Goal: Task Accomplishment & Management: Manage account settings

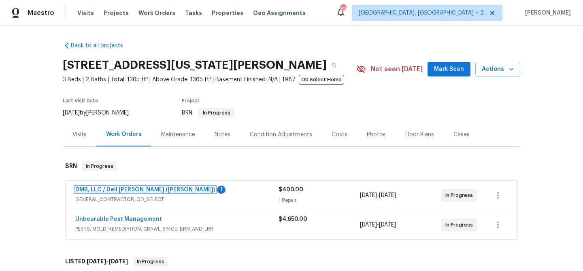
click at [99, 189] on link "DMB, LLC / Dell [PERSON_NAME] ([PERSON_NAME])" at bounding box center [145, 190] width 140 height 6
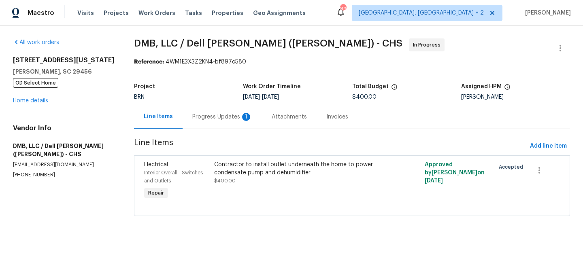
click at [212, 116] on div "Progress Updates 1" at bounding box center [222, 117] width 60 height 8
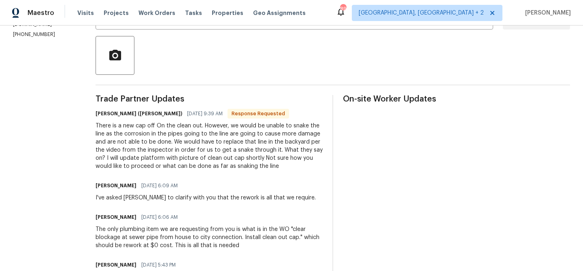
scroll to position [185, 0]
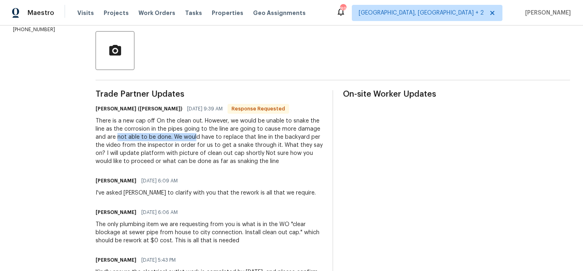
drag, startPoint x: 86, startPoint y: 139, endPoint x: 163, endPoint y: 139, distance: 77.4
click at [150, 148] on div "There is a new cap off On the clean out. However, we would be unable to snake t…" at bounding box center [209, 141] width 227 height 49
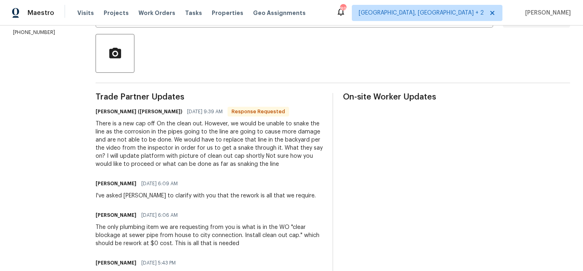
scroll to position [183, 0]
click at [157, 144] on div "There is a new cap off On the clean out. However, we would be unable to snake t…" at bounding box center [209, 143] width 227 height 49
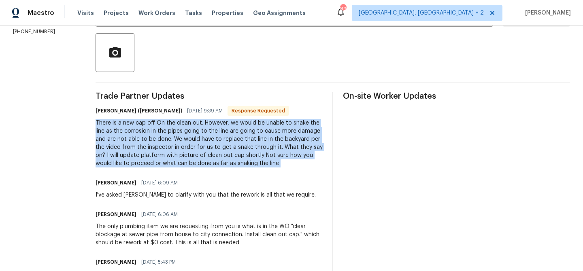
click at [157, 144] on div "There is a new cap off On the clean out. However, we would be unable to snake t…" at bounding box center [209, 143] width 227 height 49
copy div "There is a new cap off On the clean out. However, we would be unable to snake t…"
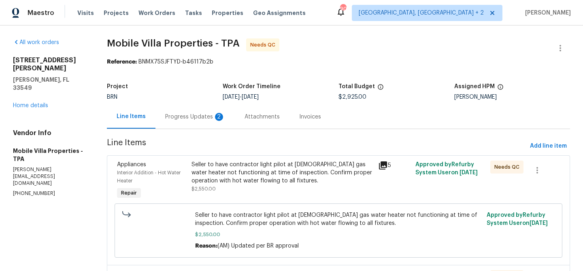
click at [209, 120] on div "Progress Updates 2" at bounding box center [195, 117] width 60 height 8
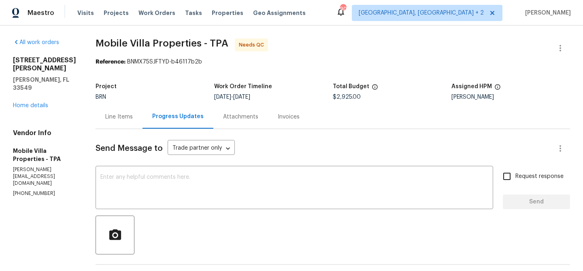
click at [96, 122] on div "Line Items" at bounding box center [119, 117] width 47 height 24
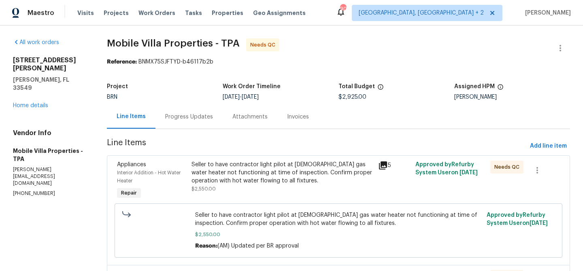
click at [226, 177] on div "Seller to have contractor light pilot at 3 yr old gas water heater not function…" at bounding box center [283, 173] width 182 height 24
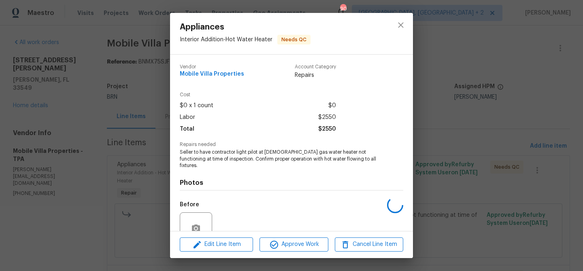
scroll to position [68, 0]
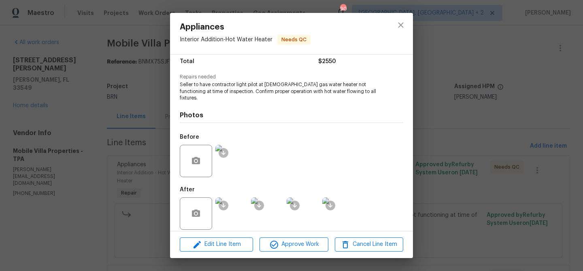
click at [237, 201] on img at bounding box center [231, 214] width 32 height 32
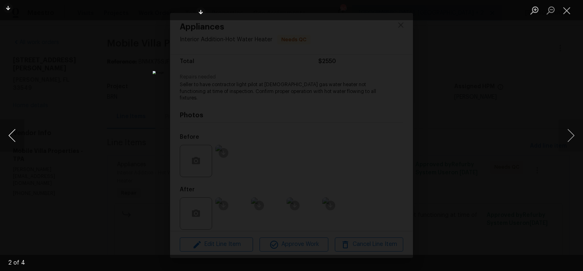
click at [13, 132] on button "Previous image" at bounding box center [12, 135] width 24 height 32
click at [131, 100] on div "Lightbox" at bounding box center [291, 135] width 583 height 271
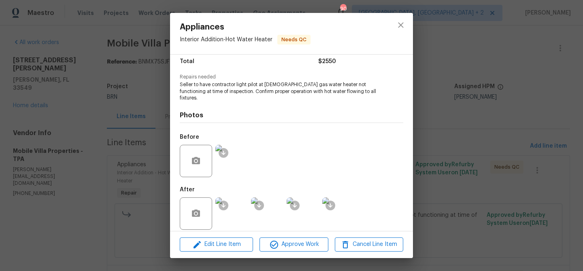
click at [115, 94] on div "Appliances Interior Addition - Hot Water Heater Needs QC Vendor Mobile Villa Pr…" at bounding box center [291, 135] width 583 height 271
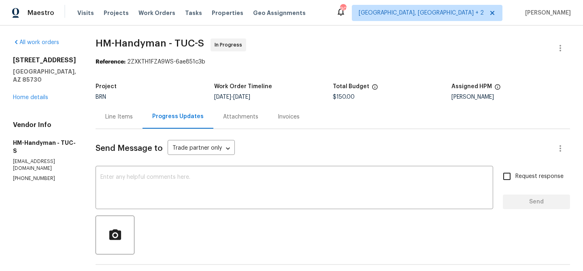
click at [136, 109] on div "Line Items" at bounding box center [119, 117] width 47 height 24
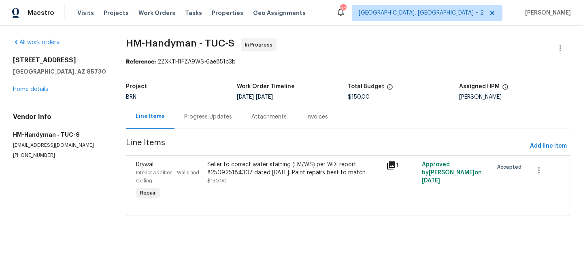
click at [225, 168] on div "Seller to correct water staining (EM/WS) per WDI report #250925184307 dated 9/2…" at bounding box center [294, 169] width 174 height 16
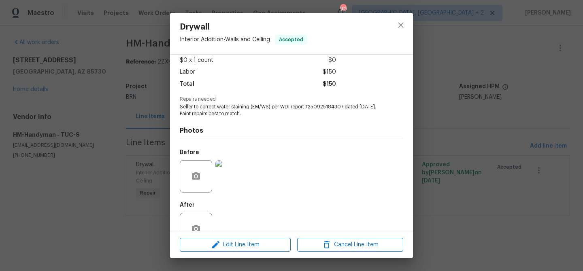
scroll to position [68, 0]
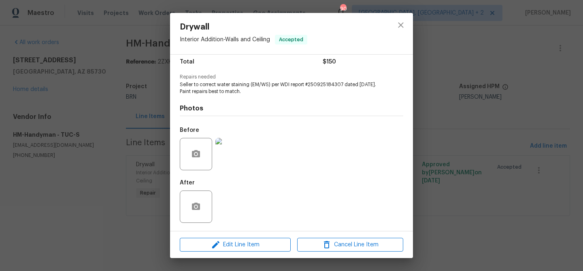
click at [120, 125] on div "Drywall Interior Addition - Walls and Ceiling Accepted Vendor HM-Handyman Accou…" at bounding box center [291, 135] width 583 height 271
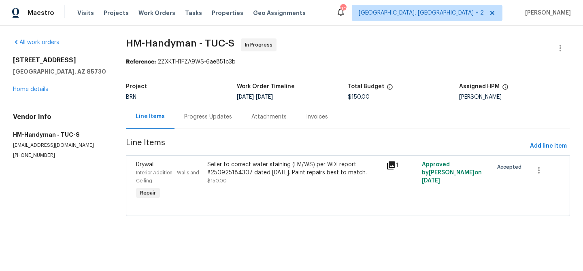
click at [188, 124] on div "Progress Updates" at bounding box center [208, 117] width 67 height 24
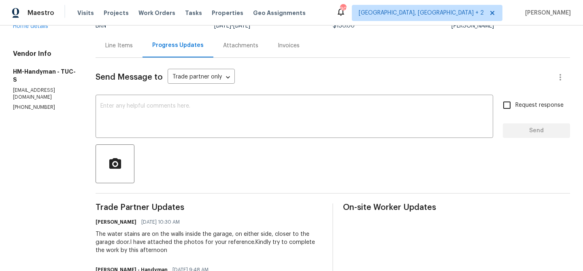
scroll to position [59, 0]
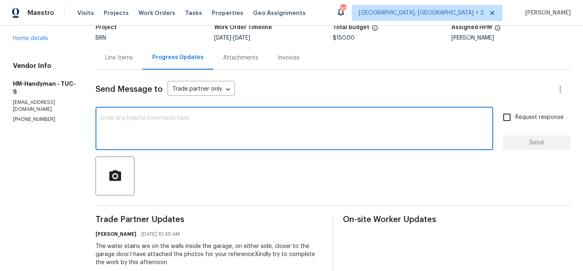
click at [164, 132] on textarea at bounding box center [294, 129] width 388 height 28
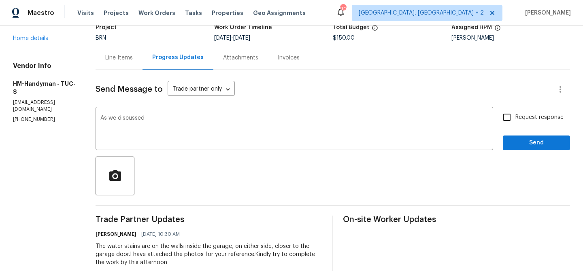
click at [18, 116] on p "(480) 352-4333" at bounding box center [44, 119] width 63 height 7
click at [187, 124] on textarea "As we discussed" at bounding box center [294, 129] width 388 height 28
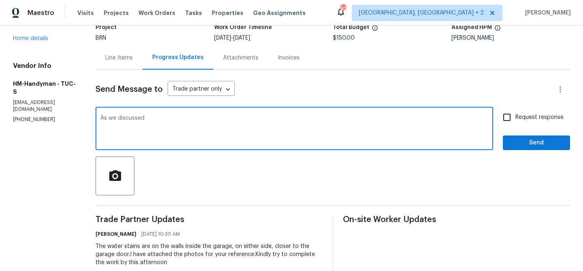
paste textarea "(480) 737-2028"
type textarea "As we discussed (480) 737-2028, Kindly ensure to upload the necessary completio…"
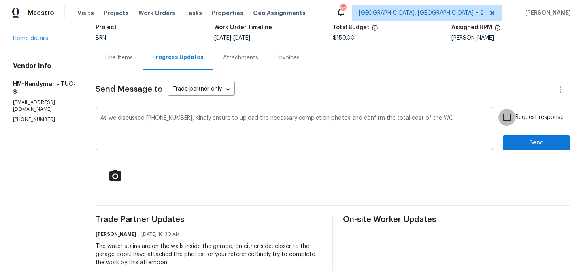
click at [502, 116] on input "Request response" at bounding box center [507, 117] width 17 height 17
checkbox input "true"
click at [510, 147] on button "Send" at bounding box center [536, 143] width 67 height 15
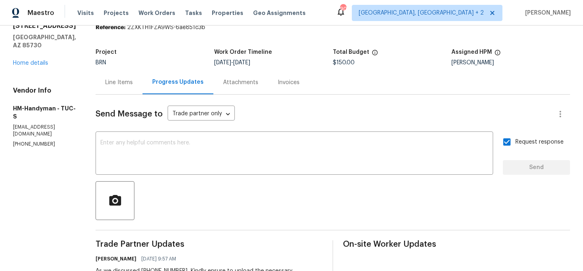
scroll to position [24, 0]
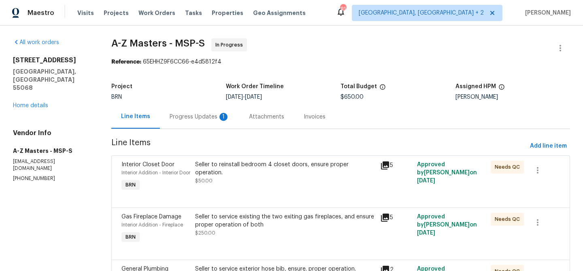
click at [190, 117] on div "Progress Updates 1" at bounding box center [200, 117] width 60 height 8
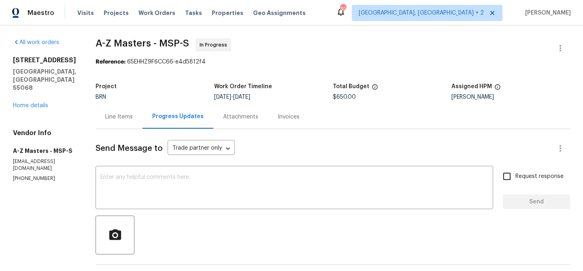
click at [116, 120] on div "Line Items" at bounding box center [119, 117] width 28 height 8
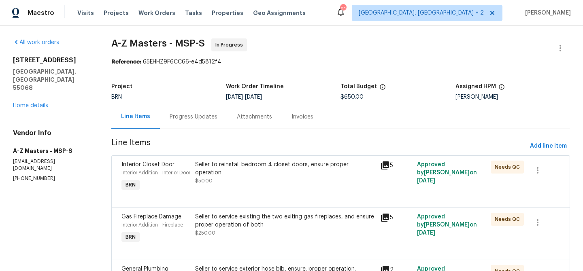
click at [176, 119] on div "Progress Updates" at bounding box center [194, 117] width 48 height 8
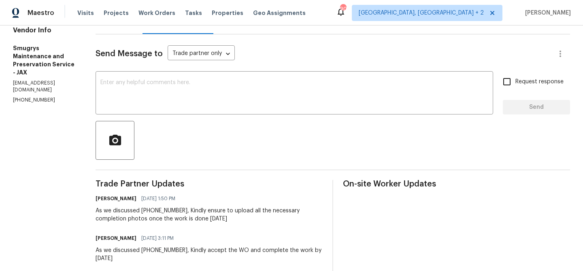
scroll to position [92, 0]
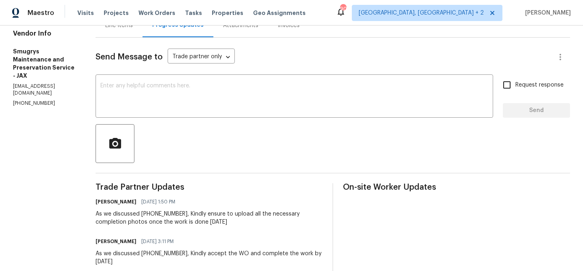
click at [110, 30] on div "Line Items" at bounding box center [119, 25] width 47 height 24
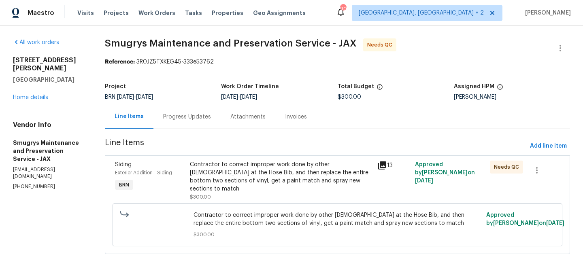
click at [243, 177] on div "Contractor to correct improper work done by other [DEMOGRAPHIC_DATA] at the Hos…" at bounding box center [281, 177] width 183 height 32
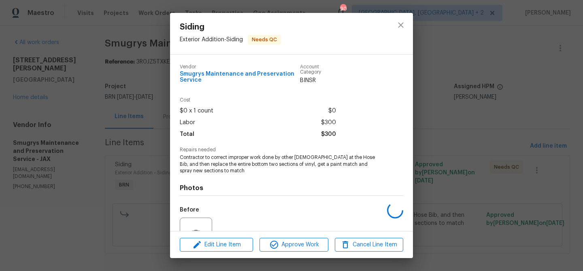
scroll to position [80, 0]
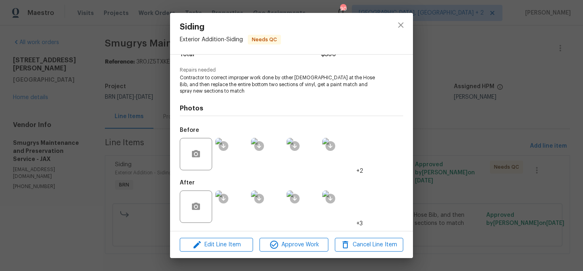
click at [238, 213] on img at bounding box center [231, 207] width 32 height 32
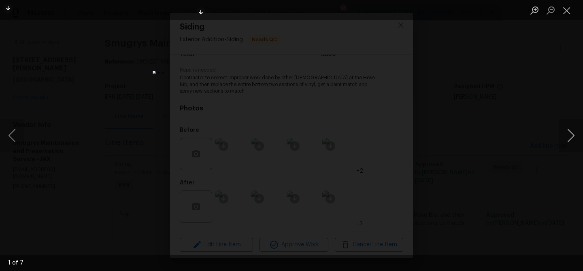
click at [565, 133] on button "Next image" at bounding box center [571, 135] width 24 height 32
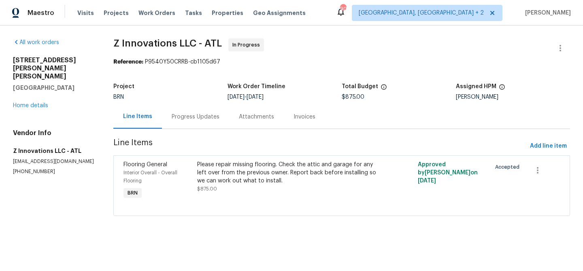
click at [182, 123] on div "Progress Updates" at bounding box center [195, 117] width 67 height 24
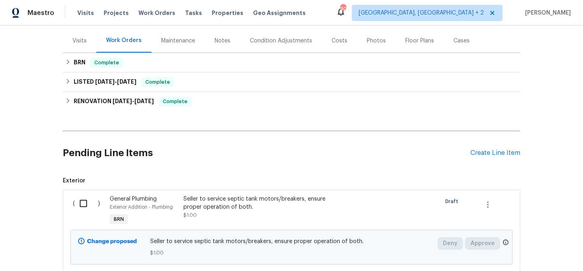
scroll to position [90, 0]
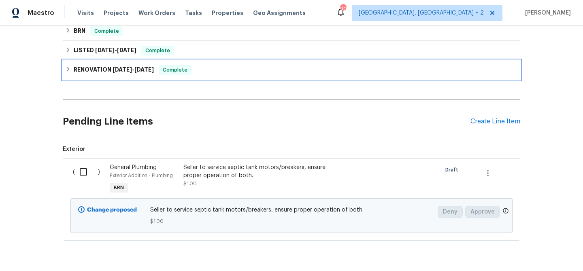
click at [113, 69] on span "6/2/25" at bounding box center [122, 70] width 19 height 6
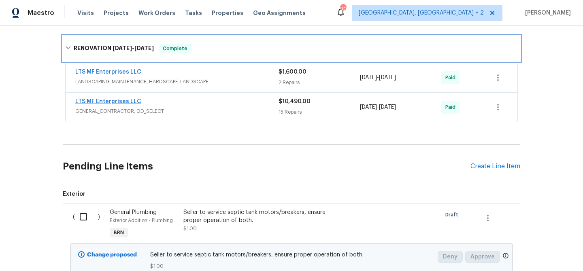
scroll to position [178, 0]
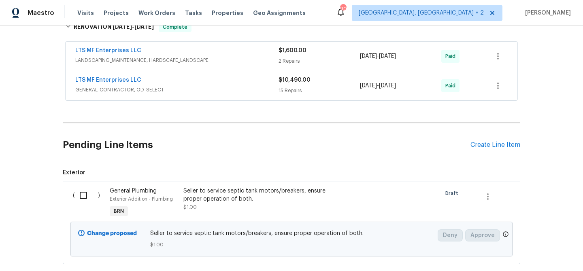
click at [178, 82] on div "LTS MF Enterprises LLC" at bounding box center [176, 81] width 203 height 10
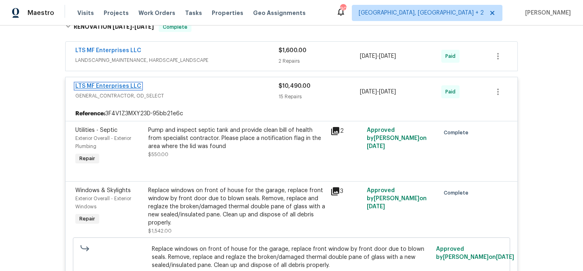
click at [115, 86] on link "LTS MF Enterprises LLC" at bounding box center [108, 86] width 66 height 6
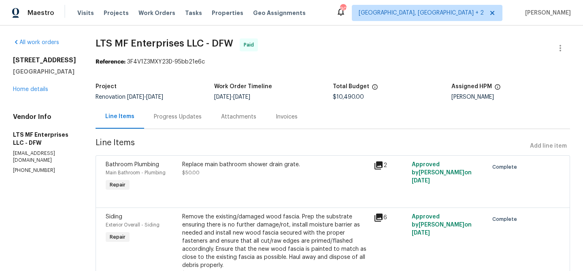
drag, startPoint x: 222, startPoint y: 98, endPoint x: 258, endPoint y: 98, distance: 36.5
click at [258, 98] on div "6/3/2025 - 6/13/2025" at bounding box center [273, 97] width 119 height 6
copy span "6/13/2025"
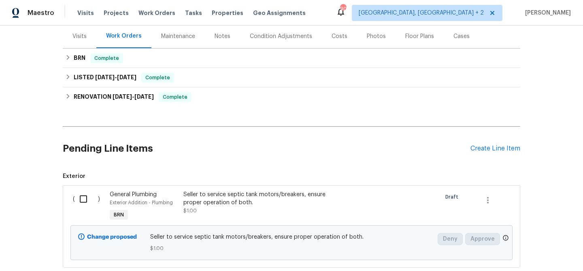
scroll to position [150, 0]
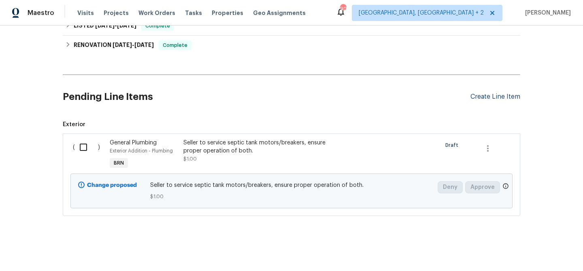
click at [491, 97] on div "Create Line Item" at bounding box center [496, 97] width 50 height 8
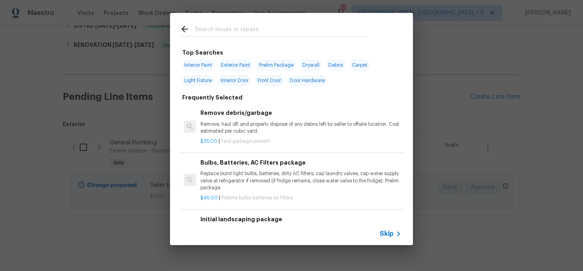
click at [386, 235] on span "Skip" at bounding box center [387, 234] width 14 height 8
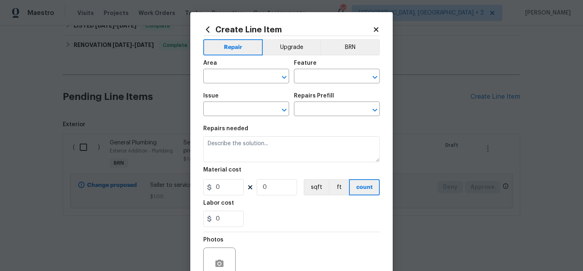
click at [341, 56] on div "Area ​ Feature ​" at bounding box center [291, 71] width 177 height 33
click at [336, 53] on button "BRN" at bounding box center [350, 47] width 60 height 16
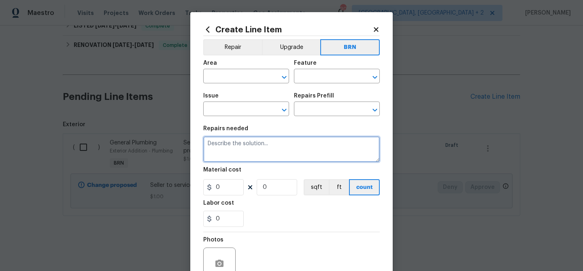
click at [273, 156] on textarea at bounding box center [291, 149] width 177 height 26
paste textarea "Seller to have septic system inspected and provide septic clearance letter"
type textarea "Seller to have septic system inspected and provide septic clearance letter"
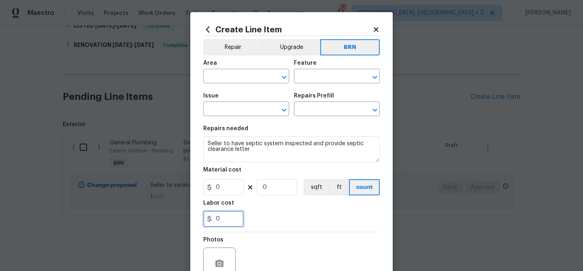
click at [234, 220] on input "0" at bounding box center [223, 219] width 41 height 16
paste input "250.00"
type input "250"
click at [277, 192] on input "0" at bounding box center [277, 187] width 41 height 16
type input "1"
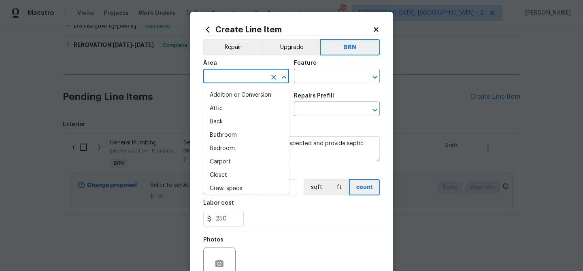
click at [237, 83] on input "text" at bounding box center [234, 77] width 63 height 13
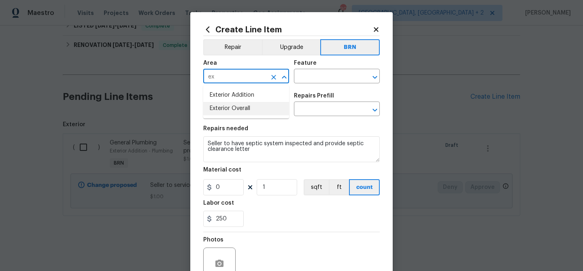
click at [246, 111] on li "Exterior Overall" at bounding box center [246, 108] width 86 height 13
type input "Exterior Overall"
click at [310, 77] on input "text" at bounding box center [325, 77] width 63 height 13
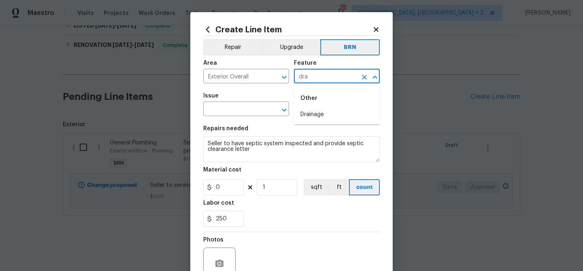
click at [314, 107] on div "Other" at bounding box center [337, 98] width 86 height 19
click at [316, 111] on li "Drainage" at bounding box center [337, 114] width 86 height 13
type input "Drainage"
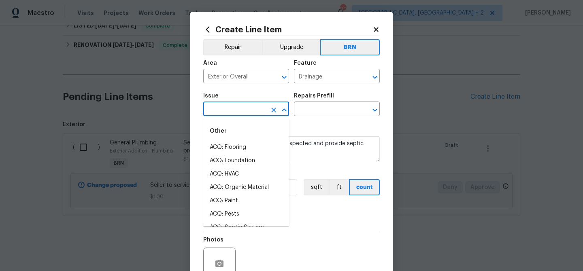
click at [247, 113] on input "text" at bounding box center [234, 110] width 63 height 13
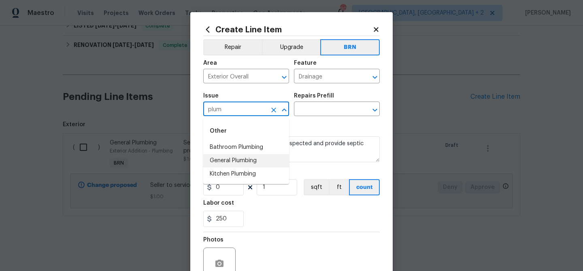
click at [253, 162] on li "General Plumbing" at bounding box center [246, 160] width 86 height 13
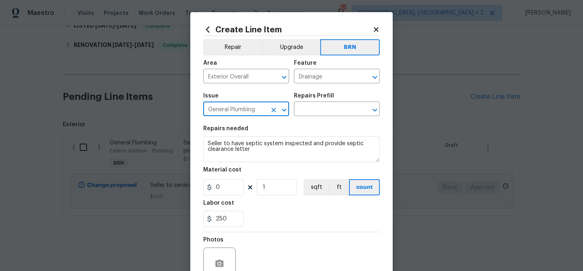
type input "General Plumbing"
click at [248, 136] on div "Repairs needed" at bounding box center [291, 131] width 177 height 11
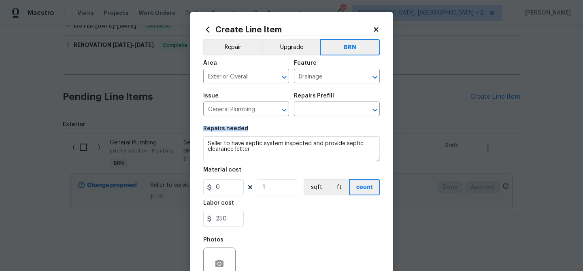
click at [248, 136] on div "Repairs needed" at bounding box center [291, 131] width 177 height 11
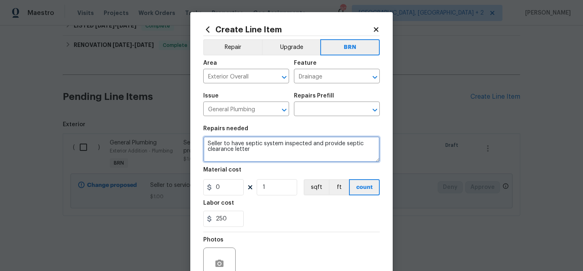
click at [223, 152] on textarea "Seller to have septic system inspected and provide septic clearance letter" at bounding box center [291, 149] width 177 height 26
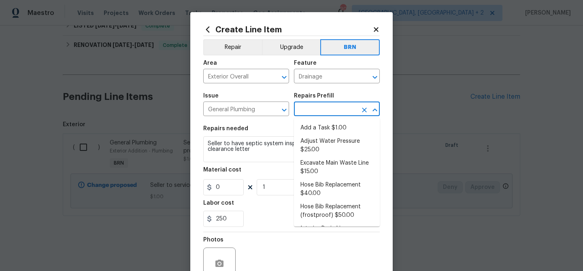
click at [305, 110] on input "text" at bounding box center [325, 110] width 63 height 13
click at [308, 126] on li "Add a Task $1.00" at bounding box center [337, 128] width 86 height 13
type input "Plumbing"
type input "Add a Task $1.00"
type textarea "HPM to detail"
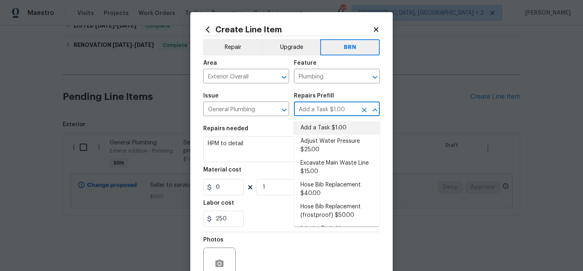
type input "1"
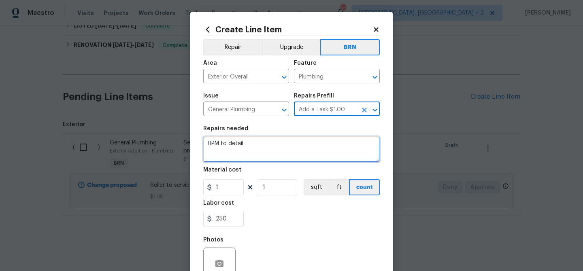
click at [261, 153] on textarea "HPM to detail" at bounding box center [291, 149] width 177 height 26
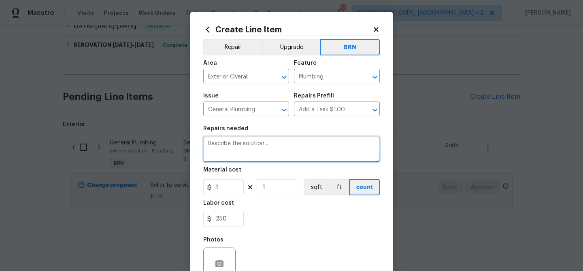
paste textarea "Seller to have septic system inspected and provide septic clearance letter"
type textarea "Seller to have septic system inspected and provide septic clearance letter"
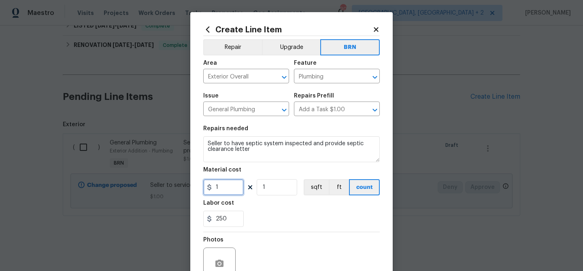
click at [232, 189] on input "1" at bounding box center [223, 187] width 41 height 16
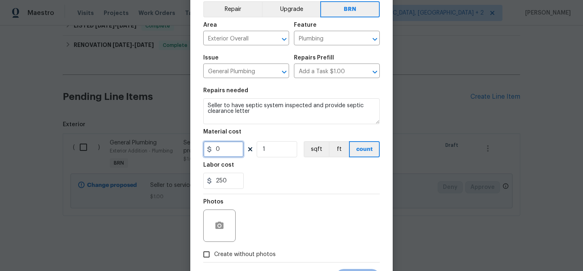
scroll to position [78, 0]
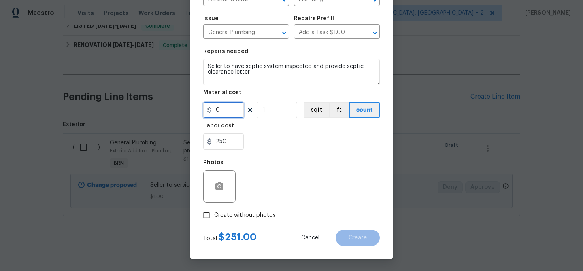
type input "0"
click at [209, 212] on input "Create without photos" at bounding box center [206, 215] width 15 height 15
checkbox input "true"
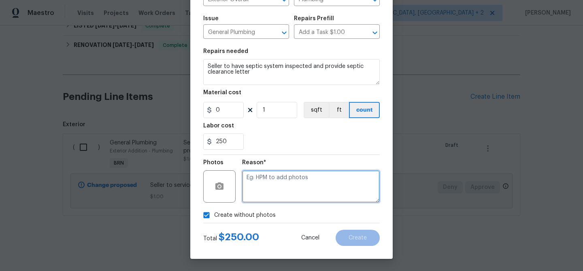
click at [260, 202] on textarea at bounding box center [311, 187] width 138 height 32
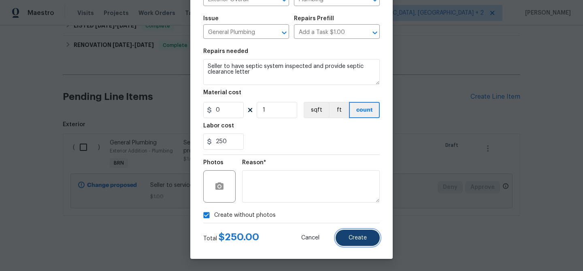
click at [354, 241] on button "Create" at bounding box center [358, 238] width 44 height 16
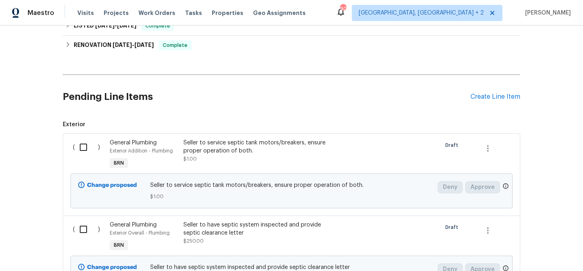
scroll to position [201, 0]
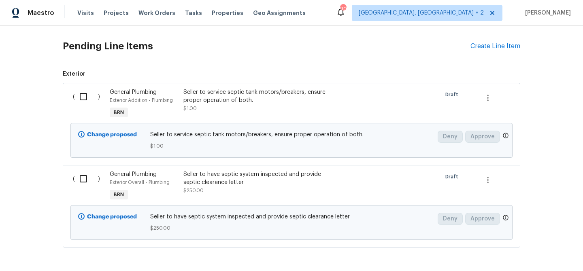
click at [88, 92] on input "checkbox" at bounding box center [86, 96] width 23 height 17
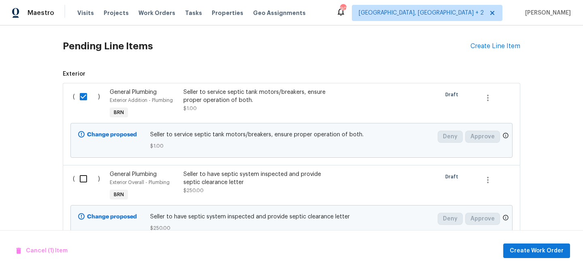
click at [84, 99] on input "checkbox" at bounding box center [86, 96] width 23 height 17
checkbox input "false"
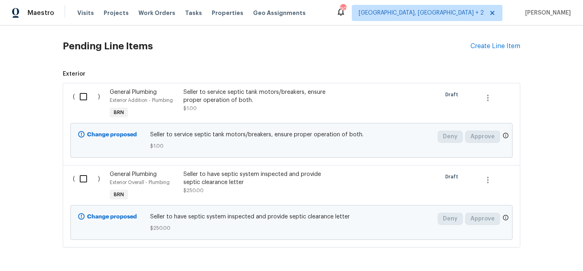
click at [87, 177] on input "checkbox" at bounding box center [86, 179] width 23 height 17
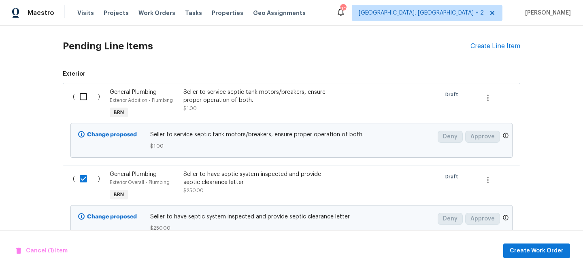
scroll to position [233, 0]
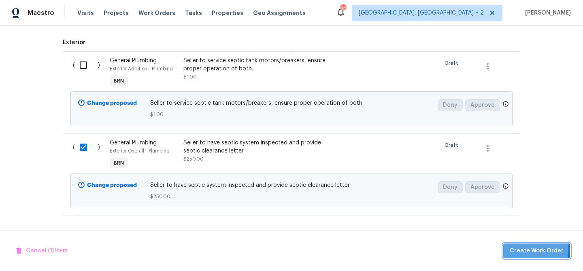
click at [525, 249] on span "Create Work Order" at bounding box center [537, 251] width 54 height 10
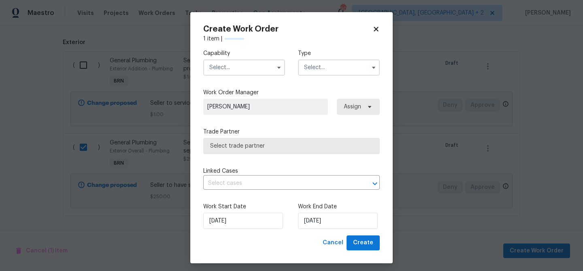
checkbox input "false"
click at [230, 76] on div "Capability Type" at bounding box center [291, 62] width 177 height 39
click at [227, 70] on input "text" at bounding box center [244, 68] width 82 height 16
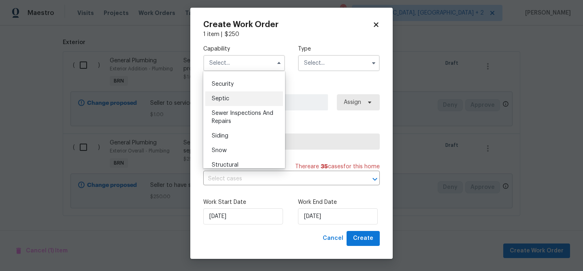
scroll to position [834, 0]
click at [222, 104] on span "Septic" at bounding box center [220, 103] width 17 height 6
type input "Septic"
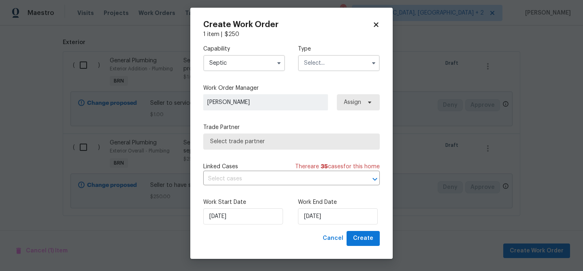
click at [320, 63] on input "text" at bounding box center [339, 63] width 82 height 16
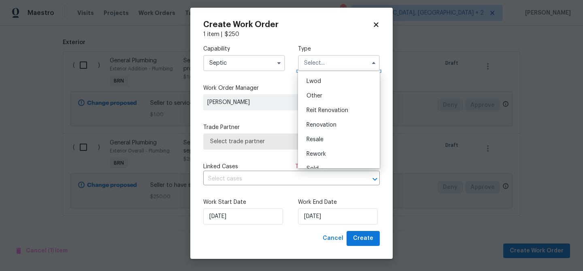
scroll to position [96, 0]
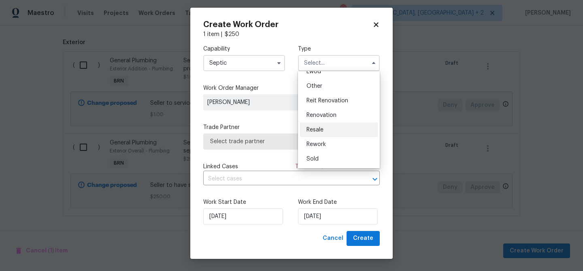
click at [320, 125] on div "Resale" at bounding box center [339, 130] width 78 height 15
type input "Resale"
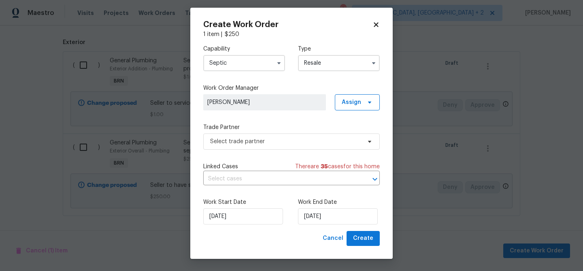
scroll to position [0, 0]
click at [258, 143] on span "Select trade partner" at bounding box center [285, 142] width 151 height 8
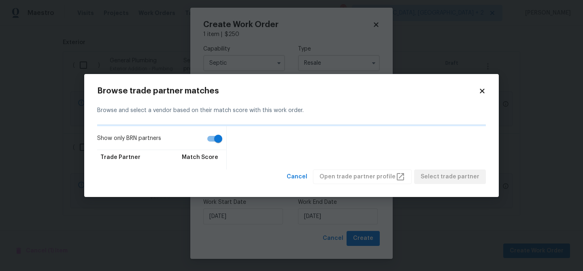
click at [215, 141] on input "Show only BRN partners" at bounding box center [218, 138] width 46 height 15
checkbox input "false"
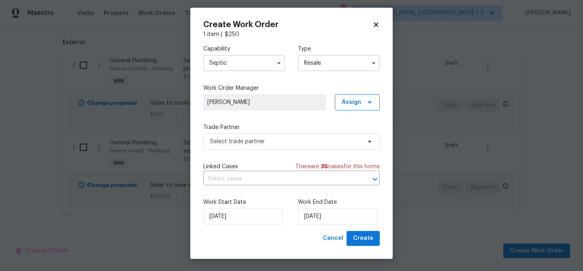
click at [38, 102] on body "Maestro Visits Projects Work Orders Tasks Properties Geo Assignments 90 Albuque…" at bounding box center [291, 135] width 583 height 271
click at [234, 69] on input "Septic" at bounding box center [244, 63] width 82 height 16
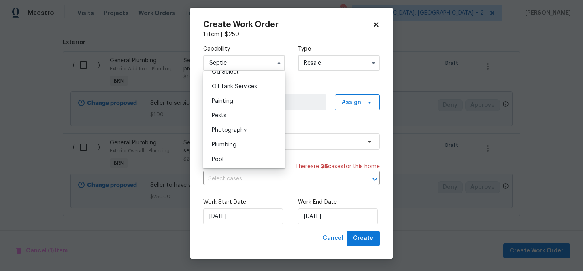
scroll to position [666, 0]
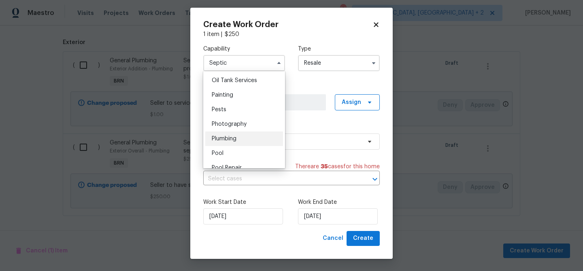
click at [228, 134] on div "Plumbing" at bounding box center [244, 139] width 78 height 15
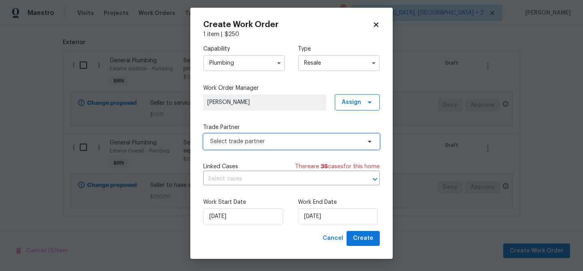
click at [233, 136] on span "Select trade partner" at bounding box center [291, 142] width 177 height 16
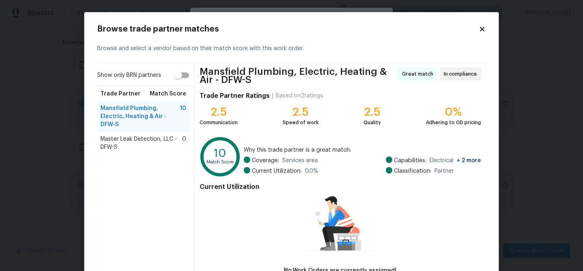
click at [27, 98] on body "Maestro Visits Projects Work Orders Tasks Properties Geo Assignments 90 Albuque…" at bounding box center [291, 135] width 583 height 271
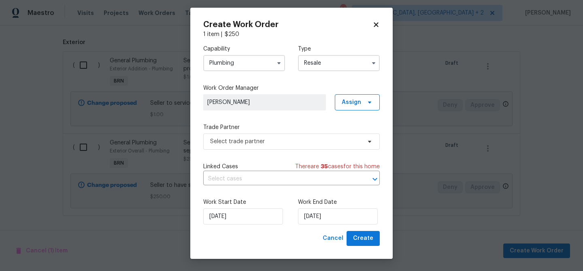
click at [235, 65] on input "Plumbing" at bounding box center [244, 63] width 82 height 16
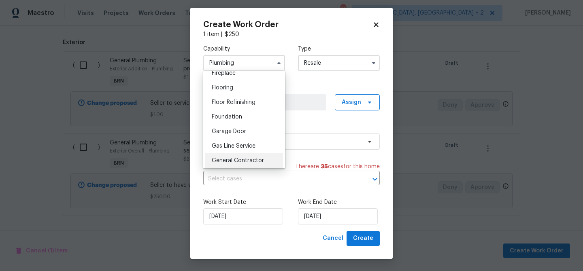
click at [232, 159] on span "General Contractor" at bounding box center [238, 161] width 52 height 6
type input "General Contractor"
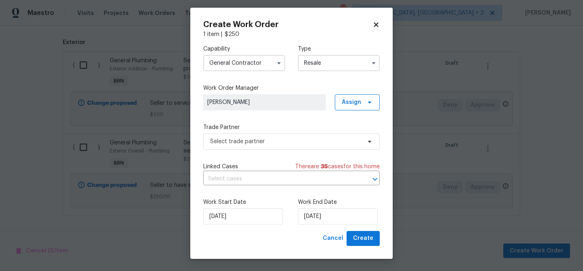
scroll to position [323, 0]
click at [237, 135] on span "Select trade partner" at bounding box center [291, 142] width 177 height 16
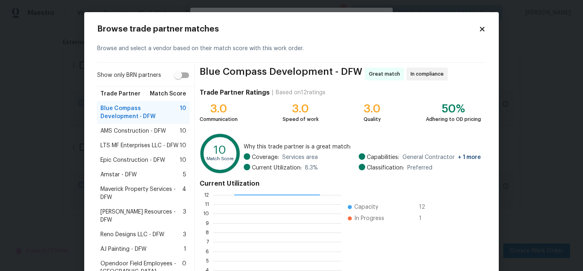
scroll to position [86, 0]
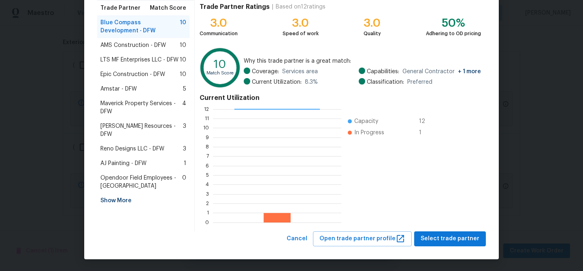
click at [115, 63] on span "LTS MF Enterprises LLC - DFW" at bounding box center [139, 60] width 78 height 8
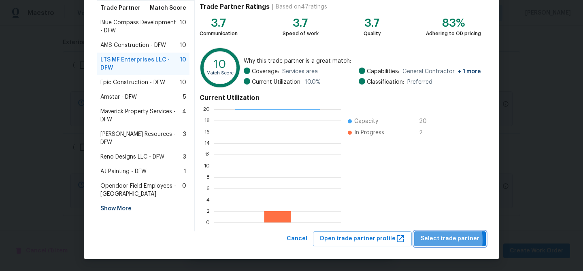
click at [427, 240] on span "Select trade partner" at bounding box center [450, 239] width 59 height 10
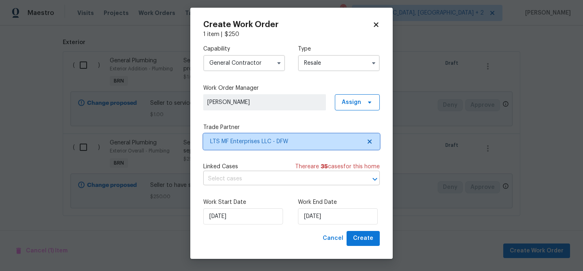
scroll to position [0, 0]
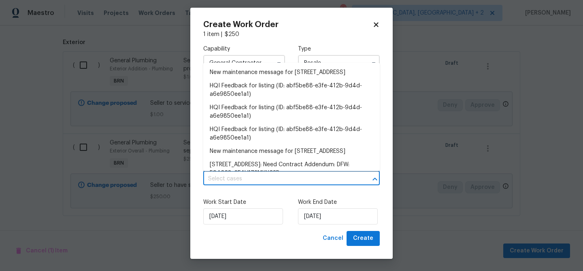
click at [283, 182] on input "text" at bounding box center [280, 179] width 154 height 13
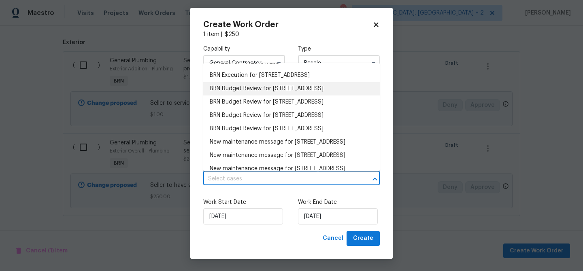
scroll to position [112, 0]
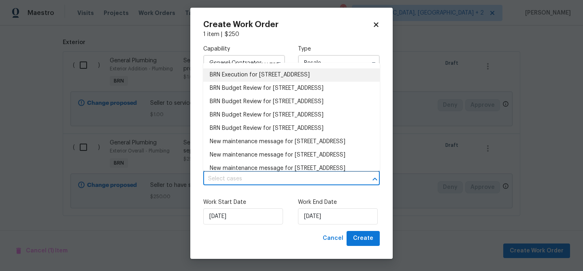
click at [219, 82] on li "BRN Execution for 9021 Monticello Dr, Granbury, TX 76049" at bounding box center [291, 74] width 177 height 13
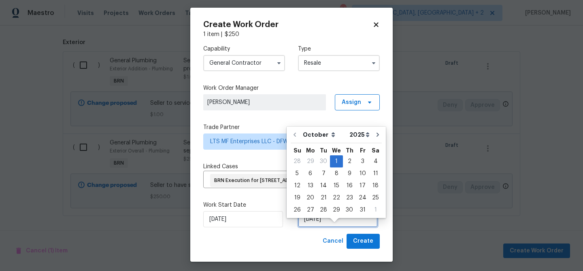
click at [309, 228] on input "01/10/2025" at bounding box center [338, 219] width 80 height 16
click at [348, 161] on div "2" at bounding box center [349, 161] width 13 height 11
type input "02/10/2025"
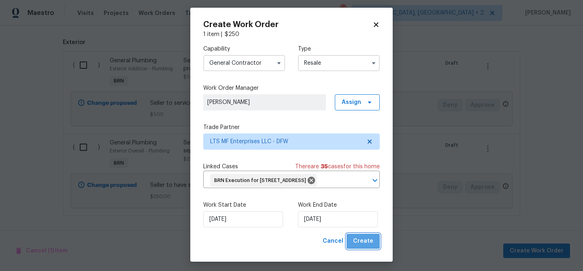
click at [367, 247] on span "Create" at bounding box center [363, 242] width 20 height 10
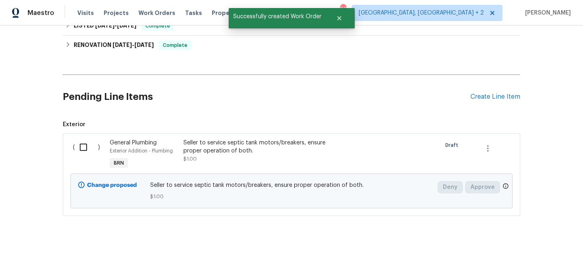
scroll to position [0, 0]
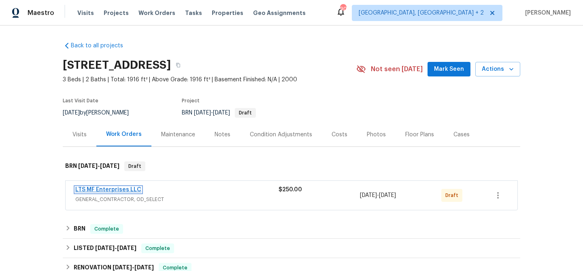
click at [97, 189] on link "LTS MF Enterprises LLC" at bounding box center [108, 190] width 66 height 6
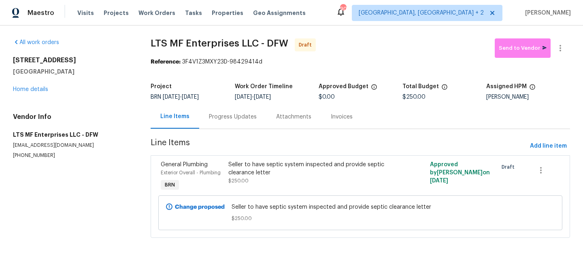
click at [223, 123] on div "Progress Updates" at bounding box center [232, 117] width 67 height 24
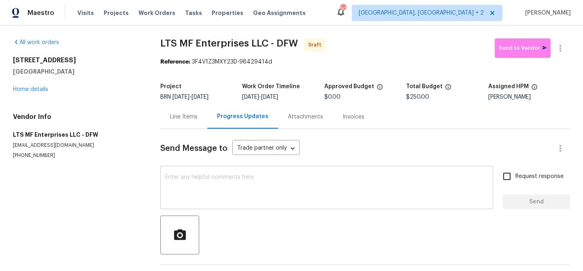
click at [259, 190] on textarea at bounding box center [326, 189] width 323 height 28
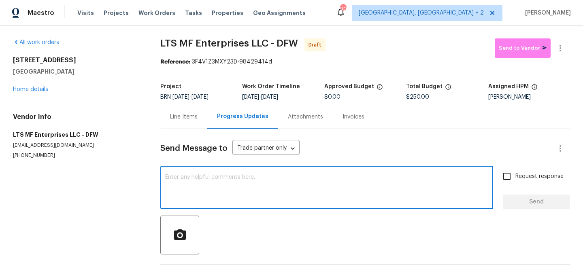
paste textarea "Hi, I'm Ananthi from Opendoor. Just wanted to check if you received the WO for …"
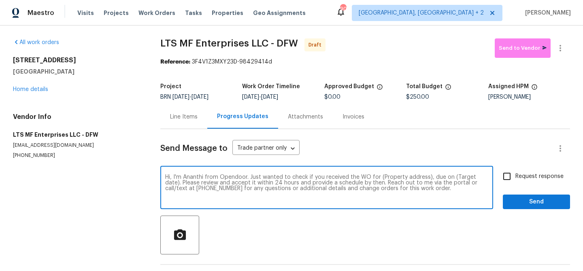
drag, startPoint x: 426, startPoint y: 179, endPoint x: 377, endPoint y: 179, distance: 48.2
click at [377, 179] on textarea "Hi, I'm Ananthi from Opendoor. Just wanted to check if you received the WO for …" at bounding box center [326, 189] width 323 height 28
paste textarea "[STREET_ADDRESS]"
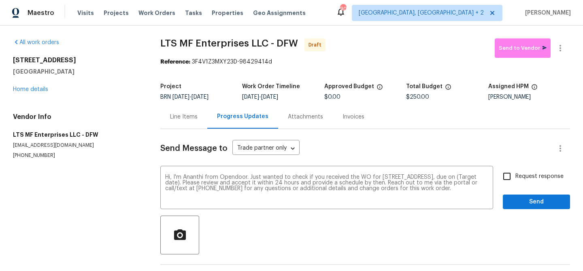
drag, startPoint x: 273, startPoint y: 98, endPoint x: 305, endPoint y: 98, distance: 32.4
click at [305, 98] on div "10/1/2025 - 10/2/2025" at bounding box center [283, 97] width 82 height 6
copy span "[DATE]"
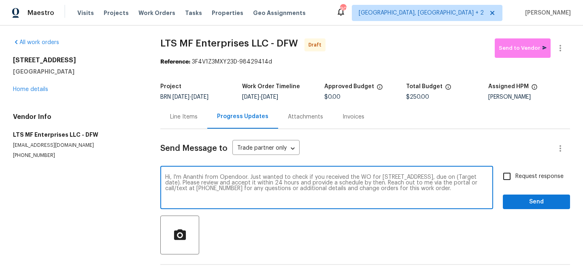
drag, startPoint x: 220, startPoint y: 183, endPoint x: 186, endPoint y: 182, distance: 33.2
click at [186, 183] on textarea "Hi, I'm Ananthi from Opendoor. Just wanted to check if you received the WO for …" at bounding box center [326, 189] width 323 height 28
paste textarea "[DATE]"
type textarea "Hi, I'm Ananthi from Opendoor. Just wanted to check if you received the WO for …"
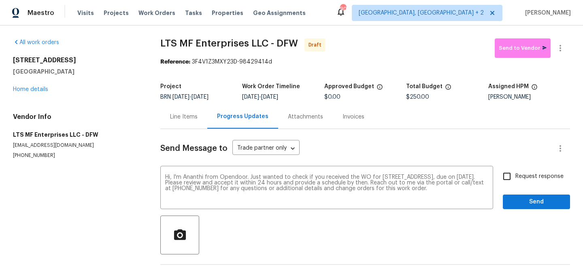
click at [516, 173] on span "Request response" at bounding box center [540, 177] width 48 height 9
click at [516, 173] on input "Request response" at bounding box center [507, 176] width 17 height 17
checkbox input "true"
click at [512, 197] on span "Send" at bounding box center [537, 202] width 54 height 10
click at [562, 45] on icon "button" at bounding box center [561, 48] width 10 height 10
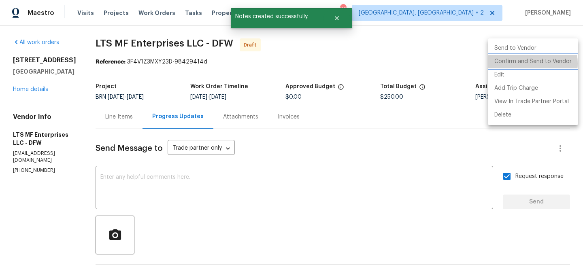
click at [525, 64] on li "Confirm and Send to Vendor" at bounding box center [533, 61] width 90 height 13
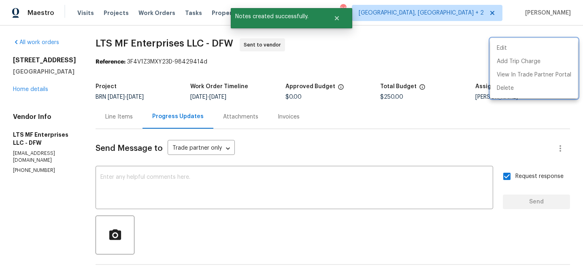
click at [80, 51] on div at bounding box center [291, 135] width 583 height 271
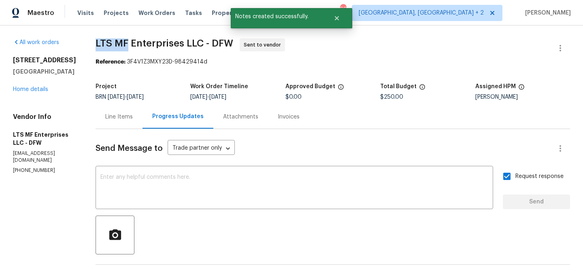
drag, startPoint x: 86, startPoint y: 42, endPoint x: 124, endPoint y: 42, distance: 38.1
click at [124, 42] on div "All work orders 9021 Monticello Dr Granbury, TX 76049 Home details Vendor Info …" at bounding box center [291, 195] width 583 height 339
copy span "LTS MF"
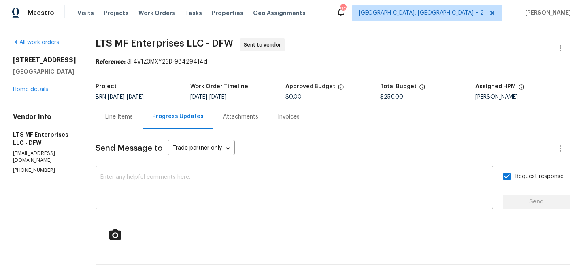
click at [128, 204] on div "x ​" at bounding box center [295, 188] width 398 height 41
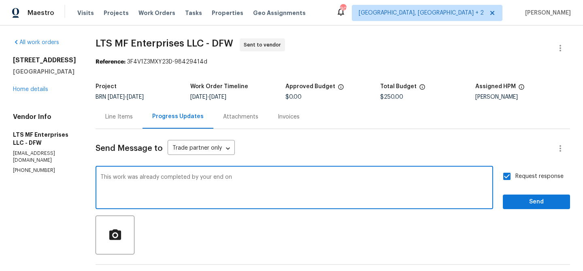
paste textarea "[DATE]"
drag, startPoint x: 285, startPoint y: 180, endPoint x: 327, endPoint y: 179, distance: 42.1
click at [327, 179] on textarea "This work was already completed by your end on 6/13/2025. We need a clearance l…" at bounding box center [294, 189] width 388 height 28
click at [220, 206] on div "This work was already completed by your end on 6/13/2025. We need a clearance l…" at bounding box center [295, 188] width 398 height 41
click at [200, 197] on textarea "This work was already completed by your end on 6/13/2025. We need a clearance l…" at bounding box center [294, 189] width 388 height 28
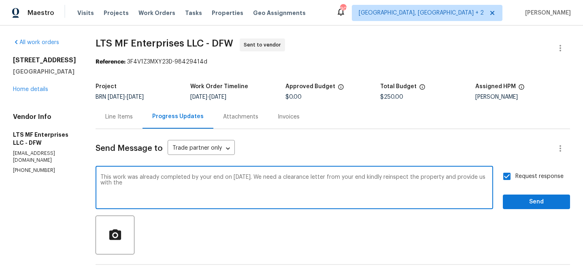
paste textarea "clearance letter"
type textarea "This work was already completed by your end on 6/13/2025. We need a clearance l…"
click at [514, 199] on span "Send" at bounding box center [537, 202] width 54 height 10
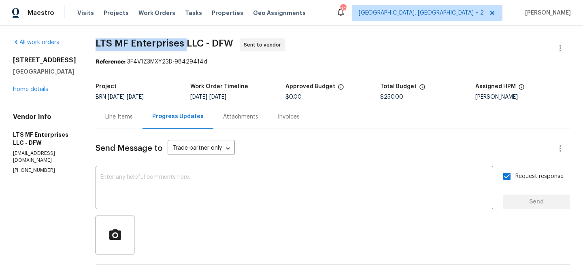
drag, startPoint x: 88, startPoint y: 45, endPoint x: 181, endPoint y: 45, distance: 92.8
click at [181, 45] on div "All work orders 9021 Monticello Dr Granbury, TX 76049 Home details Vendor Info …" at bounding box center [291, 215] width 583 height 379
copy span "LTS MF Enterprises"
click at [123, 60] on div "Reference: 3F4V1Z3MXY23D-98429414d" at bounding box center [333, 62] width 475 height 8
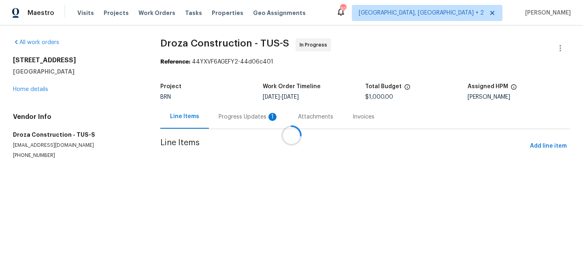
click at [219, 121] on div "Progress Updates 1" at bounding box center [248, 117] width 79 height 24
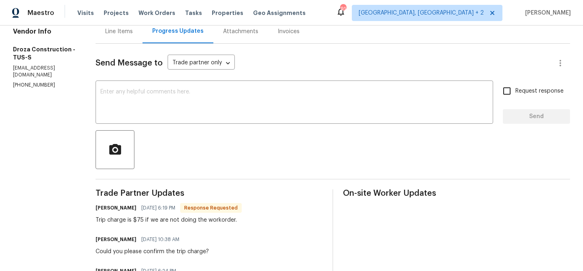
scroll to position [91, 0]
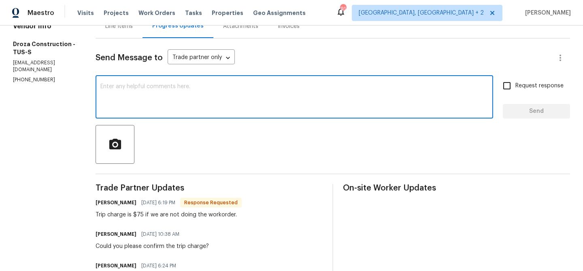
click at [183, 90] on textarea at bounding box center [294, 98] width 388 height 28
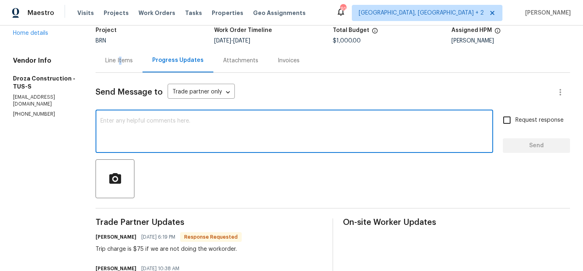
click at [127, 61] on div "Line Items" at bounding box center [119, 61] width 28 height 8
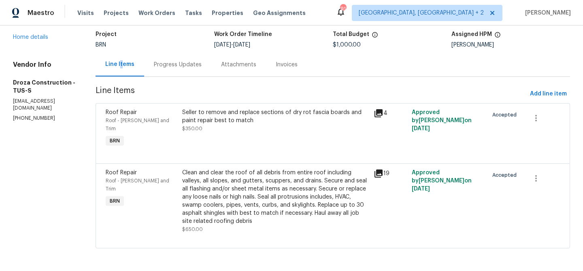
scroll to position [45, 0]
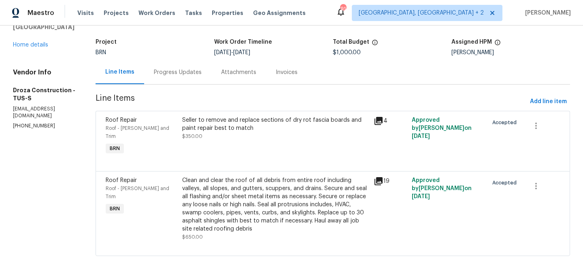
click at [245, 143] on div "Seller to remove and replace sections of dry rot fascia boards and paint repair…" at bounding box center [276, 136] width 192 height 45
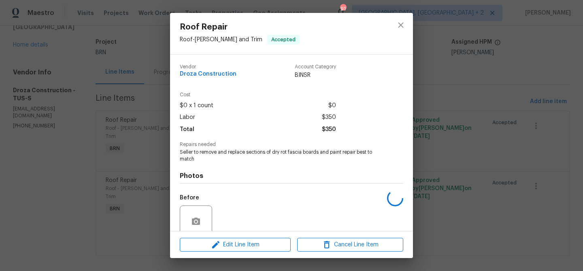
scroll to position [68, 0]
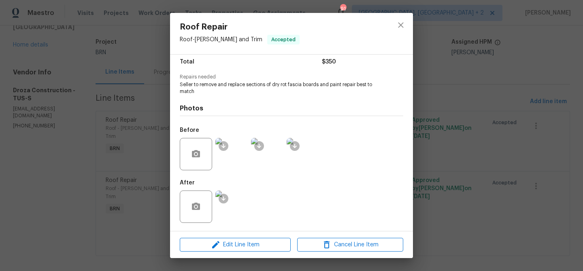
click at [127, 104] on div "Roof Repair Roof - Eaves and Trim Accepted Vendor Droza Construction Account Ca…" at bounding box center [291, 135] width 583 height 271
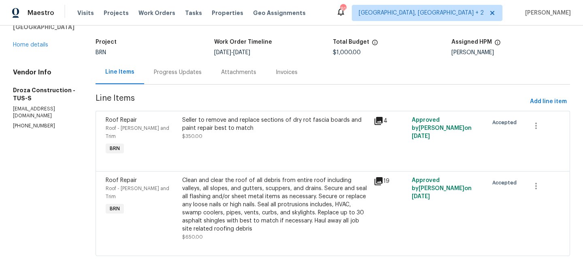
click at [179, 80] on div "Progress Updates" at bounding box center [177, 72] width 67 height 24
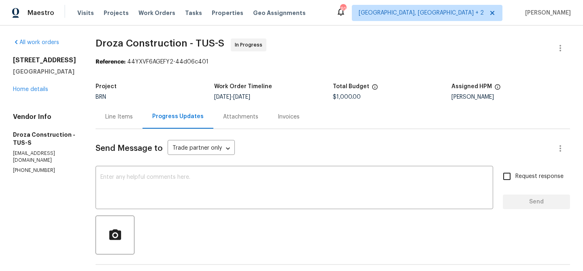
click at [109, 47] on span "Droza Construction - TUS-S" at bounding box center [160, 43] width 129 height 10
copy span "Droza"
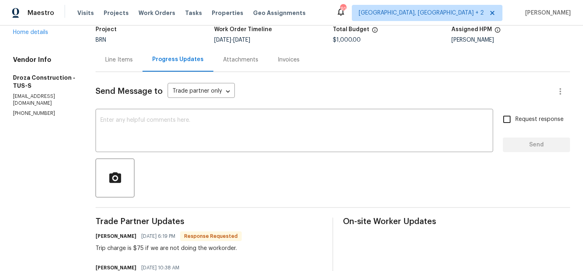
scroll to position [34, 0]
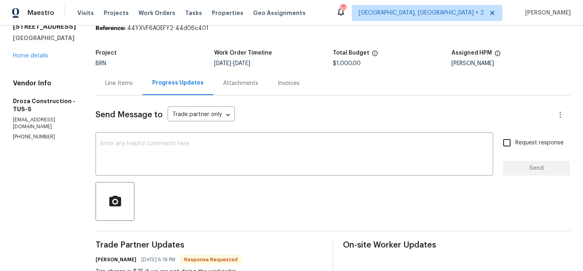
click at [124, 81] on div "Line Items" at bounding box center [119, 83] width 28 height 8
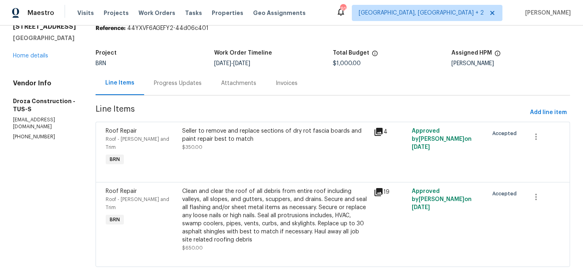
scroll to position [45, 0]
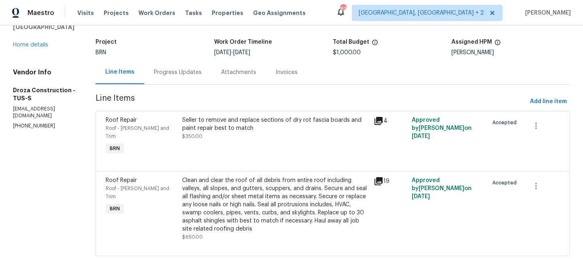
click at [270, 144] on div "Seller to remove and replace sections of dry rot fascia boards and paint repair…" at bounding box center [276, 136] width 192 height 45
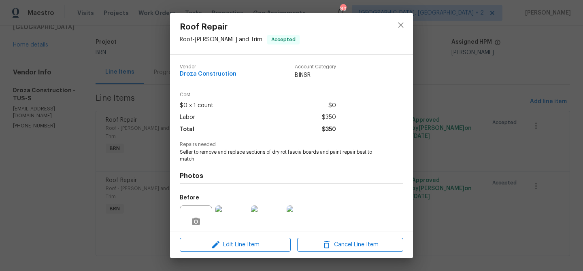
scroll to position [68, 0]
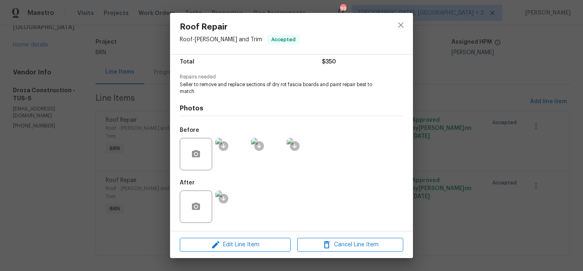
click at [193, 196] on div at bounding box center [196, 207] width 32 height 32
click at [198, 203] on icon "button" at bounding box center [196, 207] width 10 height 10
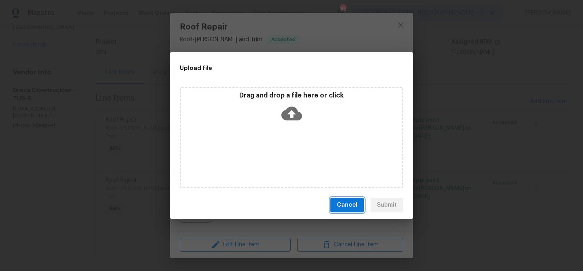
click at [347, 205] on span "Cancel" at bounding box center [347, 205] width 21 height 10
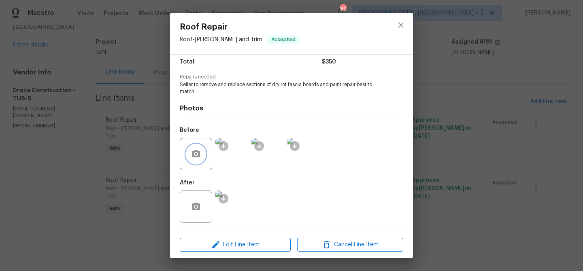
click at [198, 154] on icon "button" at bounding box center [196, 154] width 10 height 10
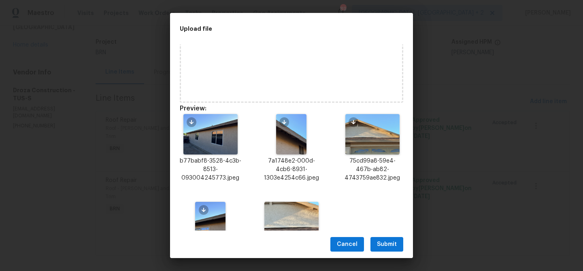
scroll to position [96, 0]
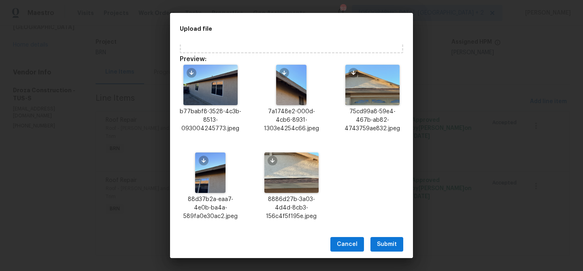
click at [386, 237] on div "Cancel Submit" at bounding box center [291, 245] width 243 height 28
click at [378, 247] on span "Submit" at bounding box center [387, 245] width 20 height 10
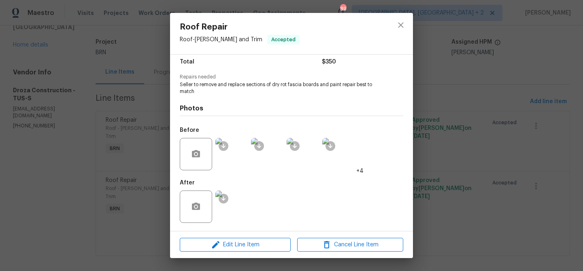
click at [43, 110] on div "Roof Repair Roof - Eaves and Trim Accepted Vendor Droza Construction Account Ca…" at bounding box center [291, 135] width 583 height 271
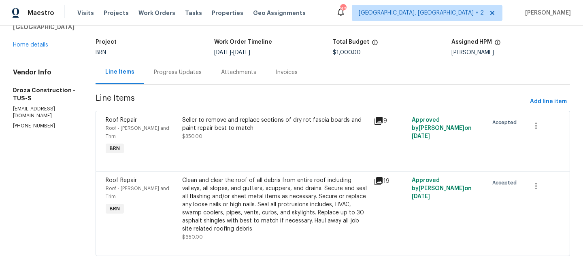
click at [33, 123] on p "[PHONE_NUMBER]" at bounding box center [44, 126] width 63 height 7
copy p "[PHONE_NUMBER]"
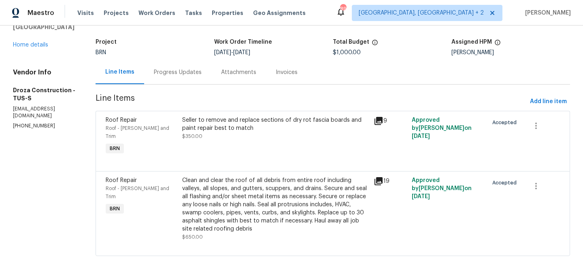
click at [192, 73] on div "Progress Updates" at bounding box center [178, 72] width 48 height 8
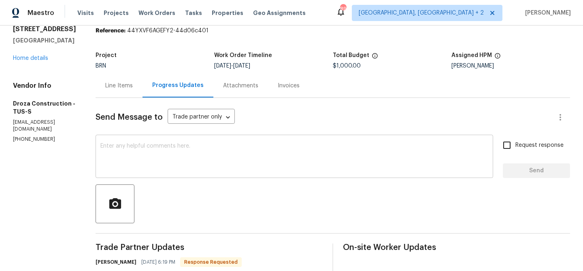
scroll to position [45, 0]
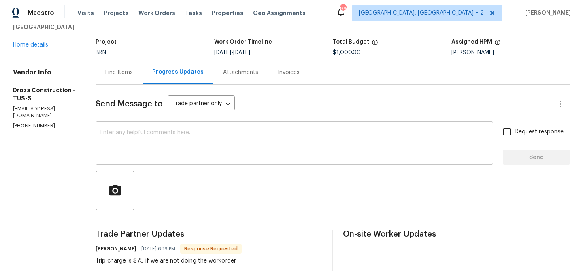
click at [195, 144] on textarea at bounding box center [294, 144] width 388 height 28
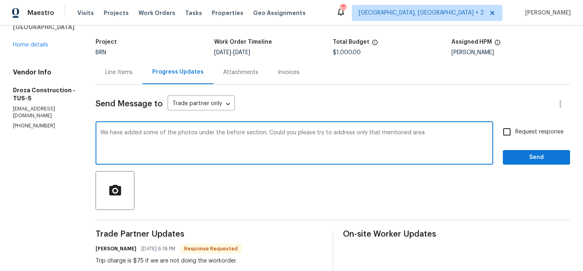
click at [356, 134] on textarea "We have added some of the photos under the before section. Could you please try…" at bounding box center [294, 144] width 388 height 28
paste textarea "dry rot fascia boards and paint repair best to match"
click at [203, 140] on textarea "We have added some of the photos under the before section. Could you please try…" at bounding box center [294, 144] width 388 height 28
paste textarea "Clean and clear the roof of all debris from entire roof"
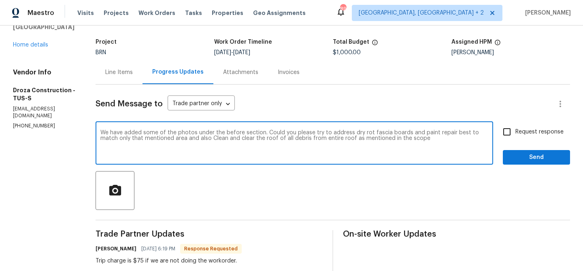
type textarea "We have added some of the photos under the before section. Could you please try…"
click at [121, 137] on textarea "We have added some of the photos under the before section. Could you please try…" at bounding box center [294, 144] width 388 height 28
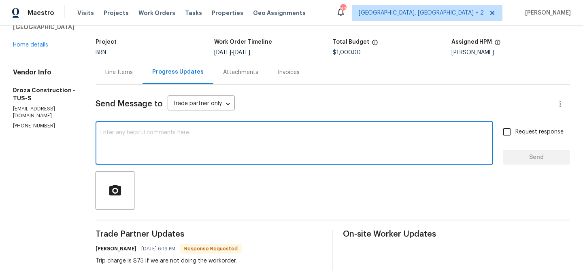
paste textarea "We’ve added some photos under the ‘Before’ section. Please address the dry rot …"
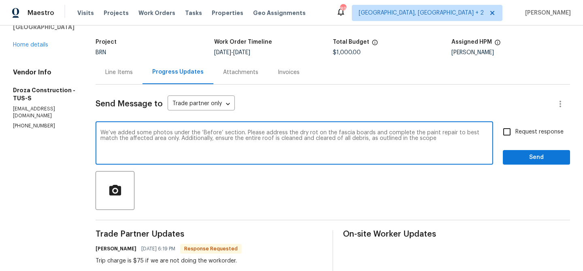
click at [268, 130] on textarea "We’ve added some photos under the ‘Before’ section. Please address the dry rot …" at bounding box center [294, 144] width 388 height 28
click at [457, 141] on textarea "We’ve added some photos under the ‘Before’ section. Please try to address the d…" at bounding box center [294, 144] width 388 height 28
type textarea "We’ve added some photos under the ‘Before’ section. Please try to address the d…"
click at [503, 141] on div "We’ve added some photos under the ‘Before’ section. Please try to address the d…" at bounding box center [333, 144] width 475 height 41
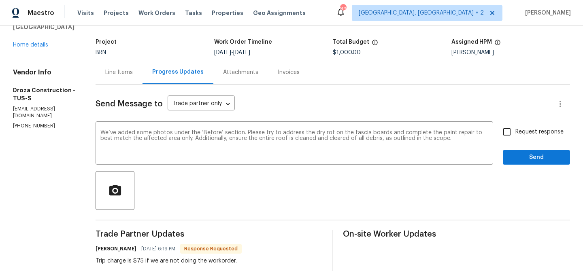
click at [511, 130] on input "Request response" at bounding box center [507, 132] width 17 height 17
checkbox input "true"
click at [511, 156] on span "Send" at bounding box center [537, 158] width 54 height 10
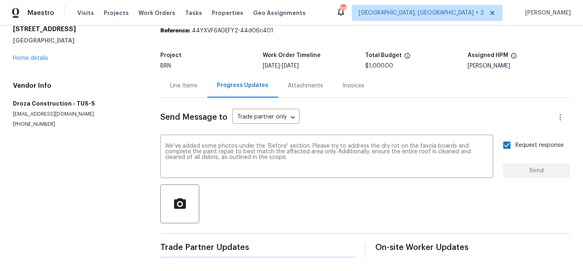
scroll to position [0, 0]
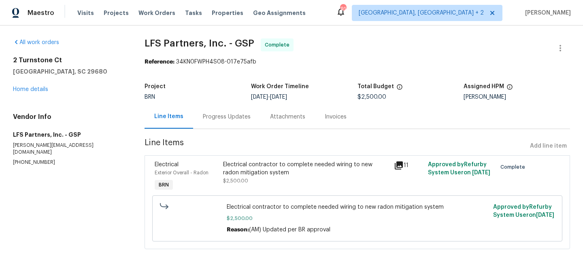
click at [225, 119] on div "Progress Updates" at bounding box center [227, 117] width 48 height 8
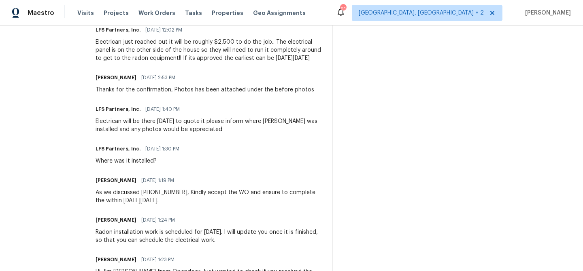
scroll to position [925, 0]
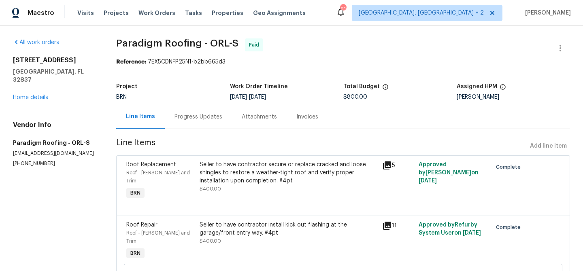
click at [197, 119] on div "Progress Updates" at bounding box center [199, 117] width 48 height 8
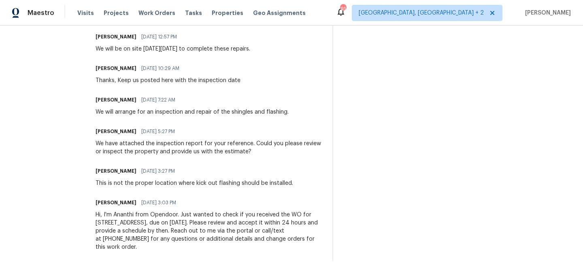
scroll to position [584, 0]
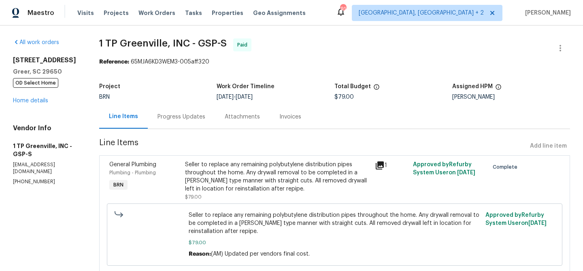
click at [197, 118] on div "Progress Updates" at bounding box center [182, 117] width 48 height 8
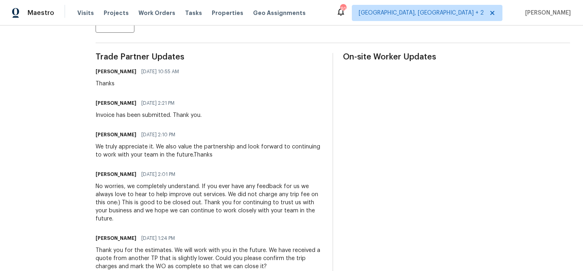
scroll to position [136, 0]
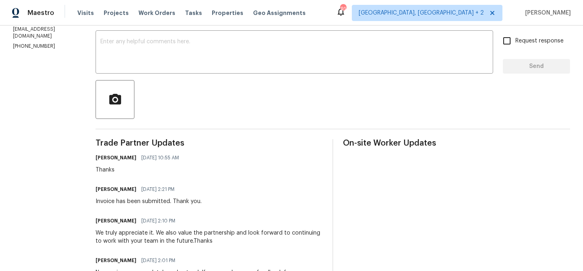
click at [27, 43] on p "[PHONE_NUMBER]" at bounding box center [44, 46] width 63 height 7
copy p "758"
click at [27, 43] on p "[PHONE_NUMBER]" at bounding box center [44, 46] width 63 height 7
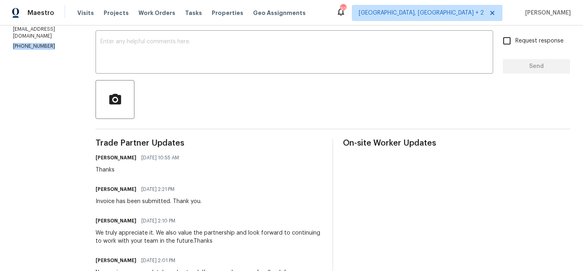
click at [27, 43] on p "[PHONE_NUMBER]" at bounding box center [44, 46] width 63 height 7
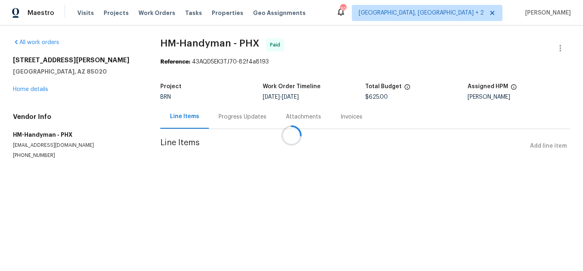
click at [221, 111] on div at bounding box center [291, 135] width 583 height 271
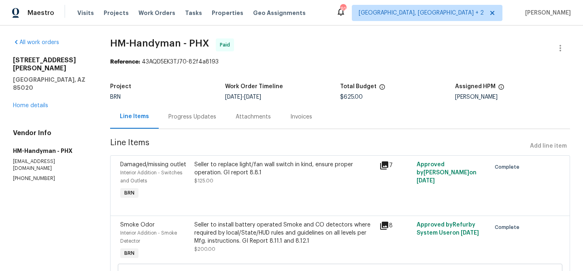
click at [214, 115] on div "Progress Updates" at bounding box center [192, 117] width 67 height 24
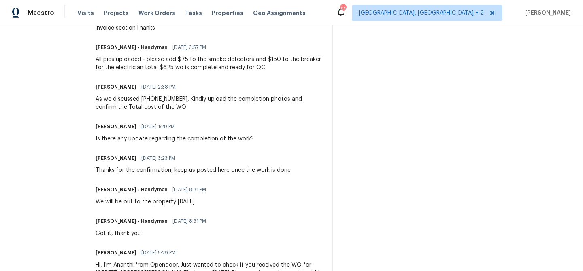
scroll to position [285, 0]
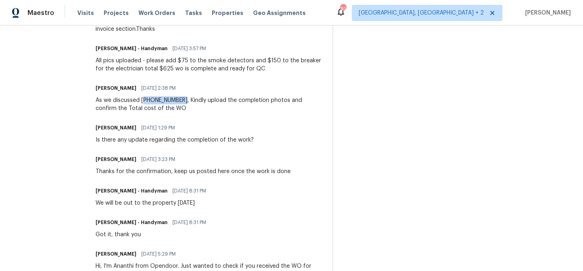
drag, startPoint x: 188, startPoint y: 101, endPoint x: 149, endPoint y: 102, distance: 38.5
click at [149, 102] on div "As we discussed [PHONE_NUMBER], Kindly upload the completion photos and confirm…" at bounding box center [209, 104] width 227 height 16
copy div "480) 737-2028"
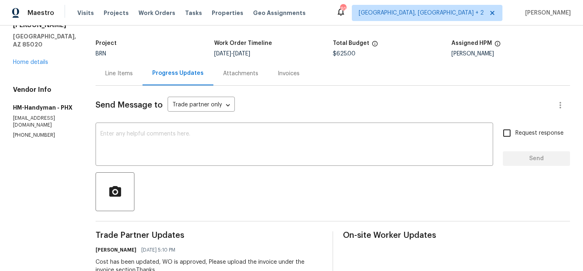
scroll to position [0, 0]
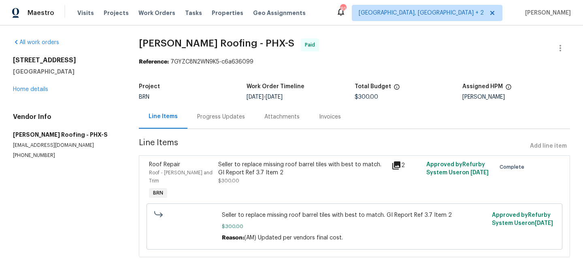
click at [33, 93] on div "[STREET_ADDRESS] Home details" at bounding box center [66, 74] width 107 height 37
click at [30, 89] on link "Home details" at bounding box center [30, 90] width 35 height 6
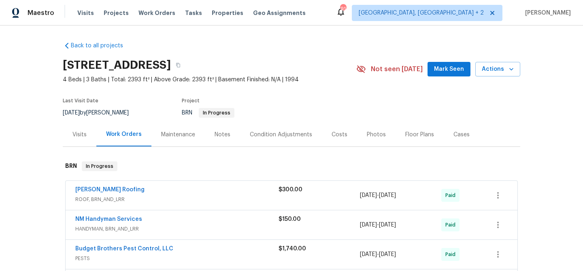
scroll to position [41, 0]
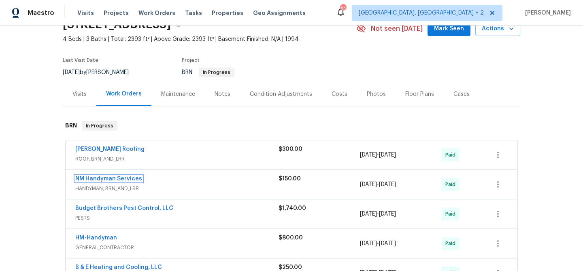
click at [91, 179] on link "NM Handyman Services" at bounding box center [108, 179] width 67 height 6
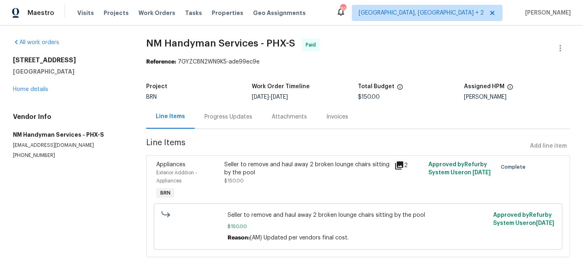
click at [33, 157] on p "(480) 703-5733" at bounding box center [70, 155] width 114 height 7
copy p "(480) 703-5733"
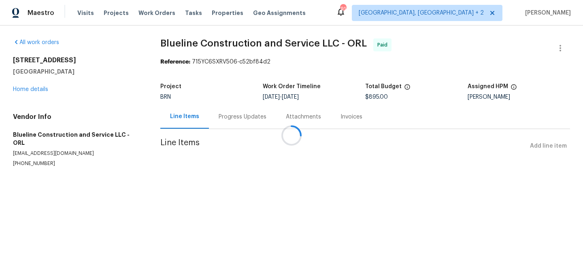
click at [214, 122] on div at bounding box center [291, 135] width 583 height 271
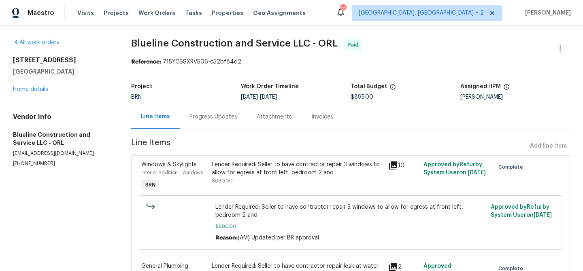
click at [216, 116] on div "Progress Updates" at bounding box center [214, 117] width 48 height 8
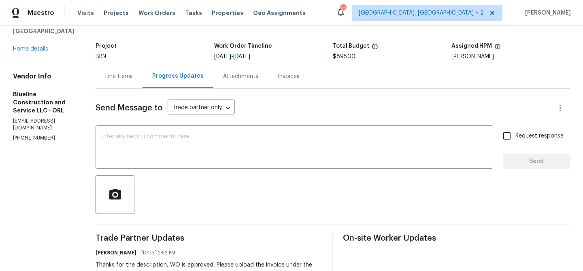
scroll to position [71, 0]
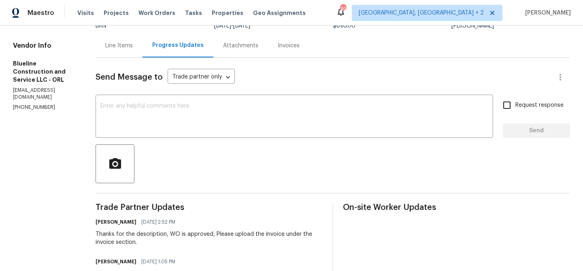
click at [25, 104] on p "[PHONE_NUMBER]" at bounding box center [44, 107] width 63 height 7
copy p "[PHONE_NUMBER]"
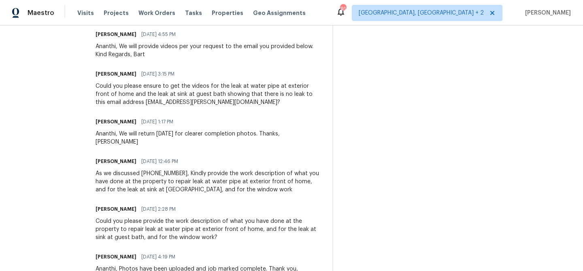
scroll to position [461, 0]
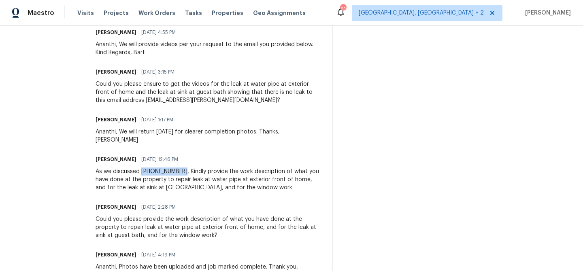
drag, startPoint x: 194, startPoint y: 158, endPoint x: 156, endPoint y: 158, distance: 38.9
click at [155, 168] on div "As we discussed [PHONE_NUMBER], Kindly provide the work description of what you…" at bounding box center [209, 180] width 227 height 24
copy div "[PHONE_NUMBER]"
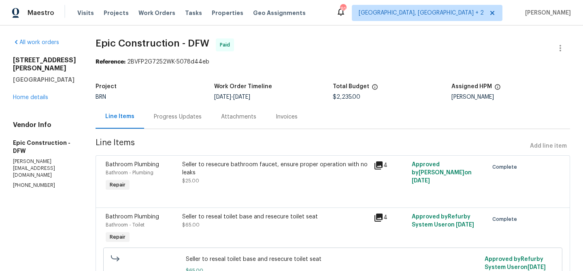
click at [211, 122] on div "Attachments" at bounding box center [238, 117] width 55 height 24
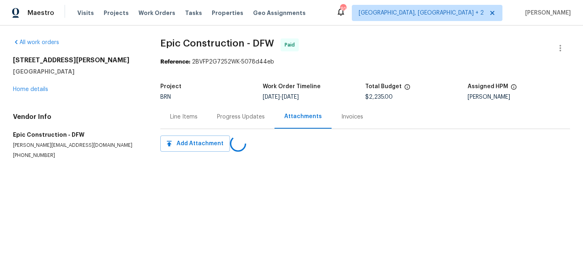
click at [195, 121] on div "Line Items" at bounding box center [183, 117] width 47 height 24
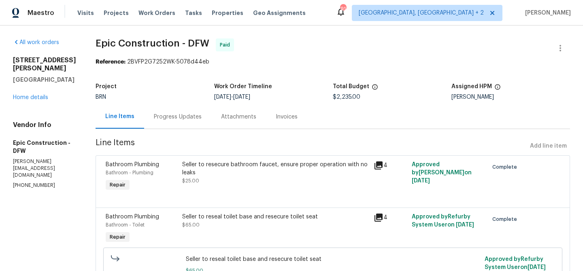
click at [211, 121] on div "Attachments" at bounding box center [238, 117] width 55 height 24
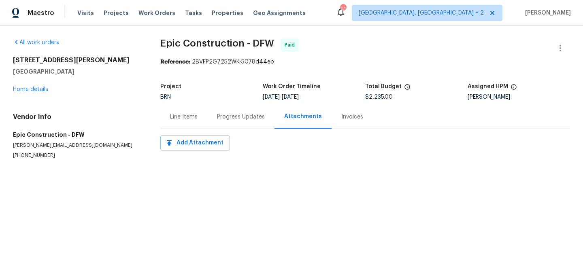
click at [213, 117] on div "Progress Updates" at bounding box center [240, 117] width 67 height 24
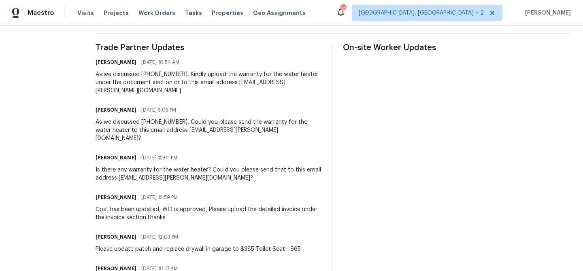
scroll to position [186, 0]
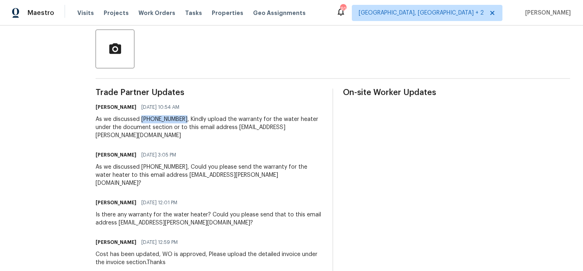
drag, startPoint x: 174, startPoint y: 120, endPoint x: 137, endPoint y: 120, distance: 37.3
click at [137, 120] on div "As we discussed [PHONE_NUMBER], Kindly upload the warranty for the water heater…" at bounding box center [209, 127] width 227 height 24
copy div "[PHONE_NUMBER]"
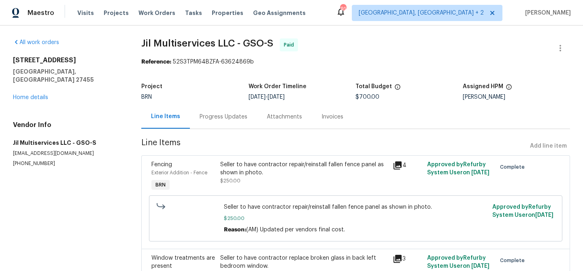
click at [200, 117] on div "Progress Updates" at bounding box center [224, 117] width 48 height 8
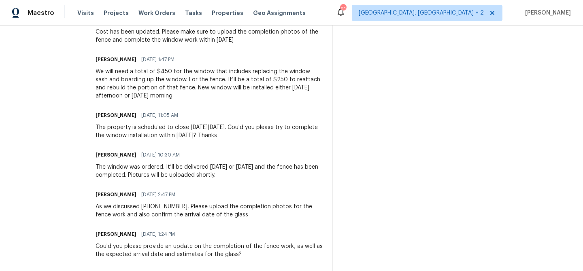
scroll to position [415, 0]
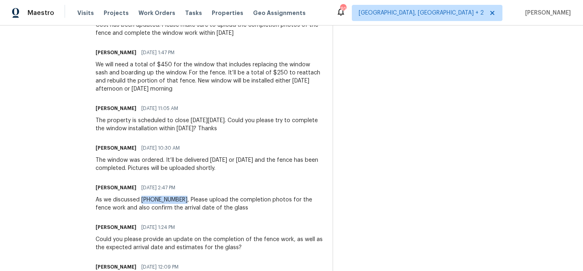
drag, startPoint x: 184, startPoint y: 200, endPoint x: 145, endPoint y: 200, distance: 39.7
click at [145, 200] on div "As we discussed [PHONE_NUMBER], Please upload the completion photos for the fen…" at bounding box center [209, 204] width 227 height 16
copy div "[PHONE_NUMBER]"
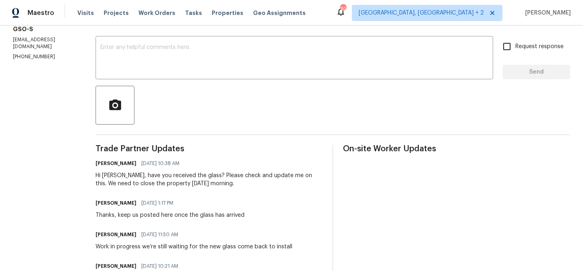
scroll to position [0, 0]
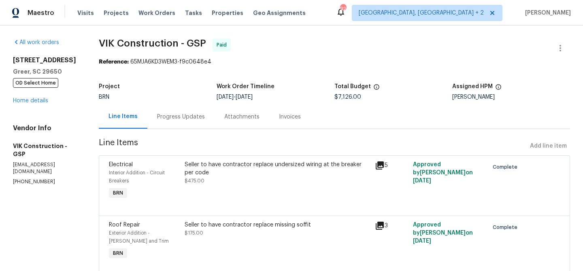
click at [185, 118] on div "Progress Updates" at bounding box center [181, 117] width 48 height 8
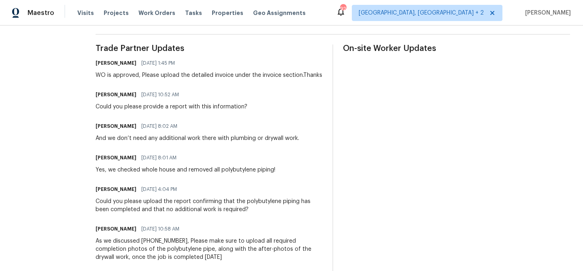
scroll to position [312, 0]
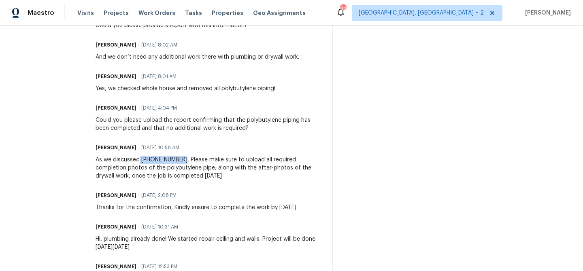
drag, startPoint x: 197, startPoint y: 169, endPoint x: 155, endPoint y: 169, distance: 42.5
click at [155, 169] on div "As we discussed [PHONE_NUMBER], Please make sure to upload all required complet…" at bounding box center [209, 168] width 227 height 24
copy div "[PHONE_NUMBER]"
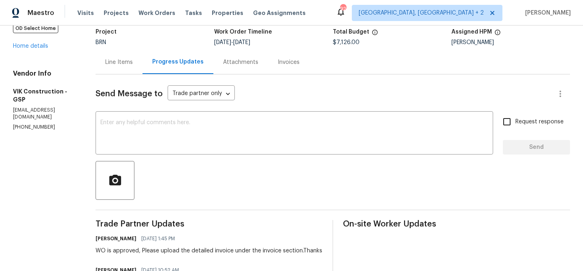
scroll to position [4, 0]
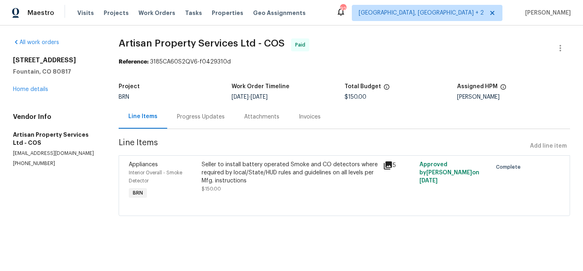
click at [36, 156] on p "[EMAIL_ADDRESS][DOMAIN_NAME]" at bounding box center [56, 153] width 86 height 7
click at [27, 162] on p "[PHONE_NUMBER]" at bounding box center [56, 163] width 86 height 7
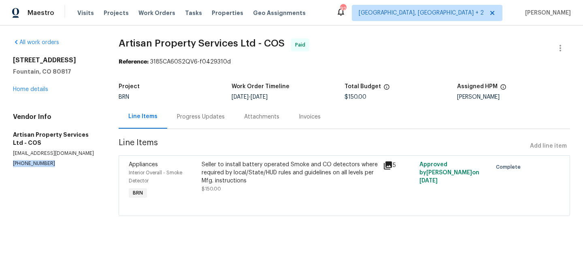
copy p "[PHONE_NUMBER]"
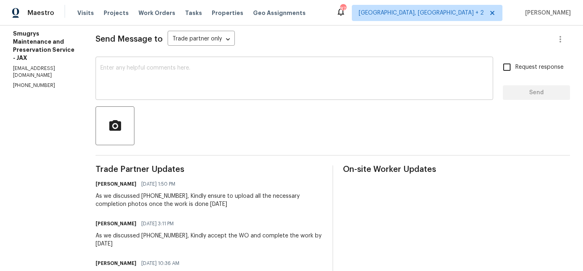
scroll to position [38, 0]
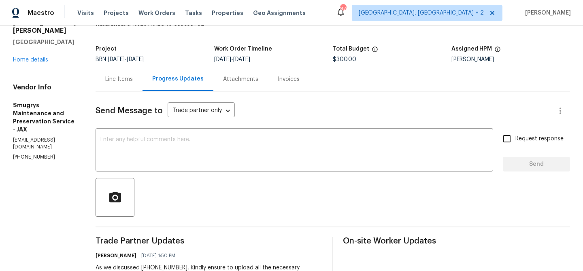
click at [115, 74] on div "Line Items" at bounding box center [119, 79] width 47 height 24
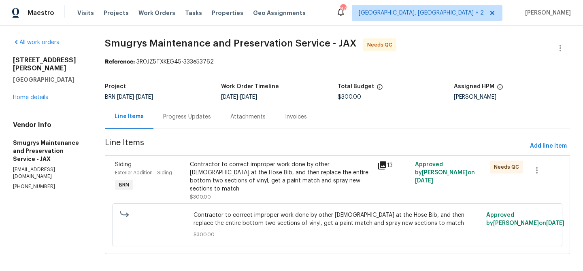
click at [223, 173] on div "Contractor to correct improper work done by other [DEMOGRAPHIC_DATA] at the Hos…" at bounding box center [281, 177] width 183 height 32
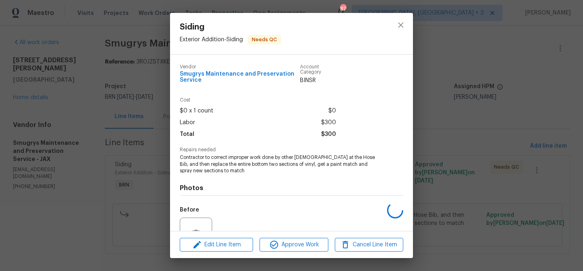
scroll to position [80, 0]
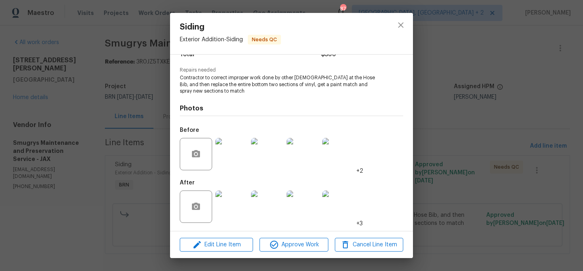
click at [231, 152] on img at bounding box center [231, 154] width 32 height 32
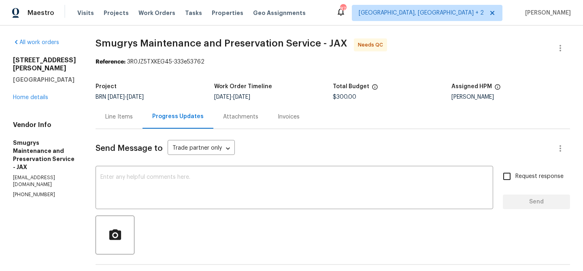
click at [109, 115] on div "Line Items" at bounding box center [119, 117] width 28 height 8
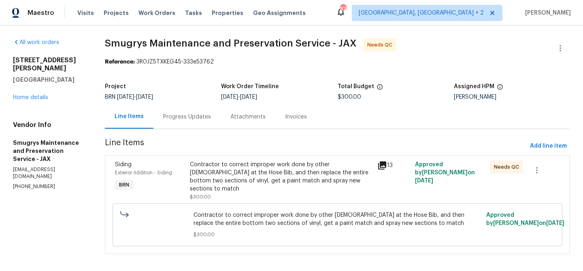
click at [213, 175] on div "Contractor to correct improper work done by other contractor at the Hose Bib, a…" at bounding box center [281, 177] width 183 height 32
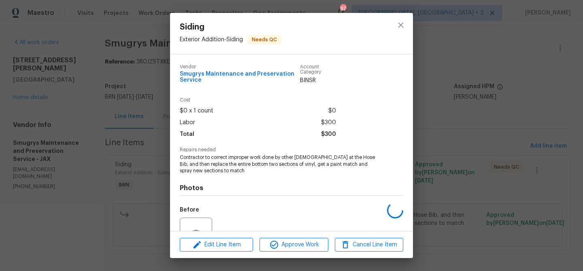
scroll to position [80, 0]
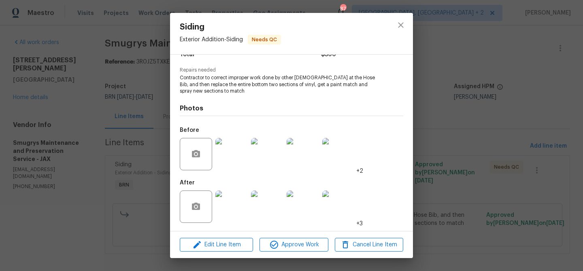
click at [233, 204] on img at bounding box center [231, 207] width 32 height 32
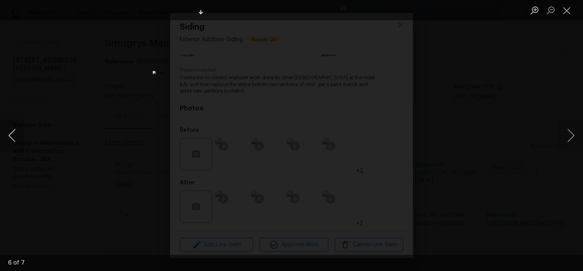
click at [17, 136] on button "Previous image" at bounding box center [12, 135] width 24 height 32
click at [102, 143] on div "Lightbox" at bounding box center [291, 135] width 583 height 271
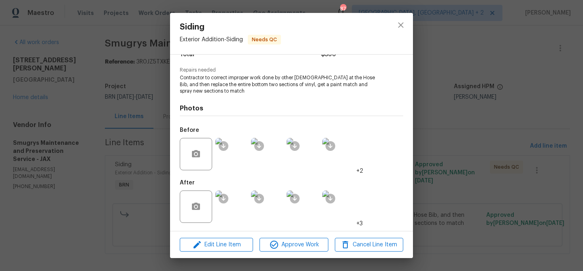
click at [117, 140] on div "Siding Exterior Addition - Siding Needs QC Vendor Smugrys Maintenance and Prese…" at bounding box center [291, 135] width 583 height 271
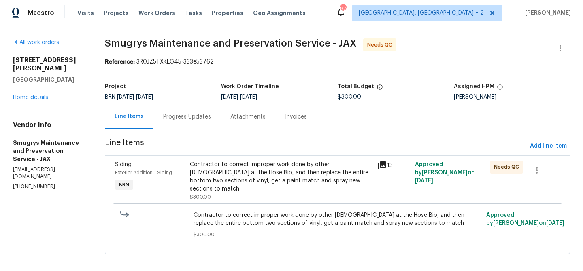
click at [198, 102] on div "Project BRN 9/29/2025 - 9/29/2025 Work Order Timeline 9/29/2025 - 9/29/2025 Tot…" at bounding box center [337, 92] width 465 height 26
click at [188, 121] on div "Progress Updates" at bounding box center [187, 117] width 67 height 24
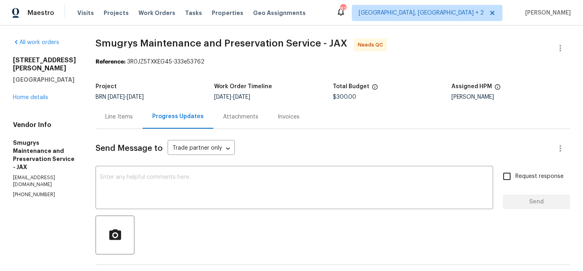
click at [100, 125] on div "Line Items" at bounding box center [119, 117] width 47 height 24
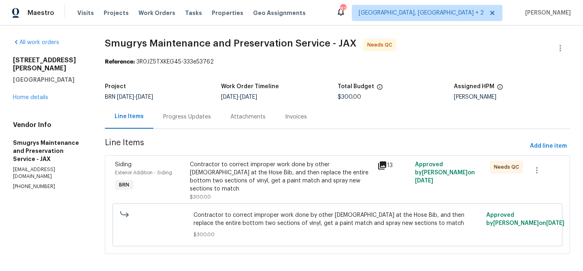
click at [117, 83] on div "Project BRN 9/29/2025 - 9/29/2025 Work Order Timeline 9/29/2025 - 9/29/2025 Tot…" at bounding box center [337, 92] width 465 height 26
click at [183, 116] on div "Progress Updates" at bounding box center [187, 117] width 48 height 8
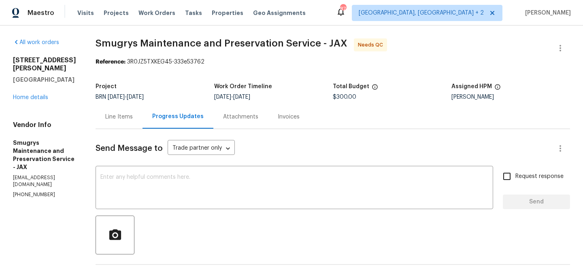
click at [554, 40] on div at bounding box center [560, 47] width 19 height 19
click at [556, 47] on icon "button" at bounding box center [561, 48] width 10 height 10
click at [536, 47] on li "Edit" at bounding box center [533, 48] width 87 height 13
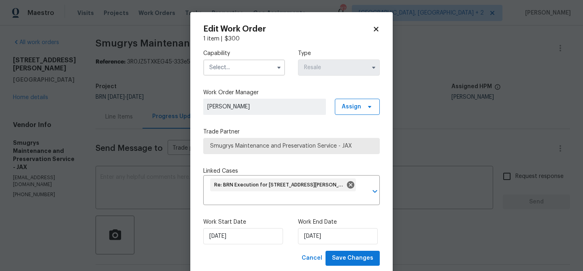
click at [260, 68] on input "text" at bounding box center [244, 68] width 82 height 16
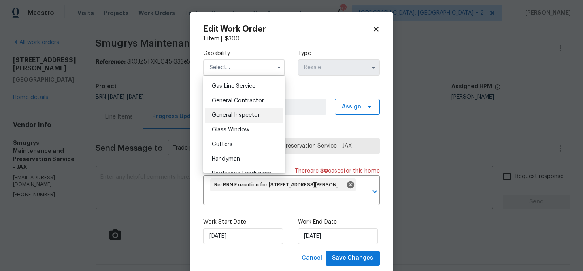
scroll to position [357, 0]
click at [247, 115] on span "General Contractor" at bounding box center [238, 115] width 52 height 6
type input "General Contractor"
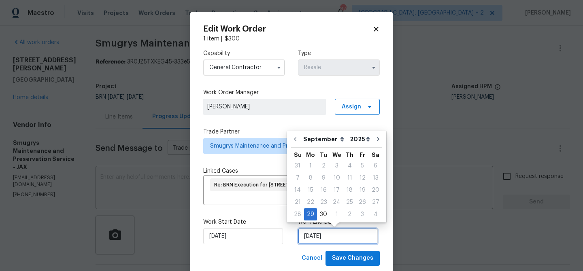
click at [302, 244] on input "29/09/2025" at bounding box center [338, 236] width 80 height 16
click at [326, 211] on div "30" at bounding box center [323, 214] width 13 height 11
type input "30/09/2025"
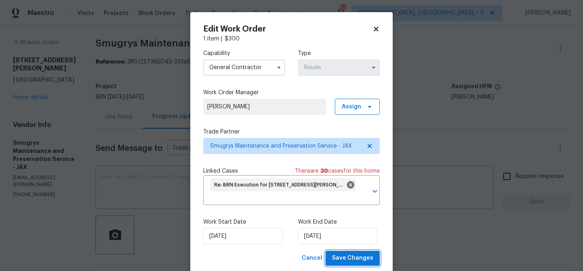
click at [342, 260] on span "Save Changes" at bounding box center [352, 259] width 41 height 10
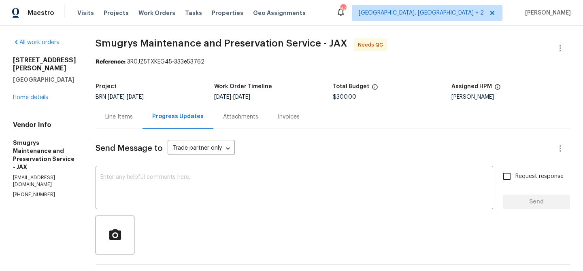
click at [105, 120] on div "Line Items" at bounding box center [119, 117] width 28 height 8
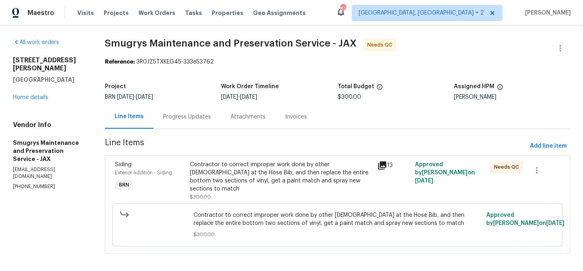
click at [264, 158] on div "Contractor to correct improper work done by other contractor at the Hose Bib, a…" at bounding box center [282, 180] width 188 height 45
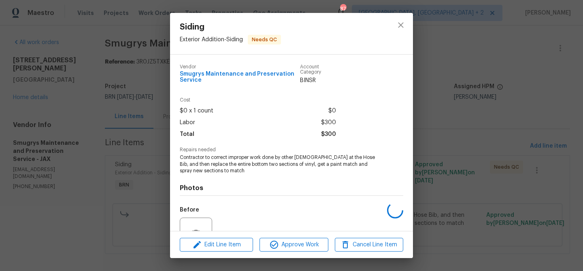
scroll to position [80, 0]
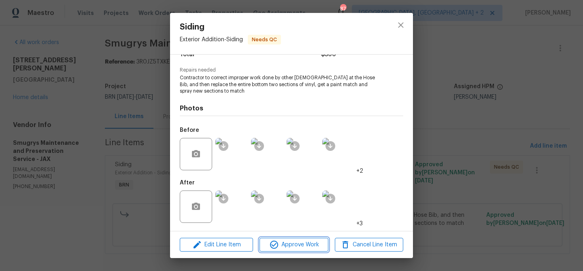
click at [277, 240] on icon "button" at bounding box center [274, 245] width 10 height 10
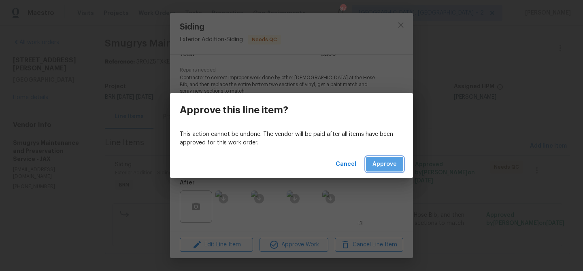
click at [386, 168] on span "Approve" at bounding box center [385, 165] width 24 height 10
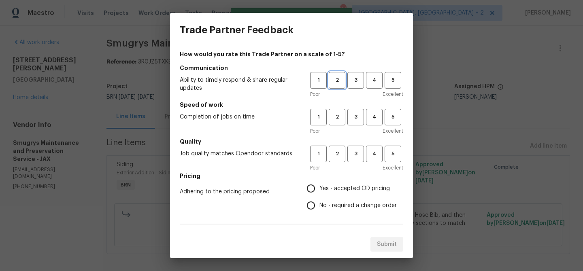
click at [338, 81] on span "2" at bounding box center [337, 80] width 15 height 9
click at [336, 125] on button "2" at bounding box center [337, 117] width 17 height 17
click at [336, 155] on span "2" at bounding box center [337, 153] width 15 height 9
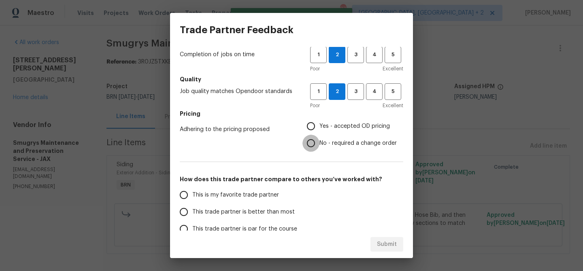
click at [318, 146] on input "No - required a change order" at bounding box center [311, 143] width 17 height 17
radio input "true"
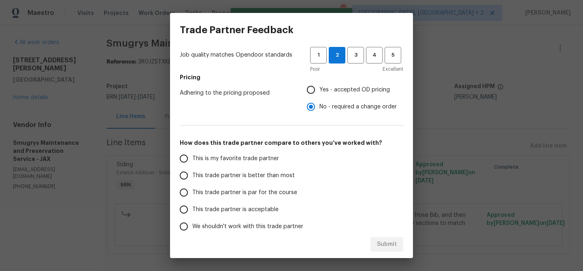
click at [316, 94] on input "Yes - accepted OD pricing" at bounding box center [311, 89] width 17 height 17
radio input "true"
click at [208, 172] on span "This trade partner is better than most" at bounding box center [243, 176] width 102 height 9
click at [192, 172] on input "This trade partner is better than most" at bounding box center [183, 175] width 17 height 17
click at [386, 242] on span "Submit" at bounding box center [387, 245] width 20 height 10
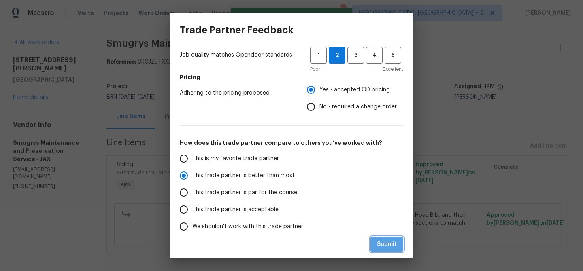
radio input "true"
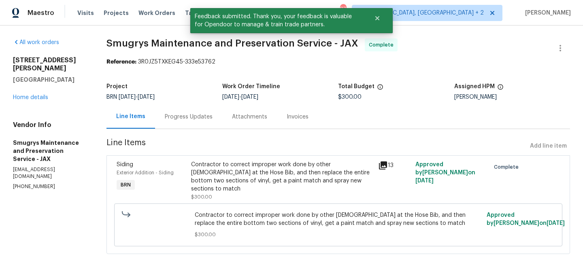
click at [207, 127] on div "Progress Updates" at bounding box center [188, 117] width 67 height 24
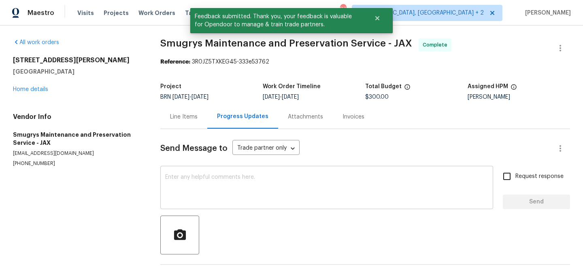
click at [217, 193] on textarea at bounding box center [326, 189] width 323 height 28
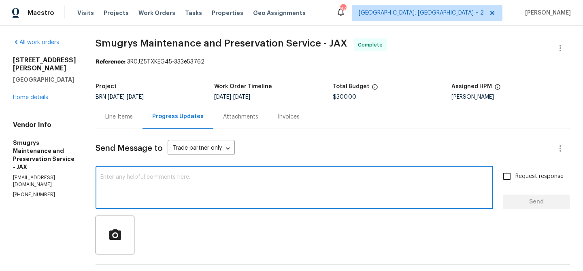
paste textarea "WO is approved, Please upload the invoice under the invoice section.Thanks"
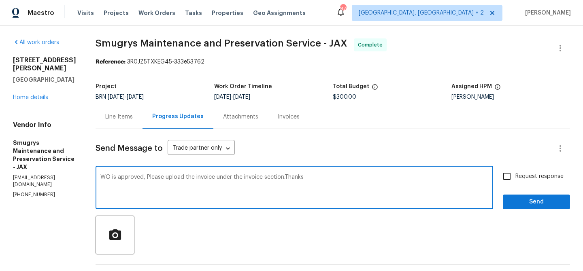
type textarea "WO is approved, Please upload the invoice under the invoice section.Thanks"
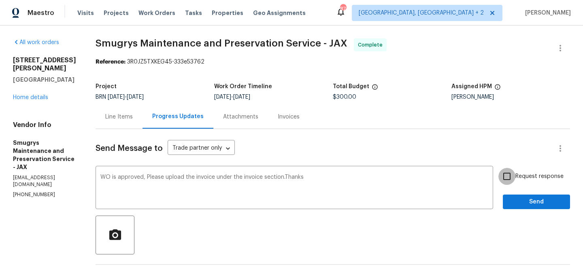
click at [502, 172] on input "Request response" at bounding box center [507, 176] width 17 height 17
checkbox input "true"
click at [522, 203] on span "Send" at bounding box center [537, 202] width 54 height 10
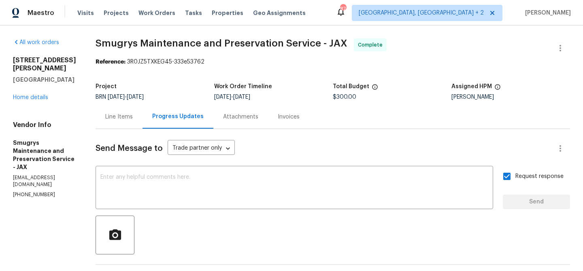
click at [115, 125] on div "Line Items" at bounding box center [119, 117] width 47 height 24
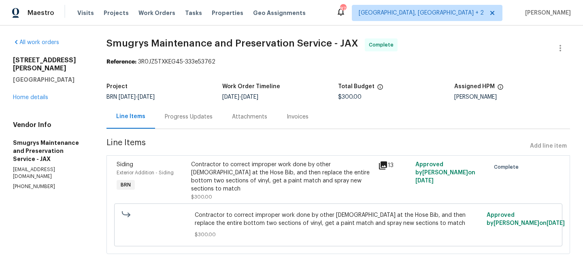
click at [218, 160] on div "Contractor to correct improper work done by other contractor at the Hose Bib, a…" at bounding box center [282, 180] width 187 height 45
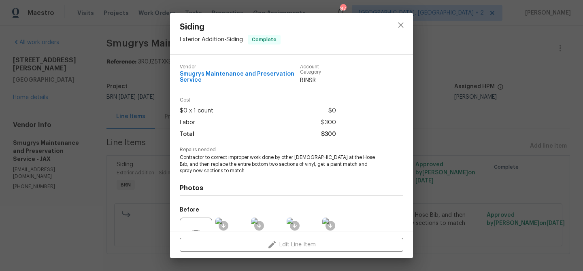
click at [198, 166] on span "Contractor to correct improper work done by other [DEMOGRAPHIC_DATA] at the Hos…" at bounding box center [280, 164] width 201 height 20
click at [194, 165] on span "Contractor to correct improper work done by other [DEMOGRAPHIC_DATA] at the Hos…" at bounding box center [280, 164] width 201 height 20
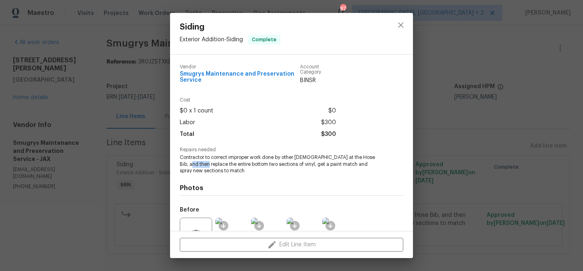
click at [194, 165] on span "Contractor to correct improper work done by other [DEMOGRAPHIC_DATA] at the Hos…" at bounding box center [280, 164] width 201 height 20
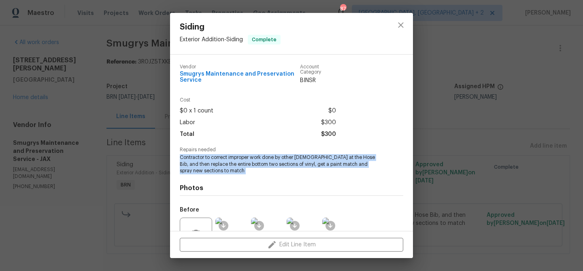
click at [194, 165] on span "Contractor to correct improper work done by other [DEMOGRAPHIC_DATA] at the Hos…" at bounding box center [280, 164] width 201 height 20
copy span "Contractor to correct improper work done by other [DEMOGRAPHIC_DATA] at the Hos…"
click at [119, 67] on div "Siding Exterior Addition - Siding Complete Vendor Smugrys Maintenance and Prese…" at bounding box center [291, 135] width 583 height 271
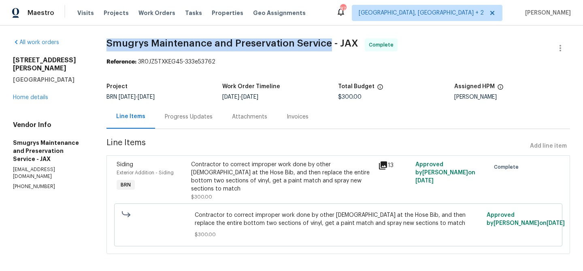
drag, startPoint x: 105, startPoint y: 45, endPoint x: 331, endPoint y: 43, distance: 226.0
click at [331, 43] on div "All work orders 330 Dudley St Atlantic Beach, FL 32233 Home details Vendor Info…" at bounding box center [291, 152] width 583 height 252
copy span "Smugrys Maintenance and Preservation Service"
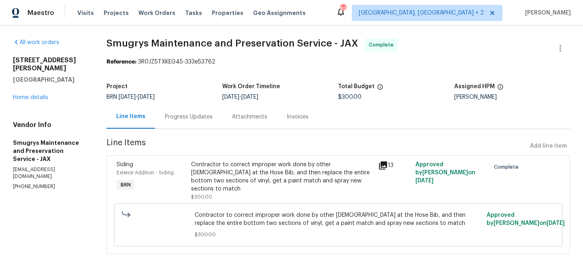
click at [231, 171] on div "Contractor to correct improper work done by other [DEMOGRAPHIC_DATA] at the Hos…" at bounding box center [282, 177] width 182 height 32
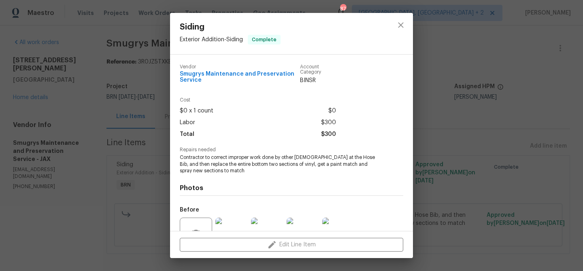
scroll to position [80, 0]
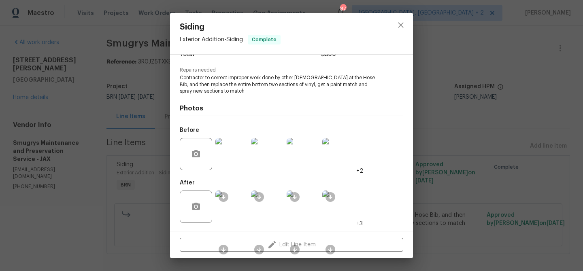
click at [233, 156] on img at bounding box center [231, 154] width 32 height 32
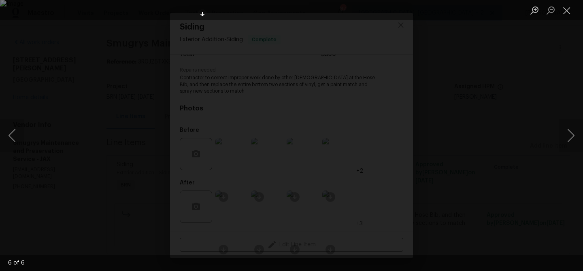
click at [80, 66] on div "Lightbox" at bounding box center [291, 135] width 583 height 271
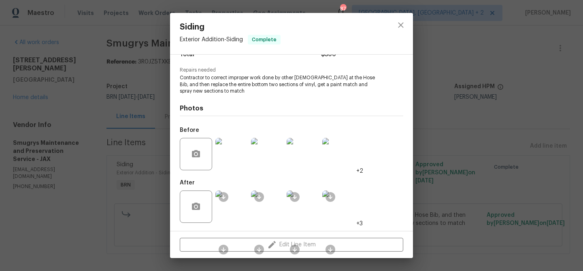
click at [238, 204] on img at bounding box center [231, 207] width 32 height 32
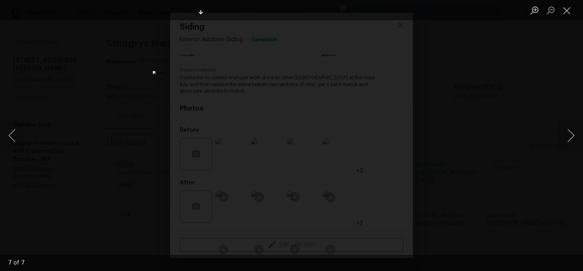
click at [122, 92] on div "Lightbox" at bounding box center [291, 135] width 583 height 271
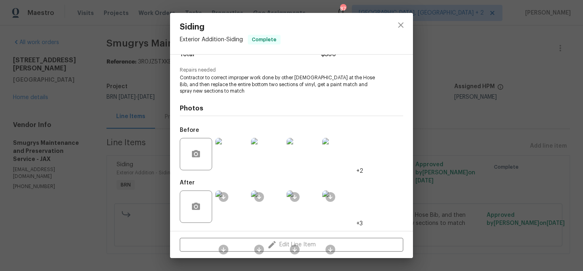
click at [130, 55] on div "Siding Exterior Addition - Siding Complete Vendor Smugrys Maintenance and Prese…" at bounding box center [291, 135] width 583 height 271
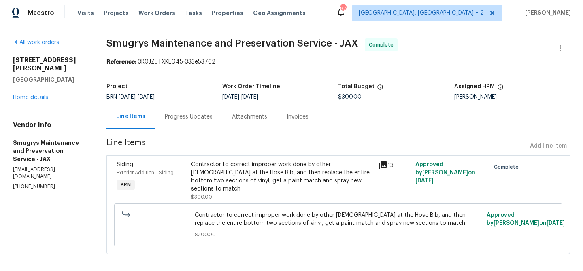
click at [290, 107] on div "Invoices" at bounding box center [297, 117] width 41 height 24
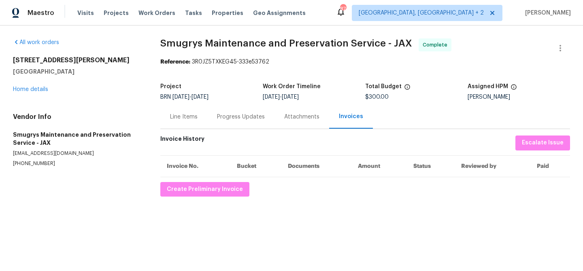
click at [182, 197] on div "All work orders 330 Dudley St Atlantic Beach, FL 32233 Home details Vendor Info…" at bounding box center [291, 118] width 583 height 184
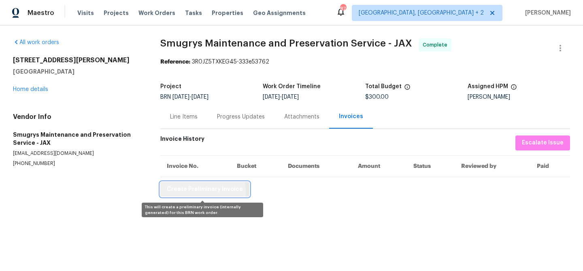
click at [188, 191] on span "Create Preliminary Invoice" at bounding box center [205, 190] width 76 height 10
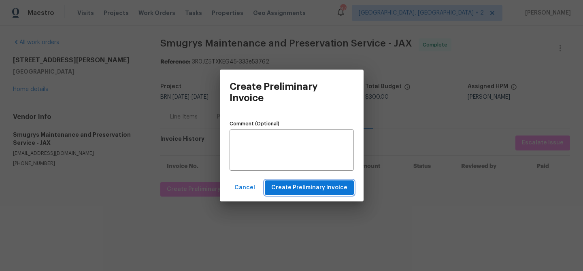
click at [311, 184] on span "Create Preliminary Invoice" at bounding box center [309, 188] width 76 height 10
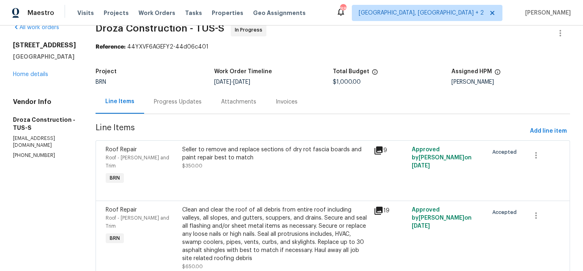
click at [179, 106] on div "Progress Updates" at bounding box center [178, 102] width 48 height 8
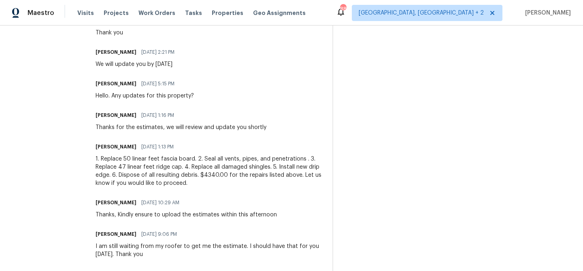
scroll to position [591, 0]
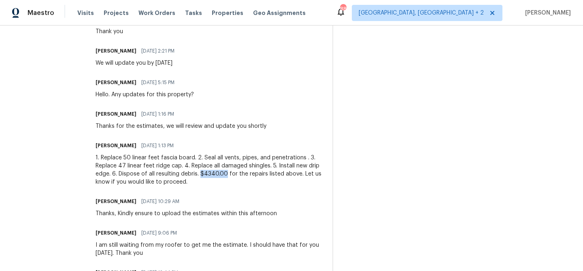
drag, startPoint x: 233, startPoint y: 175, endPoint x: 208, endPoint y: 174, distance: 25.1
click at [208, 174] on div "1. Replace 50 linear feet fascia board. 2. Seal all vents, pipes, and penetrati…" at bounding box center [209, 170] width 227 height 32
copy div "$4340.00"
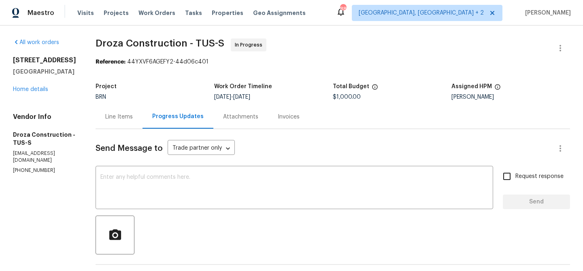
click at [111, 119] on div "Line Items" at bounding box center [119, 117] width 47 height 24
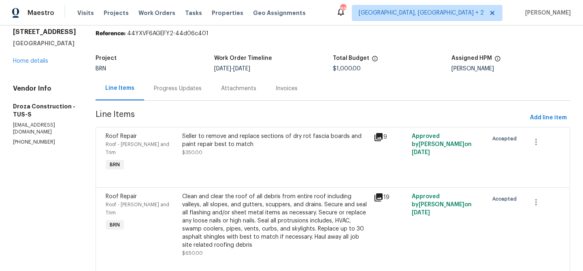
scroll to position [45, 0]
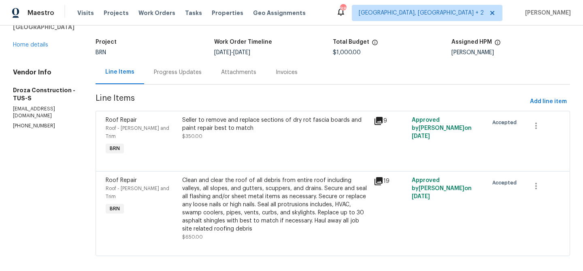
click at [175, 70] on div "Progress Updates" at bounding box center [178, 72] width 48 height 8
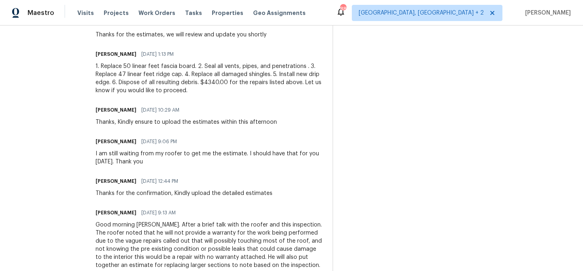
scroll to position [679, 0]
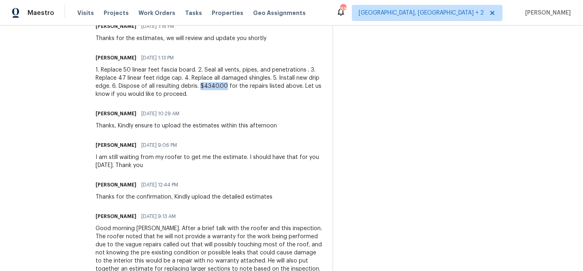
drag, startPoint x: 233, startPoint y: 88, endPoint x: 207, endPoint y: 88, distance: 25.9
click at [207, 88] on div "1. Replace 50 linear feet fascia board. 2. Seal all vents, pipes, and penetrati…" at bounding box center [209, 82] width 227 height 32
copy div "$4340.00"
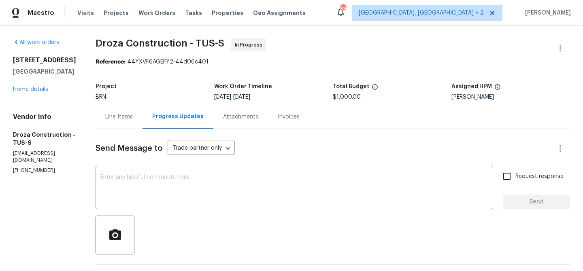
click at [126, 114] on div "Line Items" at bounding box center [119, 117] width 28 height 8
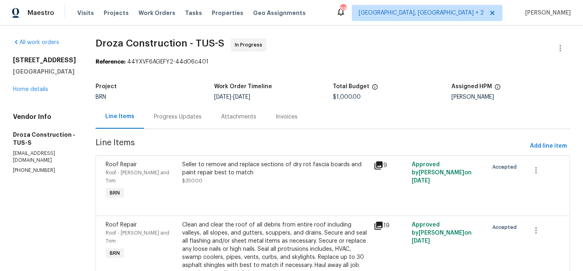
click at [202, 114] on div "Progress Updates" at bounding box center [178, 117] width 48 height 8
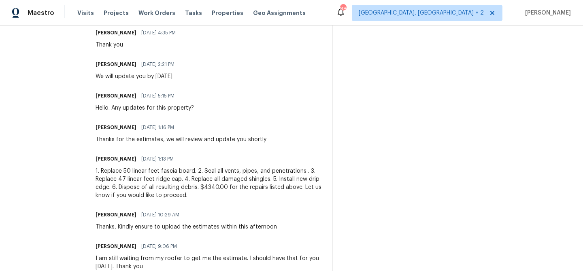
scroll to position [583, 0]
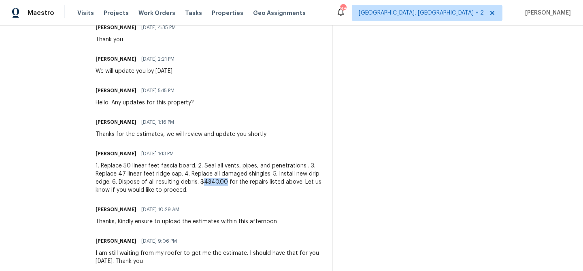
drag, startPoint x: 232, startPoint y: 183, endPoint x: 210, endPoint y: 182, distance: 22.3
click at [210, 182] on div "1. Replace 50 linear feet fascia board. 2. Seal all vents, pipes, and penetrati…" at bounding box center [209, 178] width 227 height 32
copy div "4340.00"
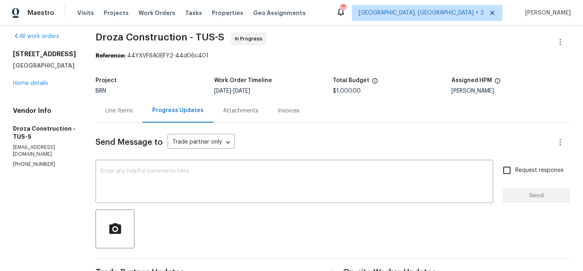
scroll to position [0, 0]
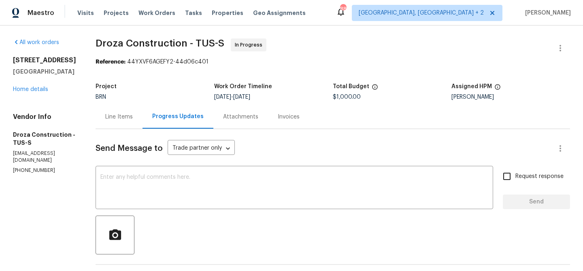
click at [118, 116] on div "Line Items" at bounding box center [119, 117] width 28 height 8
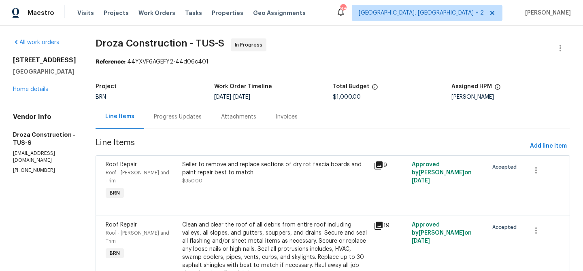
scroll to position [45, 0]
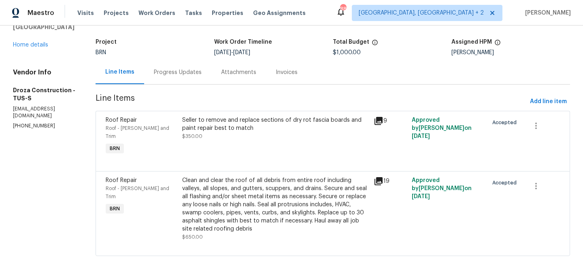
click at [174, 76] on div "Progress Updates" at bounding box center [178, 72] width 48 height 8
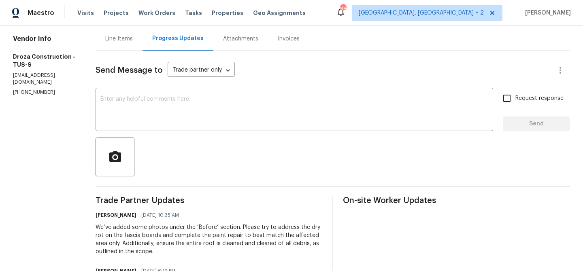
scroll to position [64, 0]
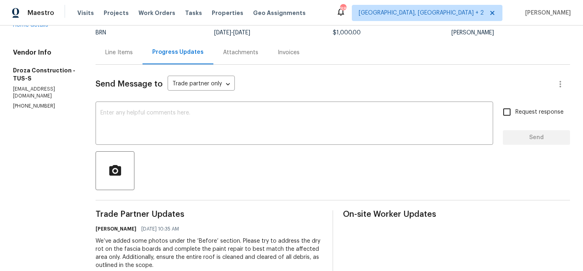
click at [124, 55] on div "Line Items" at bounding box center [119, 53] width 28 height 8
click at [124, 36] on div "BRN" at bounding box center [155, 33] width 119 height 6
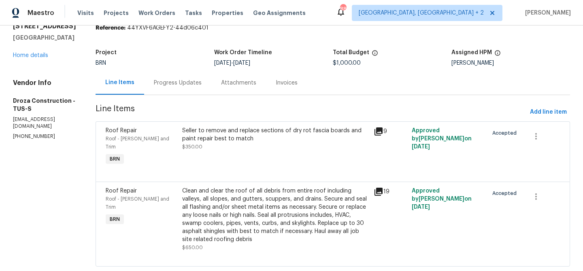
scroll to position [34, 0]
click at [172, 87] on div "Progress Updates" at bounding box center [177, 83] width 67 height 24
click at [134, 87] on div "Line Items" at bounding box center [119, 83] width 29 height 8
click at [199, 84] on div "Progress Updates" at bounding box center [178, 83] width 48 height 8
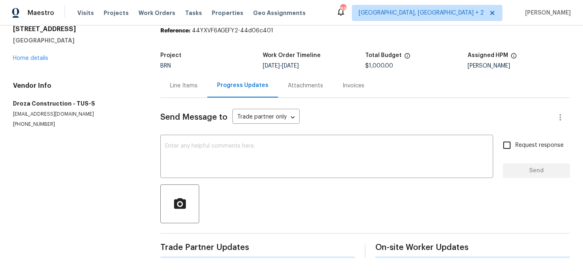
click at [199, 84] on div "Line Items" at bounding box center [183, 86] width 47 height 24
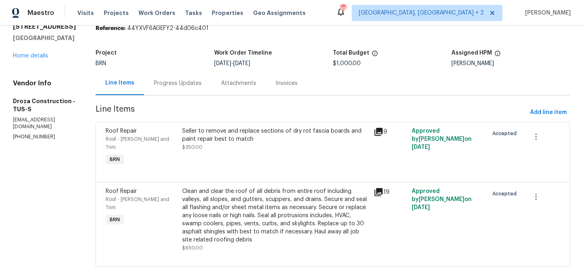
click at [179, 84] on div "Progress Updates" at bounding box center [178, 83] width 48 height 8
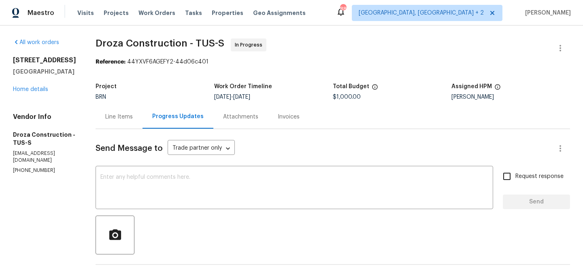
click at [130, 118] on div "Line Items" at bounding box center [119, 117] width 28 height 8
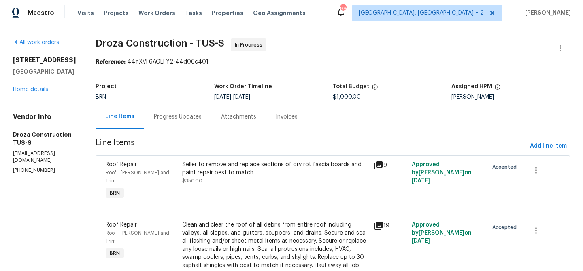
click at [214, 163] on div "Seller to remove and replace sections of dry rot fascia boards and paint repair…" at bounding box center [275, 169] width 187 height 16
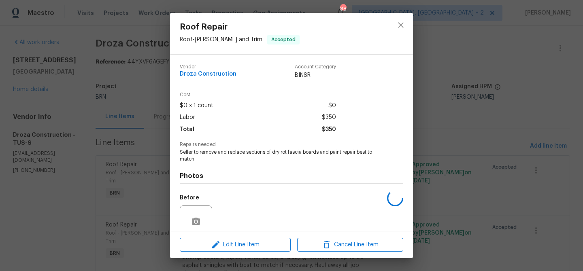
scroll to position [68, 0]
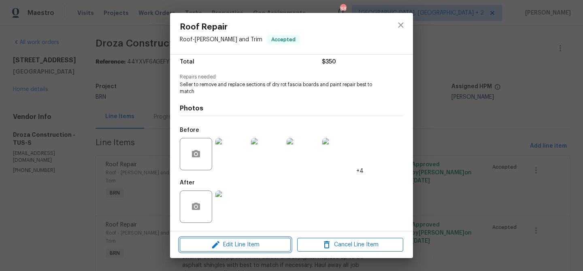
click at [227, 246] on span "Edit Line Item" at bounding box center [235, 245] width 106 height 10
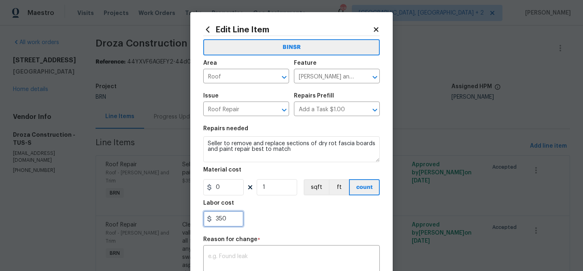
click at [233, 218] on input "350" at bounding box center [223, 219] width 41 height 16
type input "3"
type input "2170"
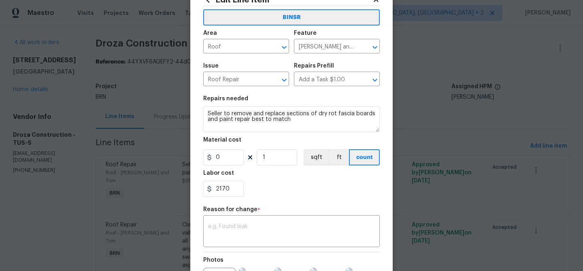
scroll to position [60, 0]
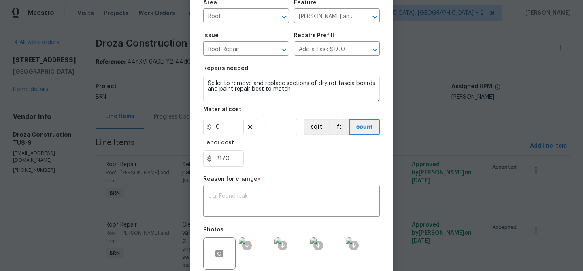
click at [258, 218] on div "BINSR Area Roof ​ Feature Eaves and Trim ​ Issue Roof Repair ​ Repairs Prefill …" at bounding box center [291, 137] width 177 height 323
click at [258, 199] on textarea at bounding box center [291, 202] width 167 height 17
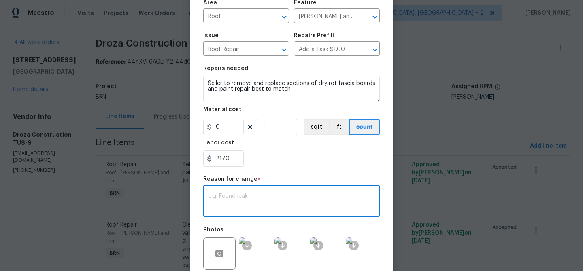
paste textarea "(AM) Updated per BR approval"
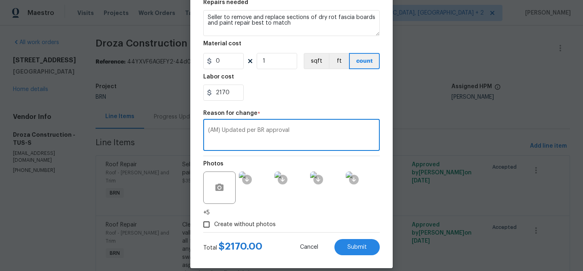
scroll to position [136, 0]
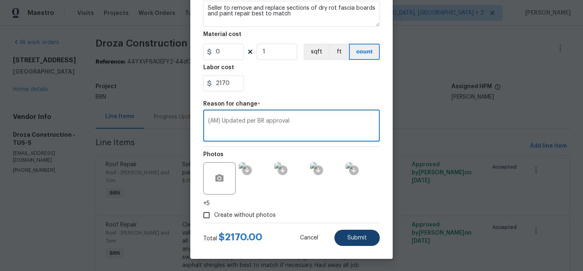
type textarea "(AM) Updated per BR approval"
click at [354, 243] on button "Submit" at bounding box center [357, 238] width 45 height 16
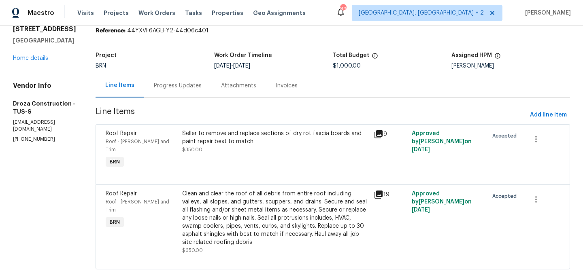
scroll to position [45, 0]
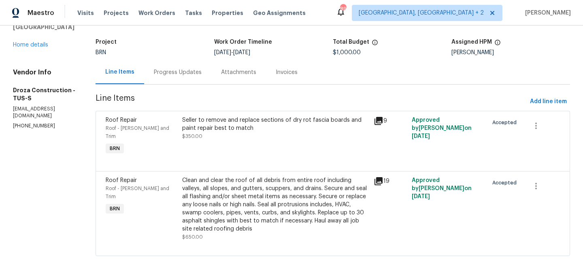
click at [230, 157] on div at bounding box center [333, 162] width 454 height 10
click at [217, 124] on div "Seller to remove and replace sections of dry rot fascia boards and paint repair…" at bounding box center [275, 124] width 187 height 16
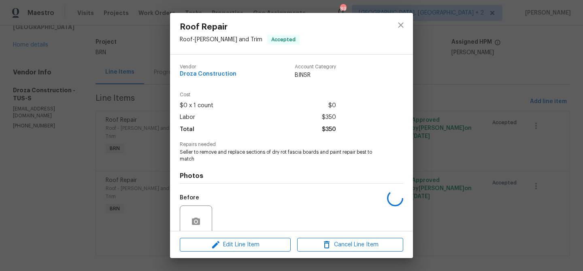
scroll to position [68, 0]
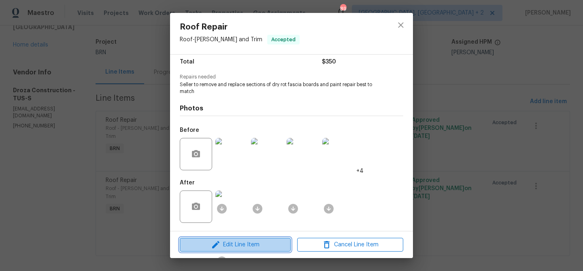
click at [230, 245] on span "Edit Line Item" at bounding box center [235, 245] width 106 height 10
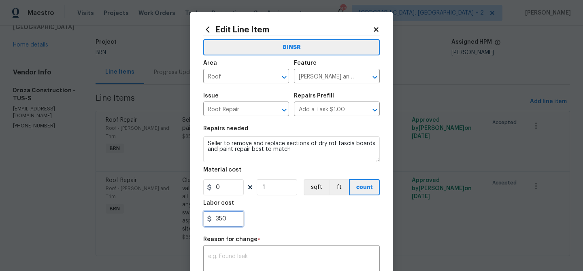
click at [234, 216] on input "350" at bounding box center [223, 219] width 41 height 16
type input "3"
type input "2170"
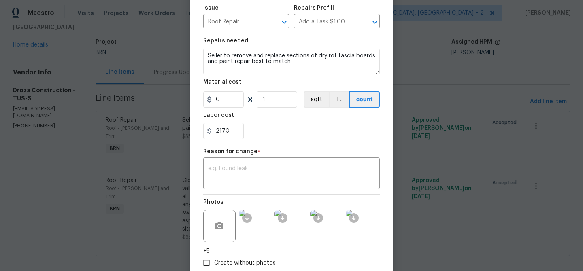
scroll to position [136, 0]
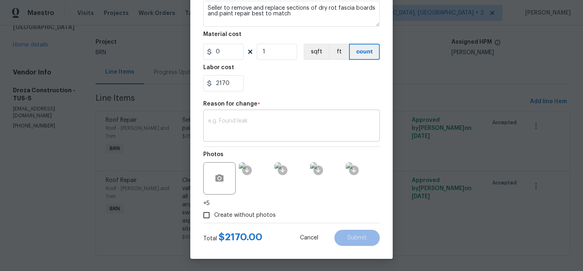
click at [236, 128] on textarea at bounding box center [291, 126] width 167 height 17
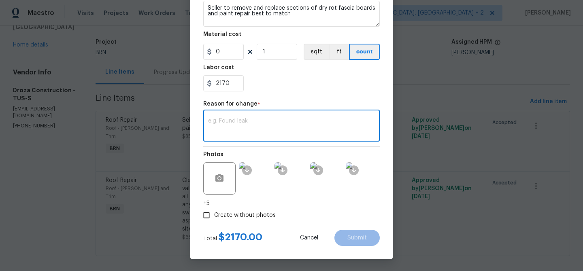
paste textarea "(AM) Updated per BR approval"
type textarea "(AM) Updated per BR approval"
click at [352, 238] on span "Submit" at bounding box center [357, 238] width 19 height 6
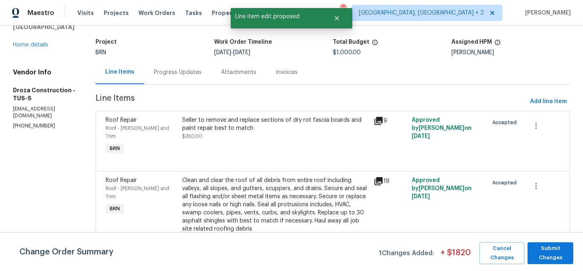
scroll to position [0, 0]
click at [228, 193] on div "Clean and clear the roof of all debris from entire roof including valleys, all …" at bounding box center [275, 205] width 187 height 57
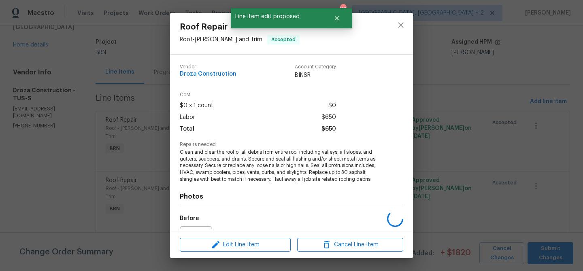
scroll to position [88, 0]
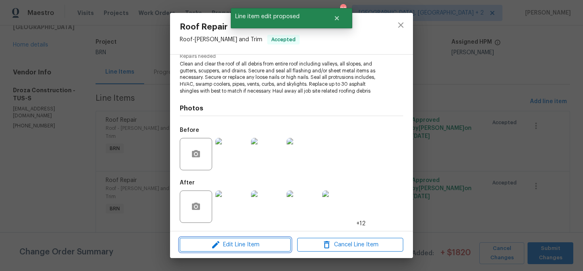
click at [221, 248] on span "Edit Line Item" at bounding box center [235, 245] width 106 height 10
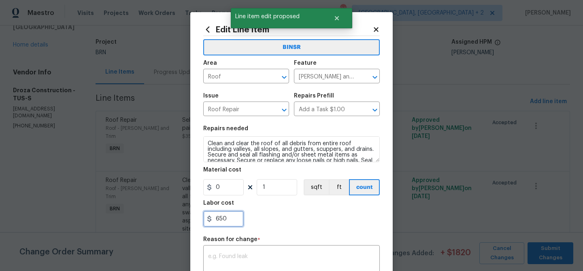
click at [230, 220] on input "650" at bounding box center [223, 219] width 41 height 16
type input "6"
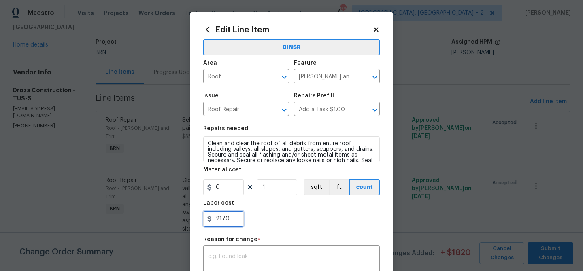
scroll to position [86, 0]
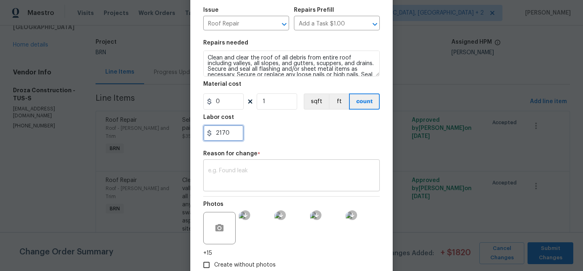
type input "2170"
click at [248, 179] on textarea at bounding box center [291, 176] width 167 height 17
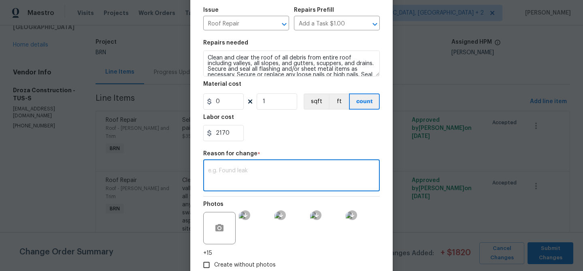
paste textarea "(AM) Updated per BR approval"
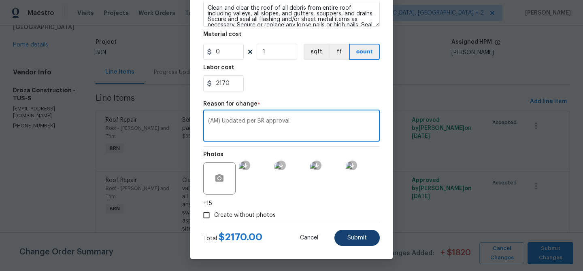
type textarea "(AM) Updated per BR approval"
click at [352, 233] on button "Submit" at bounding box center [357, 238] width 45 height 16
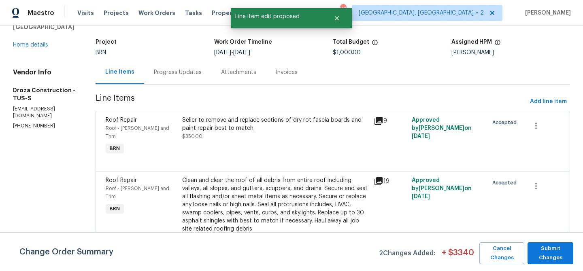
scroll to position [0, 0]
click at [560, 260] on span "Submit Changes" at bounding box center [551, 253] width 38 height 19
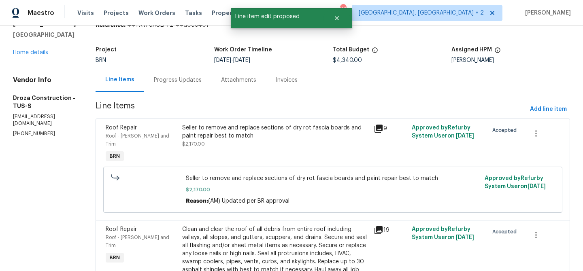
click at [179, 82] on div "Progress Updates" at bounding box center [178, 80] width 48 height 8
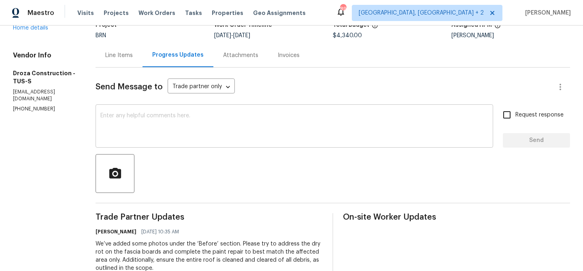
scroll to position [65, 0]
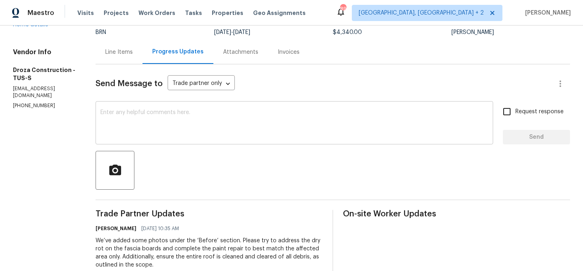
click at [149, 135] on textarea at bounding box center [294, 124] width 388 height 28
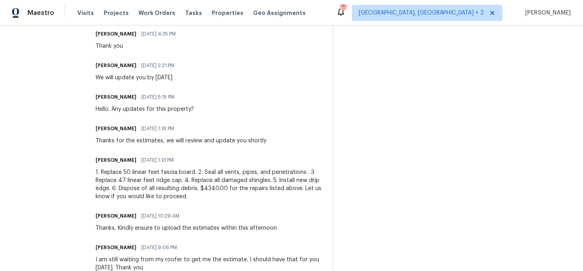
scroll to position [587, 0]
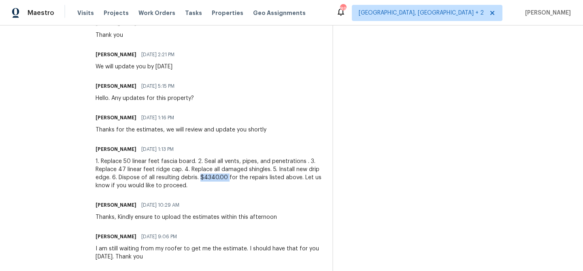
drag, startPoint x: 235, startPoint y: 179, endPoint x: 207, endPoint y: 179, distance: 27.5
click at [207, 179] on div "1. Replace 50 linear feet fascia board. 2. Seal all vents, pipes, and penetrati…" at bounding box center [209, 174] width 227 height 32
copy div "$4340.00"
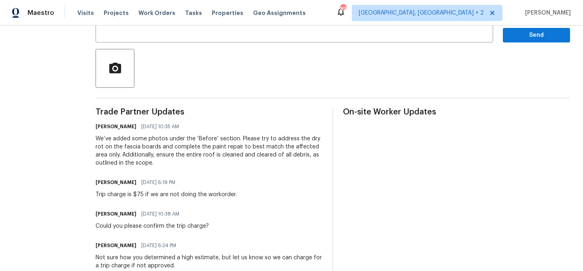
scroll to position [68, 0]
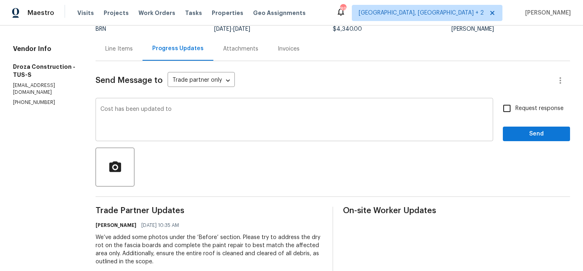
click at [200, 113] on textarea "Cost has been updated to" at bounding box center [294, 121] width 388 height 28
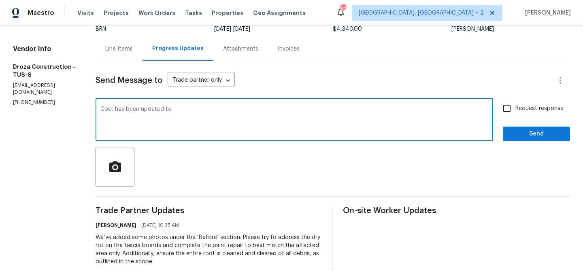
paste textarea "$4340.00"
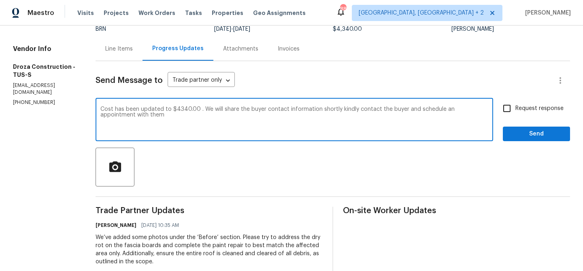
type textarea "Cost has been updated to $4340.00 . We will share the buyer contact information…"
click at [520, 104] on label "Request response" at bounding box center [531, 108] width 65 height 17
click at [516, 104] on input "Request response" at bounding box center [507, 108] width 17 height 17
checkbox input "true"
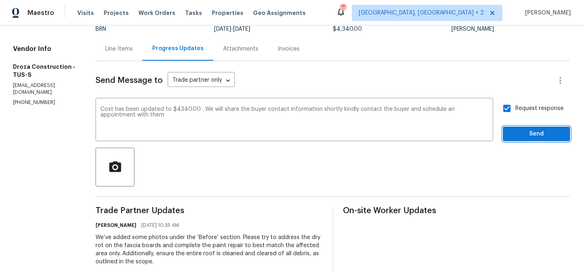
click at [512, 129] on span "Send" at bounding box center [537, 134] width 54 height 10
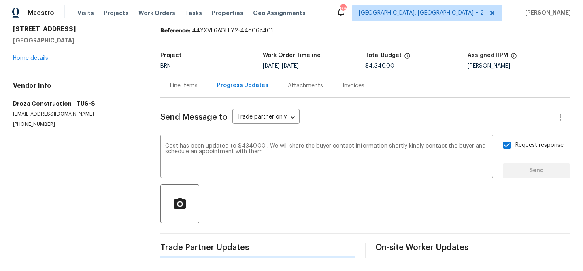
scroll to position [0, 0]
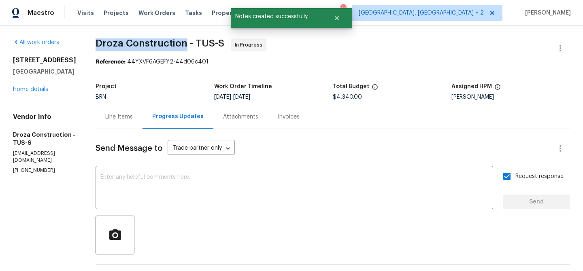
drag, startPoint x: 97, startPoint y: 45, endPoint x: 192, endPoint y: 43, distance: 94.8
copy span "Droza Construction"
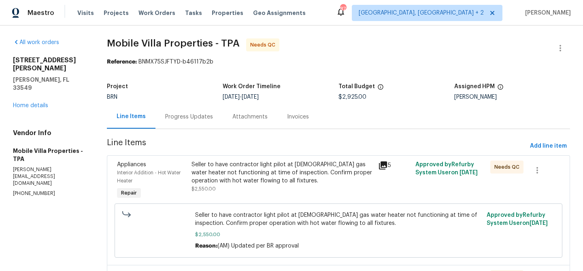
click at [204, 116] on div "Progress Updates" at bounding box center [189, 117] width 48 height 8
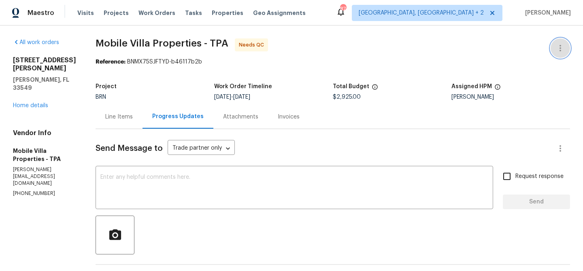
click at [562, 40] on button "button" at bounding box center [560, 47] width 19 height 19
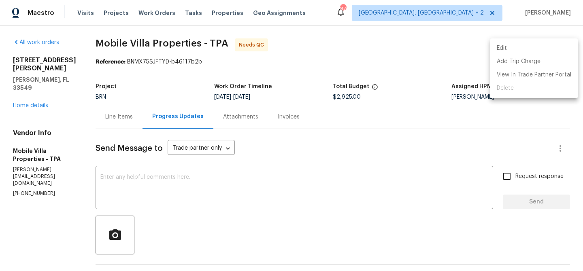
click at [535, 44] on li "Edit" at bounding box center [533, 48] width 87 height 13
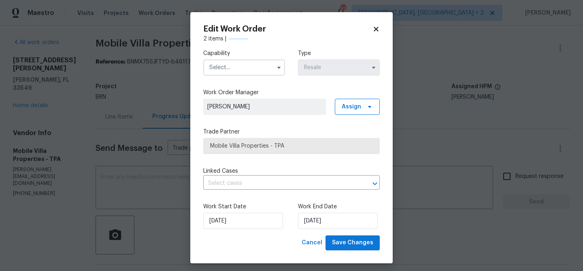
click at [243, 62] on input "text" at bounding box center [244, 68] width 82 height 16
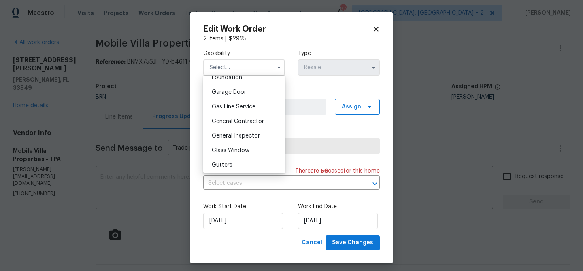
scroll to position [353, 0]
click at [237, 119] on span "General Contractor" at bounding box center [238, 120] width 52 height 6
type input "General Contractor"
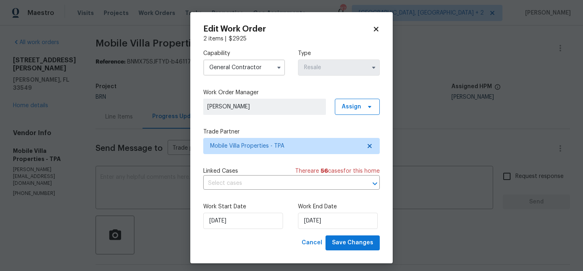
click at [228, 177] on div "Linked Cases There are 56 case s for this home ​" at bounding box center [291, 178] width 177 height 23
click at [222, 183] on input "text" at bounding box center [280, 183] width 154 height 13
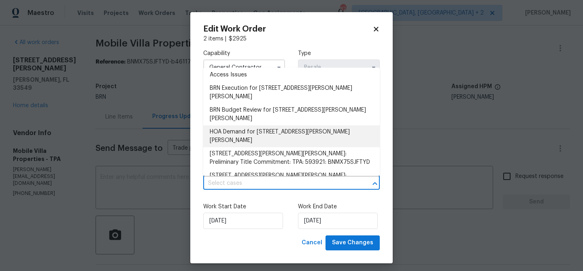
scroll to position [156, 0]
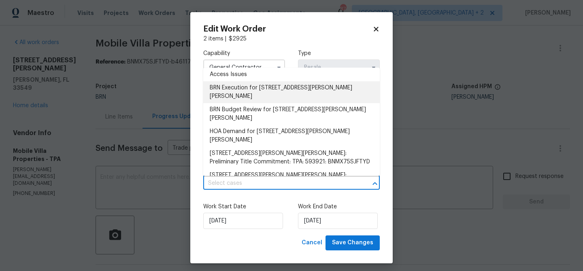
click at [244, 89] on li "BRN Execution for 2513 Andrea Lynn Dr, Lutz, FL 33549" at bounding box center [291, 92] width 177 height 22
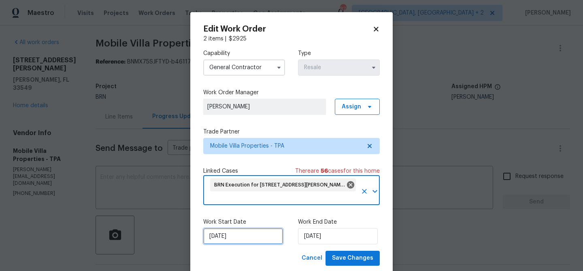
click at [234, 235] on input "17/09/2025" at bounding box center [243, 236] width 80 height 16
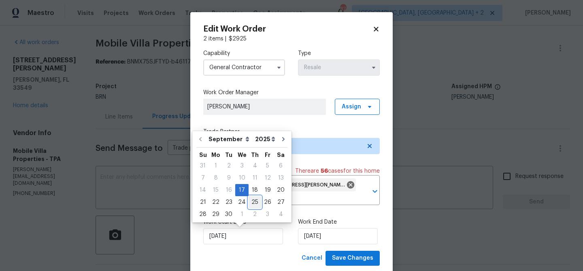
click at [255, 203] on div "25" at bounding box center [255, 202] width 13 height 11
type input "25/09/2025"
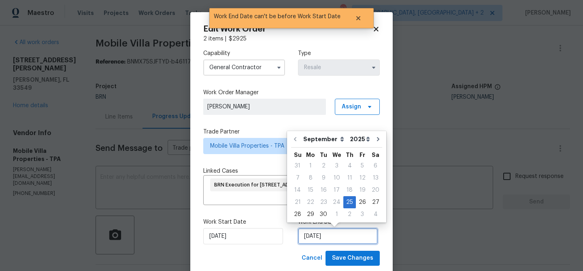
click at [319, 237] on input "25/09/2025" at bounding box center [338, 236] width 80 height 16
click at [323, 212] on div "30" at bounding box center [323, 214] width 13 height 11
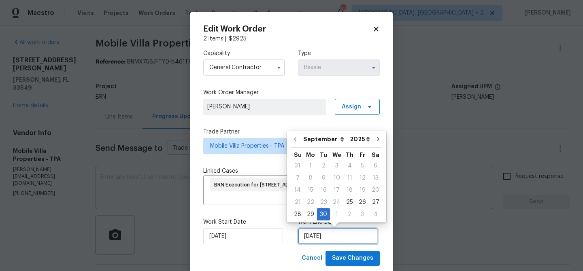
click at [319, 236] on input "30/09/2025" at bounding box center [338, 236] width 80 height 16
click at [334, 216] on div "1" at bounding box center [336, 214] width 13 height 11
type input "01/10/2025"
select select "9"
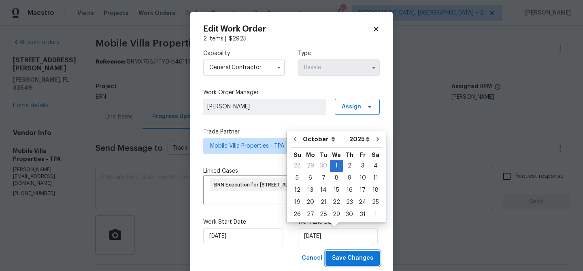
click at [349, 257] on span "Save Changes" at bounding box center [352, 259] width 41 height 10
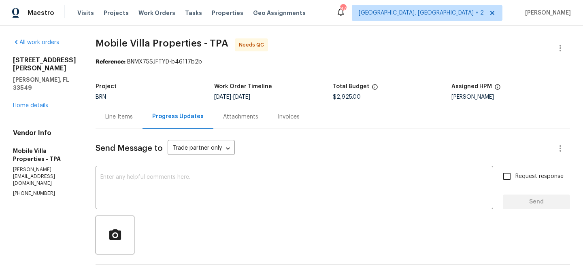
click at [110, 117] on div "Line Items" at bounding box center [119, 117] width 28 height 8
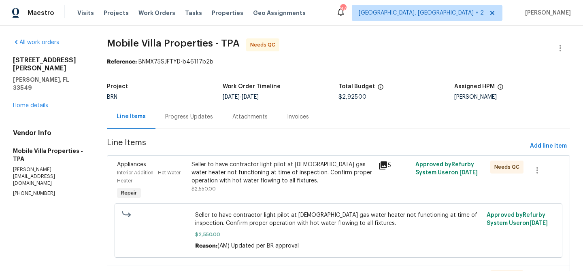
click at [255, 161] on div "Seller to have contractor light pilot at [DEMOGRAPHIC_DATA] gas water heater no…" at bounding box center [283, 173] width 182 height 24
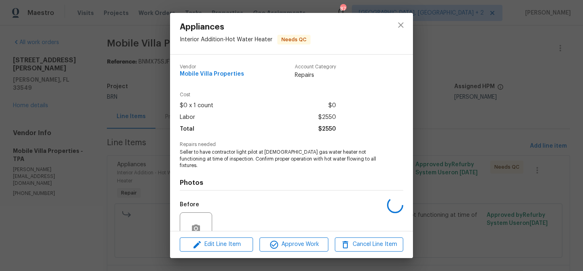
scroll to position [68, 0]
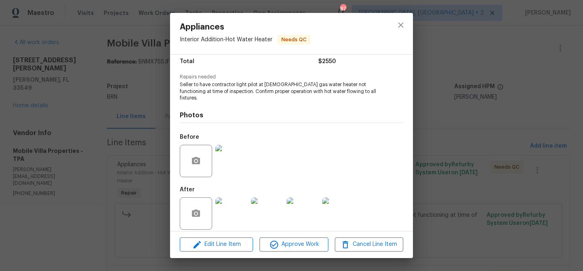
click at [230, 202] on img at bounding box center [231, 214] width 32 height 32
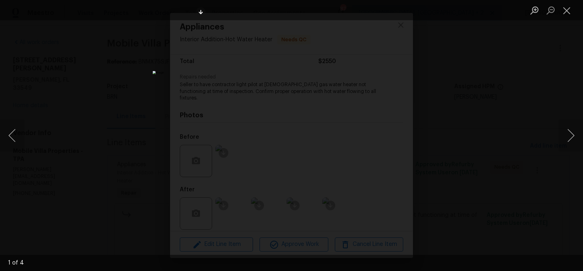
click at [226, 129] on img "Lightbox" at bounding box center [292, 135] width 278 height 129
click at [336, 151] on img "Lightbox" at bounding box center [358, 143] width 558 height 260
click at [279, 135] on img "Lightbox" at bounding box center [292, 135] width 278 height 129
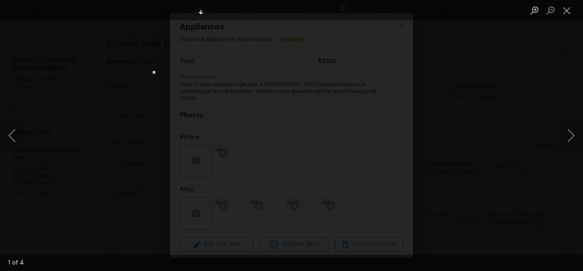
click at [279, 135] on img "Lightbox" at bounding box center [292, 135] width 278 height 129
click at [230, 137] on img "Lightbox" at bounding box center [273, 137] width 424 height 198
click at [236, 111] on img "Lightbox" at bounding box center [292, 135] width 278 height 129
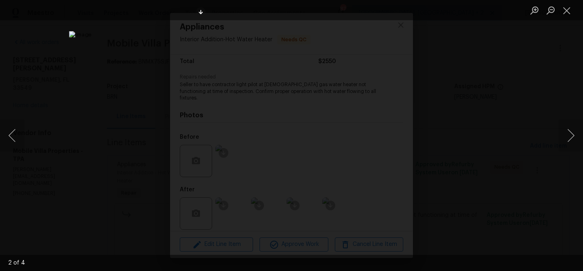
click at [235, 126] on img "Lightbox" at bounding box center [348, 161] width 558 height 260
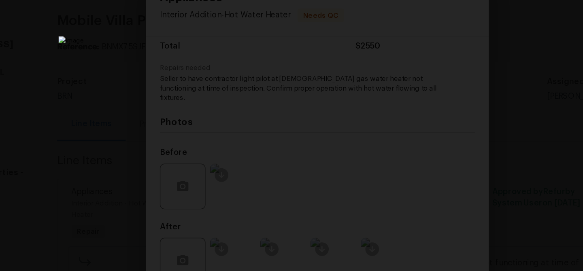
click at [284, 87] on img "Lightbox" at bounding box center [329, 158] width 443 height 206
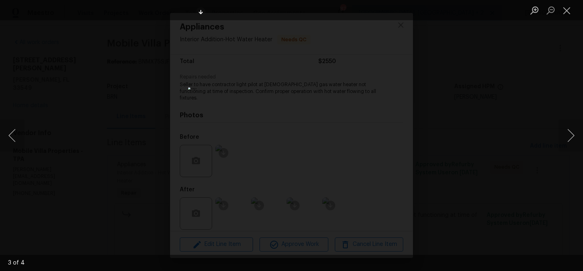
click at [90, 107] on div "Lightbox" at bounding box center [291, 135] width 583 height 271
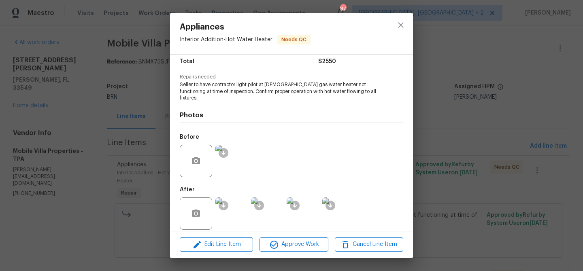
click at [90, 107] on div "Appliances Interior Addition - Hot Water Heater Needs QC Vendor Mobile Villa Pr…" at bounding box center [291, 135] width 583 height 271
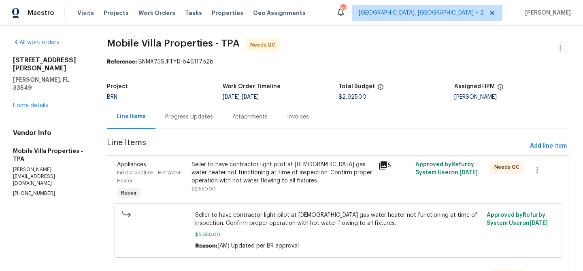
click at [206, 118] on div "Progress Updates" at bounding box center [189, 117] width 48 height 8
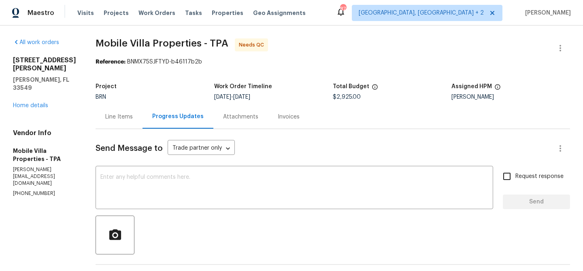
click at [105, 118] on div "Line Items" at bounding box center [119, 117] width 28 height 8
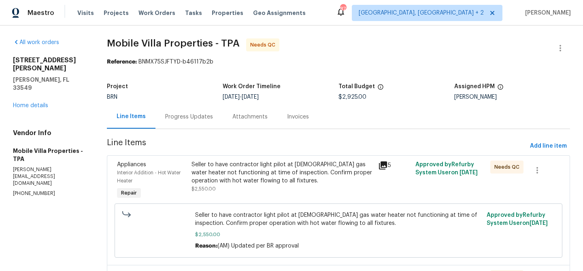
click at [235, 178] on div "Seller to have contractor light pilot at [DEMOGRAPHIC_DATA] gas water heater no…" at bounding box center [283, 173] width 182 height 24
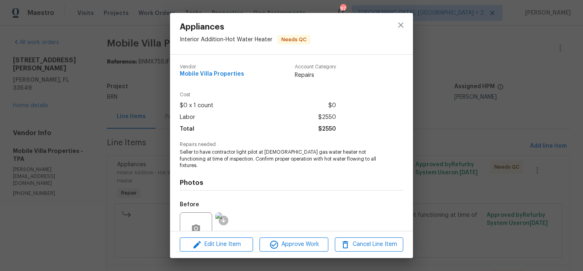
scroll to position [68, 0]
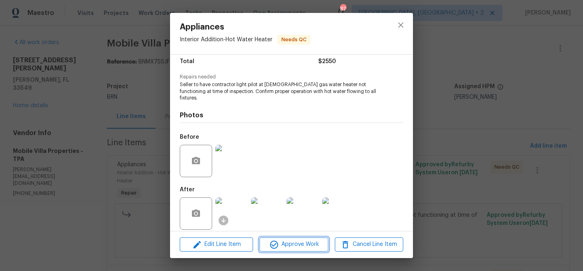
click at [280, 247] on span "Approve Work" at bounding box center [294, 245] width 64 height 10
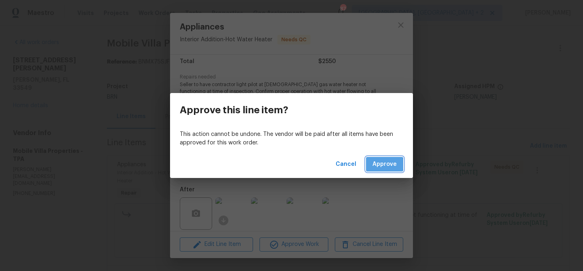
click at [376, 164] on span "Approve" at bounding box center [385, 165] width 24 height 10
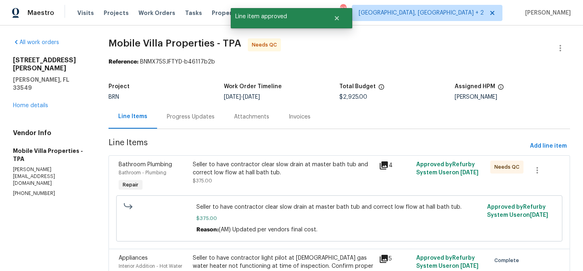
click at [260, 173] on div "Seller to have contractor clear slow drain at master bath tub and correct low f…" at bounding box center [283, 169] width 181 height 16
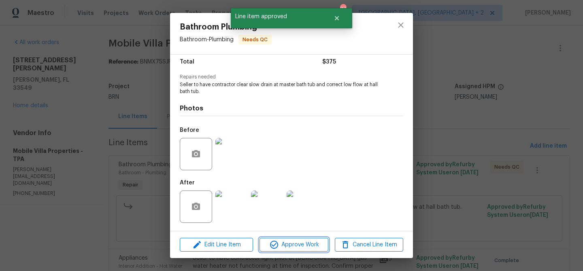
click at [295, 250] on button "Approve Work" at bounding box center [294, 245] width 68 height 14
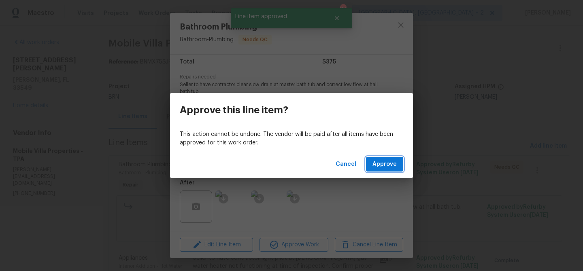
click at [381, 165] on span "Approve" at bounding box center [385, 165] width 24 height 10
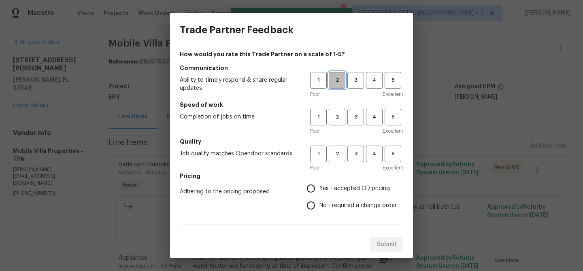
click at [340, 84] on span "2" at bounding box center [337, 80] width 15 height 9
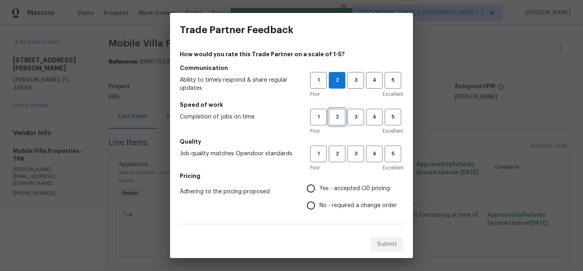
click at [333, 117] on span "2" at bounding box center [337, 117] width 15 height 9
click at [336, 158] on span "2" at bounding box center [337, 153] width 15 height 9
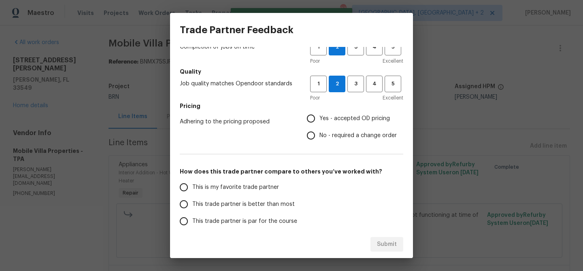
click at [307, 137] on input "No - required a change order" at bounding box center [311, 135] width 17 height 17
radio input "true"
click at [202, 207] on span "This trade partner is better than most" at bounding box center [243, 204] width 102 height 9
click at [192, 207] on input "This trade partner is better than most" at bounding box center [183, 204] width 17 height 17
click at [378, 246] on span "Submit" at bounding box center [387, 245] width 20 height 10
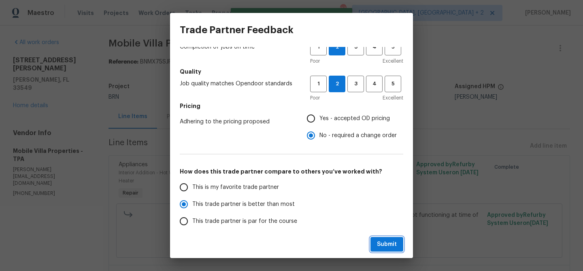
radio input "true"
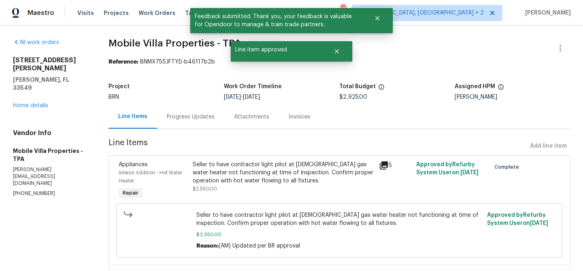
click at [192, 108] on div "Progress Updates" at bounding box center [190, 117] width 67 height 24
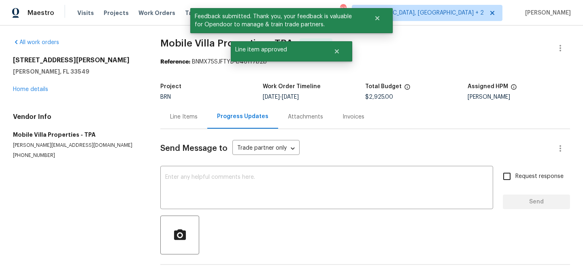
click at [205, 161] on div "Send Message to Trade partner only Trade partner only ​ x ​ Request response Se…" at bounding box center [365, 209] width 410 height 160
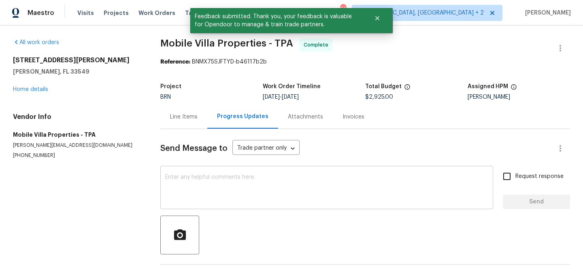
click at [190, 181] on textarea at bounding box center [326, 189] width 323 height 28
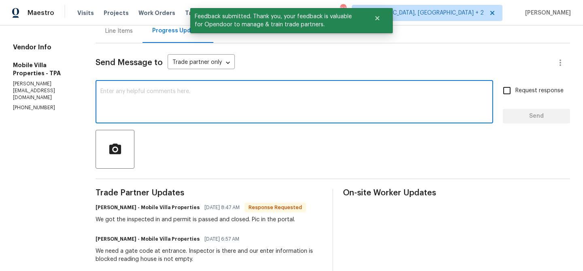
scroll to position [92, 0]
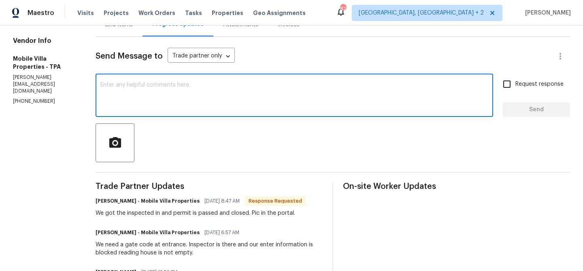
paste textarea "WO is approved, Please upload the invoice under the invoice section.Thanks"
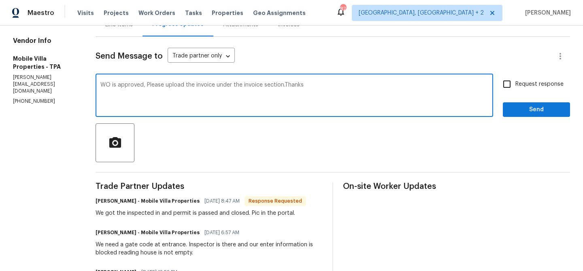
type textarea "WO is approved, Please upload the invoice under the invoice section.Thanks"
click at [514, 81] on input "Request response" at bounding box center [507, 84] width 17 height 17
checkbox input "true"
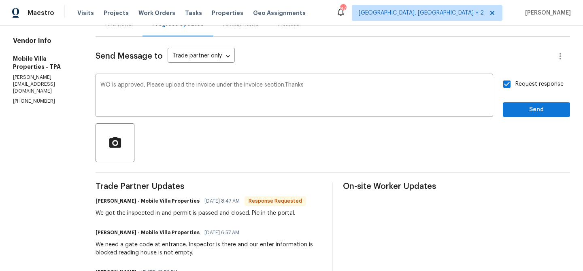
click at [514, 111] on span "Send" at bounding box center [537, 110] width 54 height 10
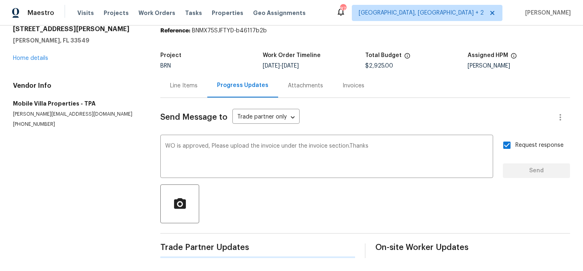
scroll to position [0, 0]
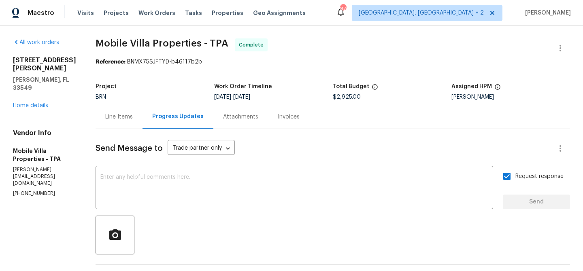
click at [114, 129] on div "Line Items" at bounding box center [119, 117] width 47 height 24
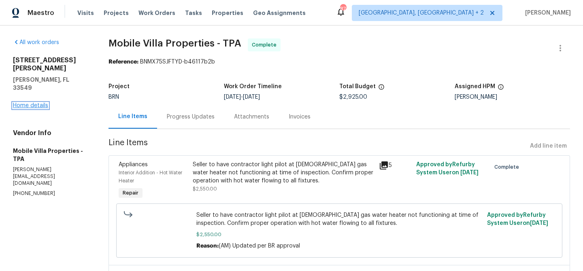
click at [32, 103] on link "Home details" at bounding box center [30, 106] width 35 height 6
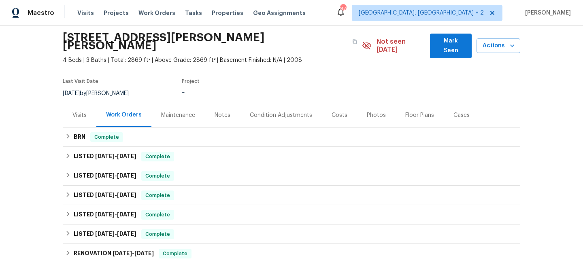
scroll to position [31, 0]
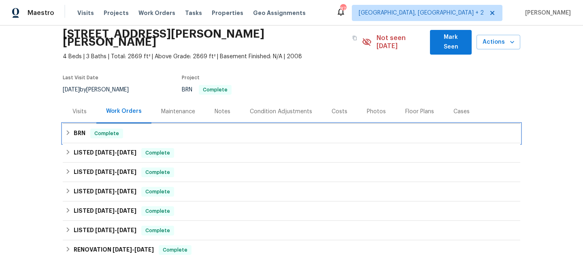
click at [86, 124] on div "BRN Complete" at bounding box center [292, 133] width 458 height 19
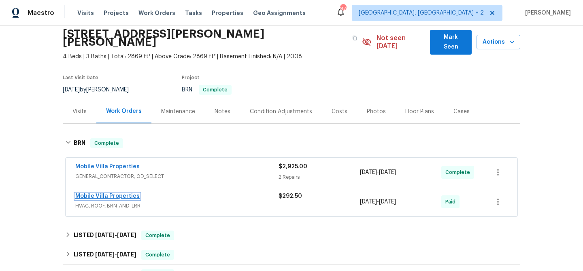
click at [91, 194] on link "Mobile Villa Properties" at bounding box center [107, 197] width 64 height 6
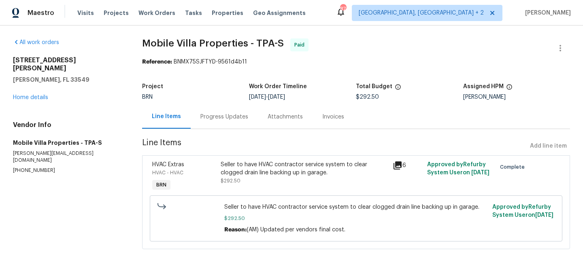
click at [243, 160] on div "Seller to have HVAC contractor service system to clear clogged drain line backi…" at bounding box center [304, 176] width 172 height 37
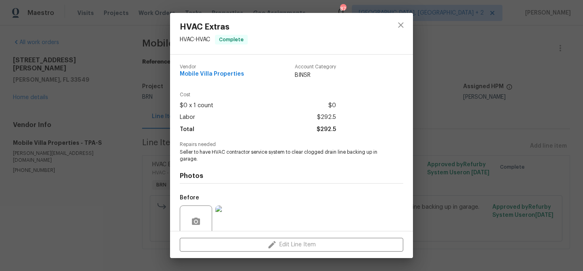
click at [215, 154] on span "Seller to have HVAC contractor service system to clear clogged drain line backi…" at bounding box center [280, 156] width 201 height 14
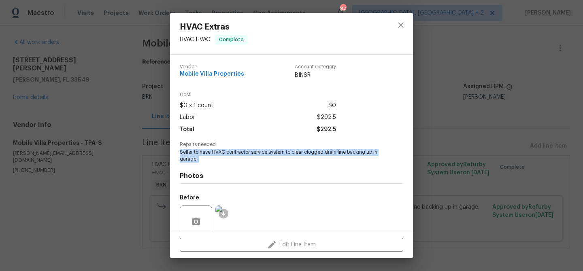
click at [215, 154] on span "Seller to have HVAC contractor service system to clear clogged drain line backi…" at bounding box center [280, 156] width 201 height 14
copy span "Seller to have HVAC contractor service system to clear clogged drain line backi…"
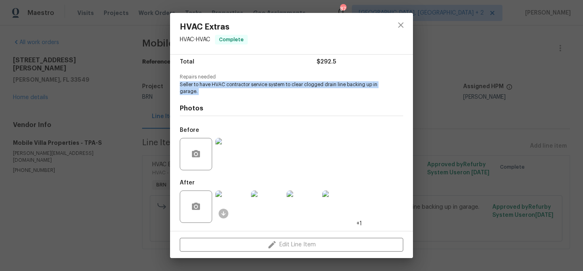
click at [231, 146] on img at bounding box center [231, 154] width 32 height 32
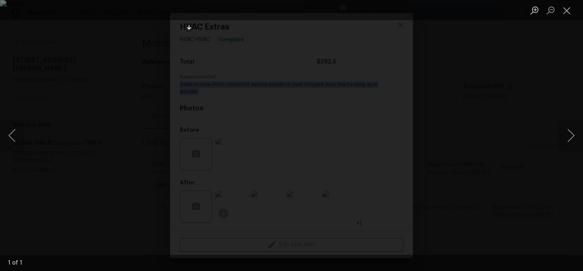
click at [64, 68] on div "Lightbox" at bounding box center [291, 135] width 583 height 271
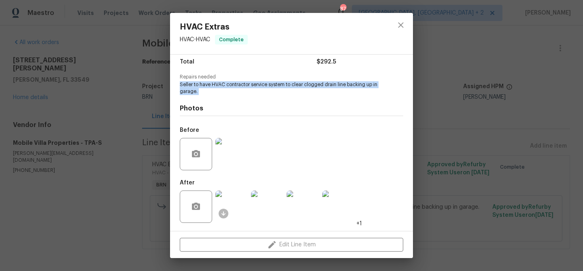
click at [228, 211] on img at bounding box center [231, 207] width 32 height 32
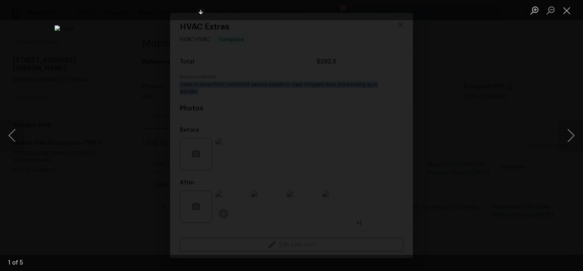
click at [136, 51] on div "Lightbox" at bounding box center [291, 135] width 583 height 271
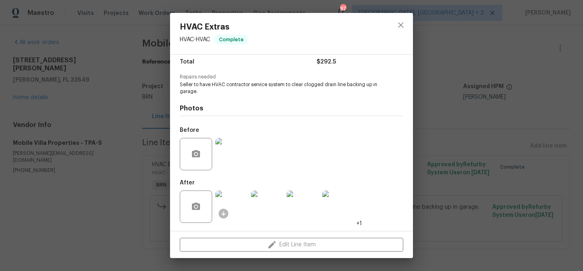
click at [136, 51] on div "HVAC Extras HVAC - HVAC Complete Vendor Mobile Villa Properties Account Categor…" at bounding box center [291, 135] width 583 height 271
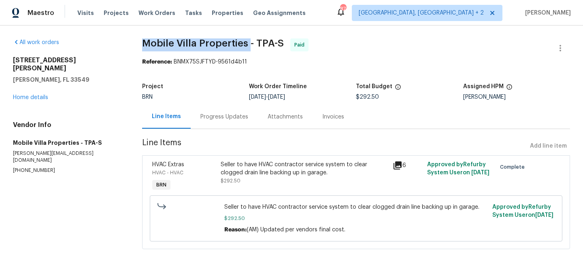
drag, startPoint x: 138, startPoint y: 46, endPoint x: 247, endPoint y: 46, distance: 109.0
click at [247, 46] on div "All work orders 2513 Andrea Lynn Dr Lutz, FL 33549 Home details Vendor Info Mob…" at bounding box center [291, 149] width 583 height 247
copy span "Mobile Villa Properties"
click at [332, 121] on div "Invoices" at bounding box center [333, 117] width 41 height 24
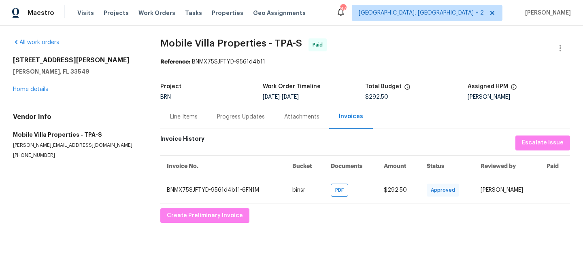
click at [193, 224] on div "All work orders 2513 Andrea Lynn Dr Lutz, FL 33549 Home details Vendor Info Mob…" at bounding box center [291, 131] width 583 height 211
click at [193, 222] on button "Create Preliminary Invoice" at bounding box center [204, 216] width 89 height 15
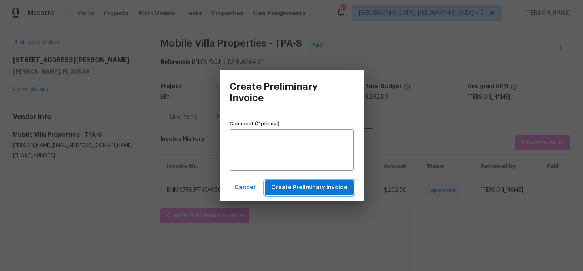
click at [287, 187] on span "Create Preliminary Invoice" at bounding box center [309, 188] width 76 height 10
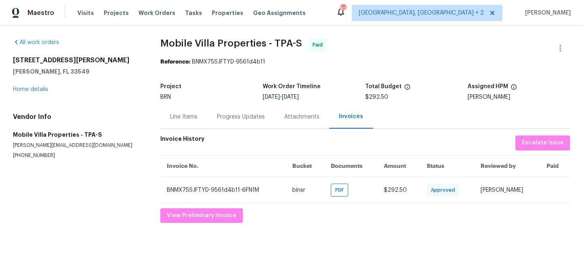
click at [33, 93] on div "2513 Andrea Lynn Dr Lutz, FL 33549 Home details" at bounding box center [77, 74] width 128 height 37
click at [29, 86] on div "2513 Andrea Lynn Dr Lutz, FL 33549 Home details" at bounding box center [77, 74] width 128 height 37
click at [23, 87] on link "Home details" at bounding box center [30, 90] width 35 height 6
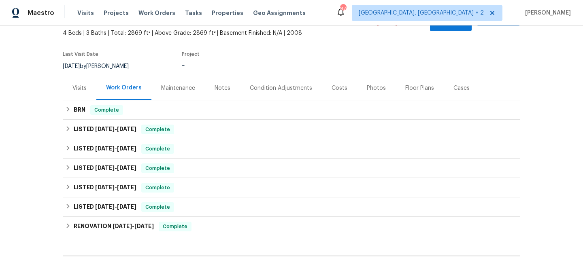
scroll to position [74, 0]
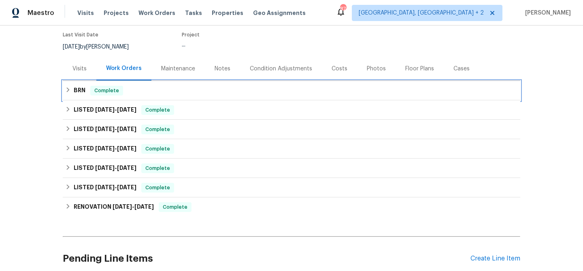
click at [79, 87] on h6 "BRN" at bounding box center [80, 91] width 12 height 10
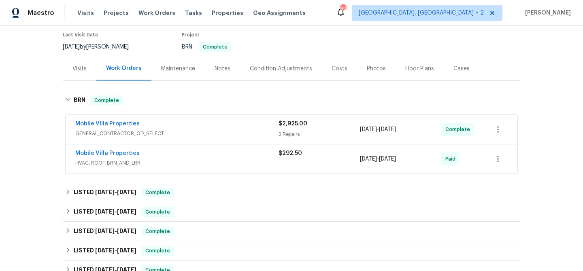
click at [174, 130] on span "GENERAL_CONTRACTOR, OD_SELECT" at bounding box center [176, 134] width 203 height 8
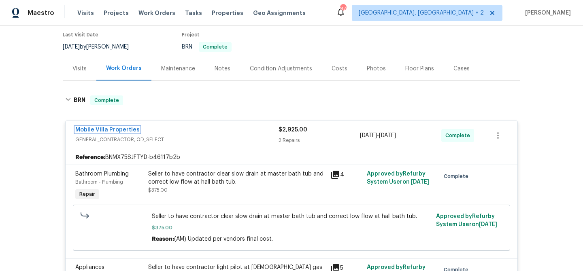
click at [112, 127] on link "Mobile Villa Properties" at bounding box center [107, 130] width 64 height 6
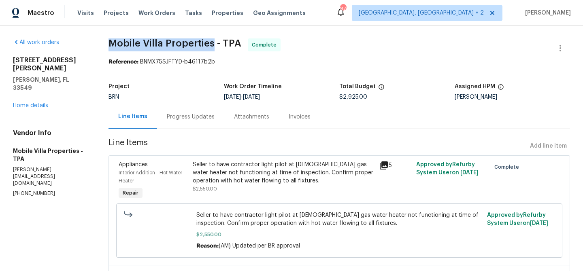
drag, startPoint x: 108, startPoint y: 41, endPoint x: 215, endPoint y: 41, distance: 107.3
click at [215, 41] on div "All work orders 2513 Andrea Lynn Dr Lutz, FL 33549 Home details Vendor Info Mob…" at bounding box center [291, 204] width 583 height 356
copy span "Mobile Villa Properties"
click at [236, 165] on div "Seller to have contractor light pilot at 3 yr old gas water heater not function…" at bounding box center [283, 173] width 181 height 24
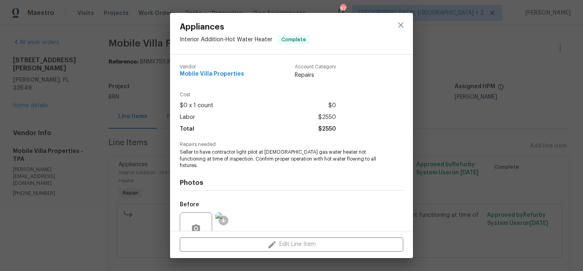
click at [215, 156] on span "Seller to have contractor light pilot at 3 yr old gas water heater not function…" at bounding box center [280, 159] width 201 height 20
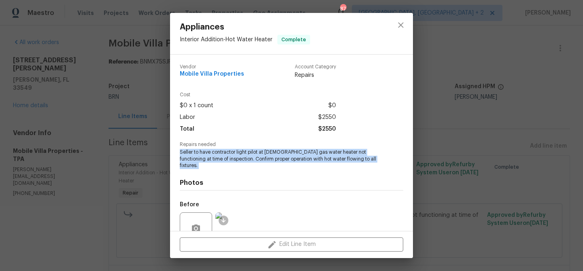
click at [215, 156] on span "Seller to have contractor light pilot at 3 yr old gas water heater not function…" at bounding box center [280, 159] width 201 height 20
copy span "Seller to have contractor light pilot at 3 yr old gas water heater not function…"
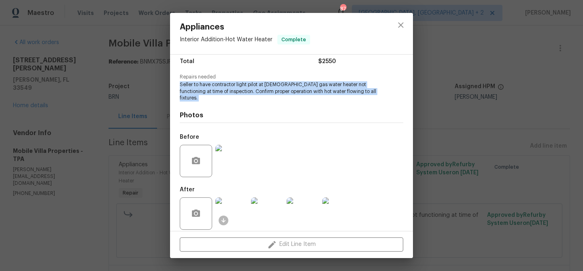
click at [239, 164] on img at bounding box center [231, 161] width 32 height 32
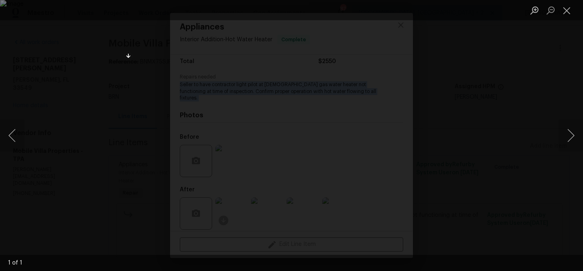
click at [68, 84] on div "Lightbox" at bounding box center [291, 135] width 583 height 271
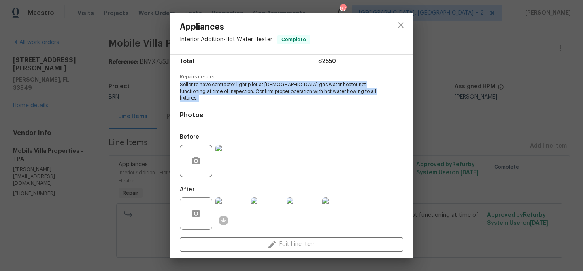
click at [242, 207] on img at bounding box center [231, 214] width 32 height 32
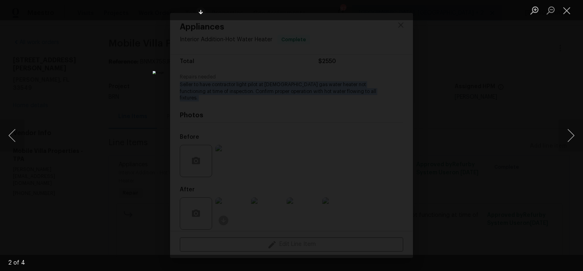
click at [100, 59] on div "Lightbox" at bounding box center [291, 135] width 583 height 271
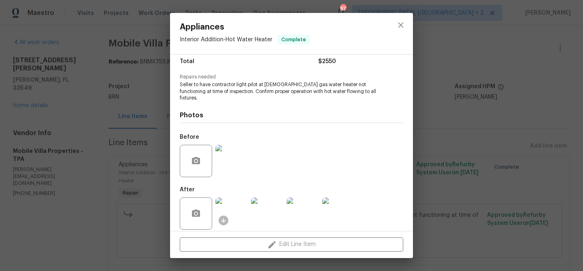
click at [100, 59] on div "Appliances Interior Addition - Hot Water Heater Complete Vendor Mobile Villa Pr…" at bounding box center [291, 135] width 583 height 271
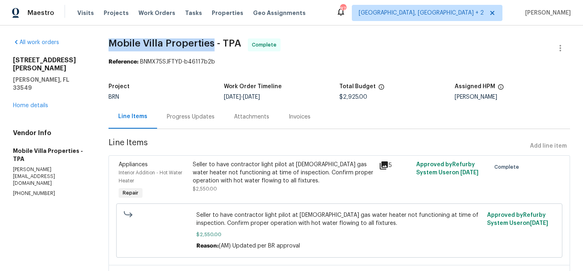
drag, startPoint x: 106, startPoint y: 46, endPoint x: 216, endPoint y: 45, distance: 110.2
click at [216, 45] on div "All work orders 2513 Andrea Lynn Dr Lutz, FL 33549 Home details Vendor Info Mob…" at bounding box center [291, 204] width 583 height 356
copy span "Mobile Villa Properties"
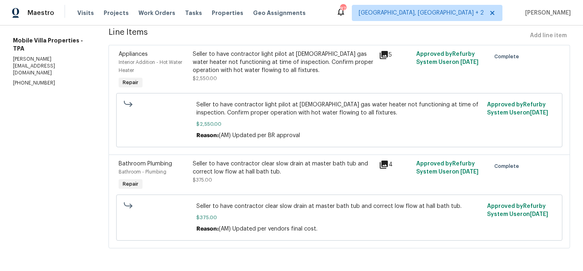
click at [242, 164] on div "Seller to have contractor clear slow drain at master bath tub and correct low f…" at bounding box center [283, 168] width 181 height 16
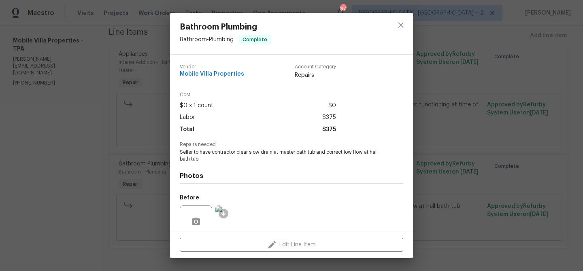
click at [206, 153] on span "Seller to have contractor clear slow drain at master bath tub and correct low f…" at bounding box center [280, 156] width 201 height 14
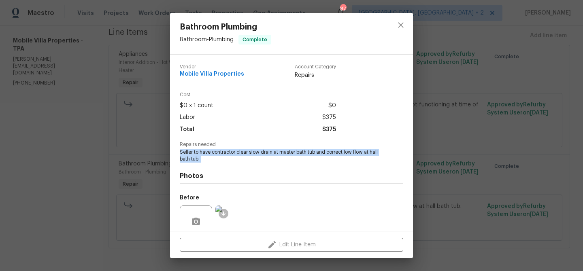
click at [206, 153] on span "Seller to have contractor clear slow drain at master bath tub and correct low f…" at bounding box center [280, 156] width 201 height 14
copy span "Seller to have contractor clear slow drain at master bath tub and correct low f…"
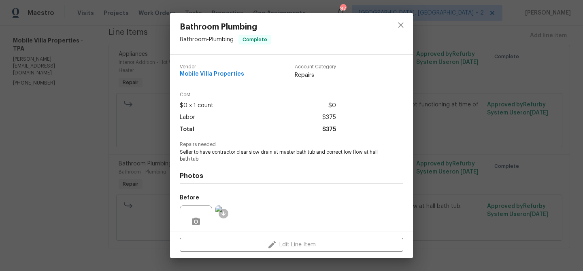
click at [132, 38] on div "Bathroom Plumbing Bathroom - Plumbing Complete Vendor Mobile Villa Properties A…" at bounding box center [291, 135] width 583 height 271
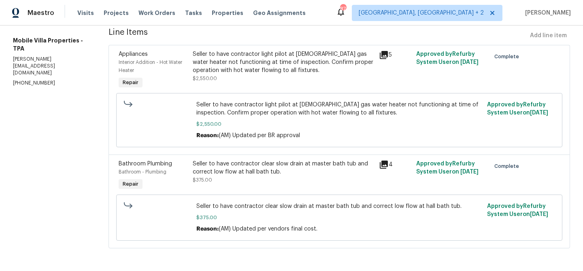
scroll to position [0, 0]
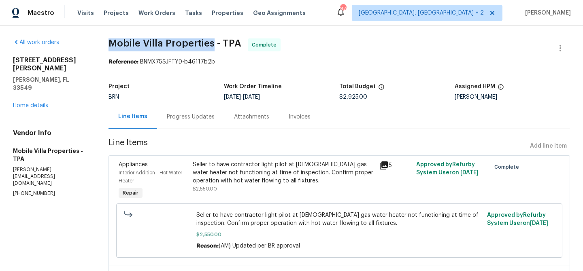
drag, startPoint x: 107, startPoint y: 39, endPoint x: 215, endPoint y: 39, distance: 107.7
click at [215, 39] on div "All work orders 2513 Andrea Lynn Dr Lutz, FL 33549 Home details Vendor Info Mob…" at bounding box center [291, 204] width 583 height 356
copy span "Mobile Villa Properties"
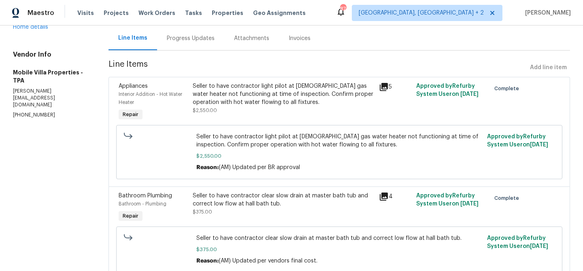
scroll to position [111, 0]
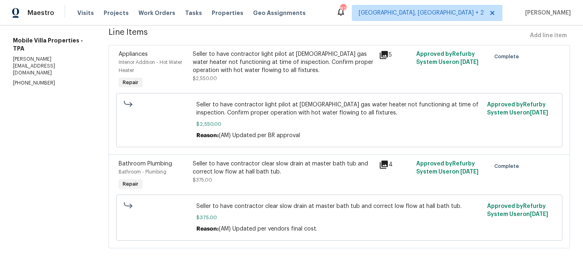
click at [255, 191] on div "Seller to have contractor clear slow drain at master bath tub and correct low f…" at bounding box center [283, 176] width 186 height 37
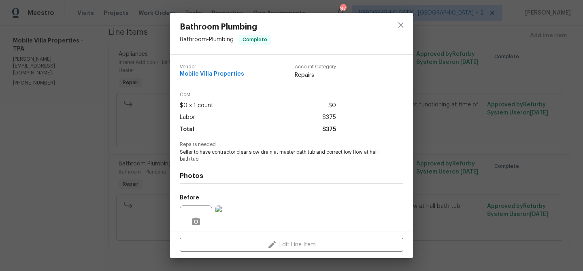
scroll to position [68, 0]
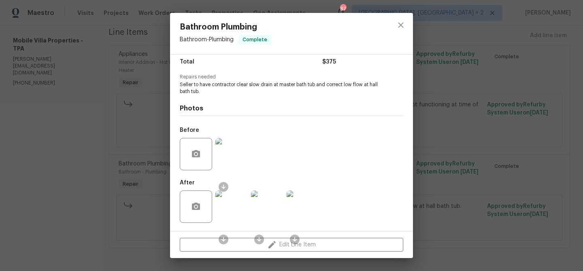
click at [229, 163] on img at bounding box center [231, 154] width 32 height 32
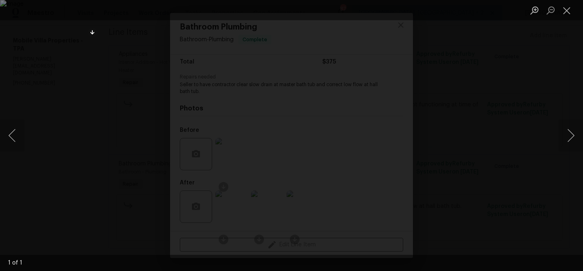
click at [64, 53] on div "Lightbox" at bounding box center [291, 135] width 583 height 271
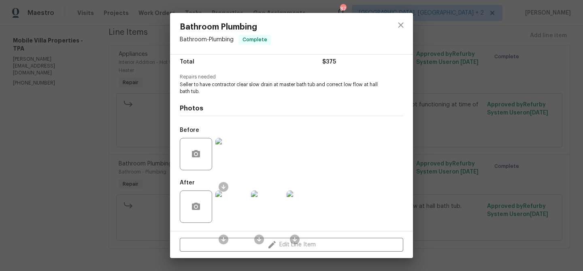
click at [237, 201] on img at bounding box center [231, 207] width 32 height 32
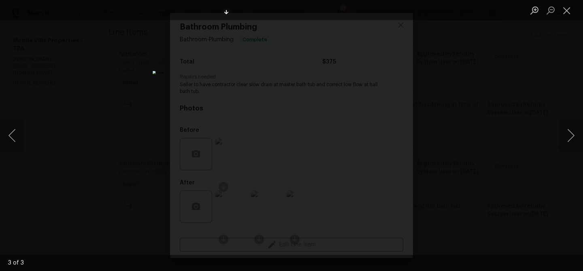
click at [153, 70] on div "Lightbox" at bounding box center [291, 135] width 583 height 271
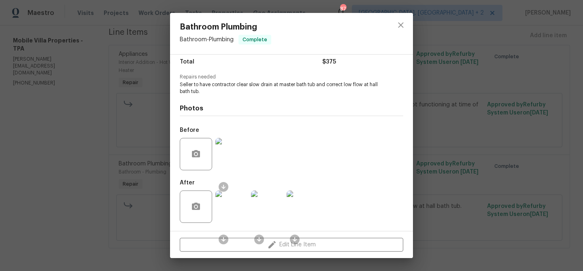
click at [118, 52] on div "Bathroom Plumbing Bathroom - Plumbing Complete Vendor Mobile Villa Properties A…" at bounding box center [291, 135] width 583 height 271
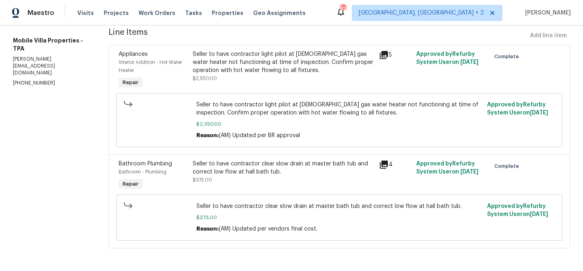
scroll to position [0, 0]
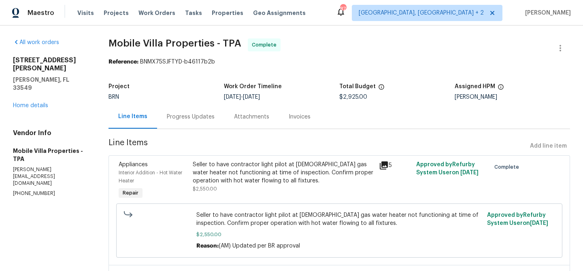
click at [300, 115] on div "Invoices" at bounding box center [300, 117] width 22 height 8
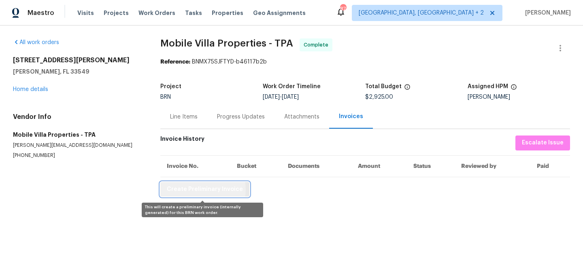
click at [193, 190] on span "Create Preliminary Invoice" at bounding box center [205, 190] width 76 height 10
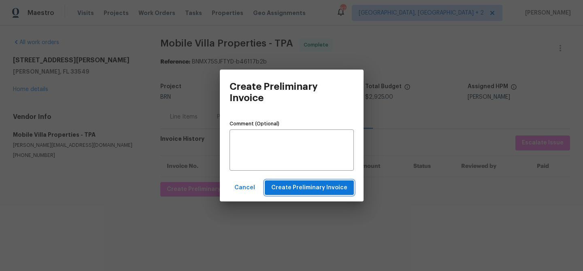
click at [305, 188] on span "Create Preliminary Invoice" at bounding box center [309, 188] width 76 height 10
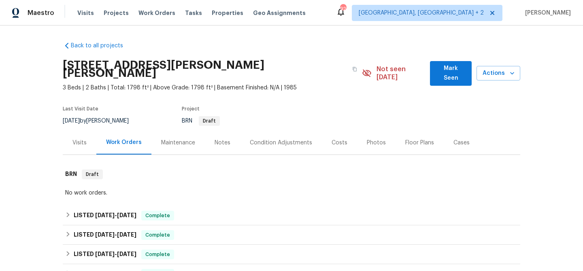
scroll to position [222, 0]
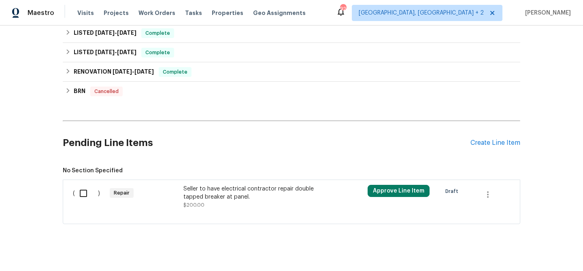
click at [210, 185] on div "Seller to have electrical contractor repair double tapped breaker at panel." at bounding box center [254, 193] width 143 height 16
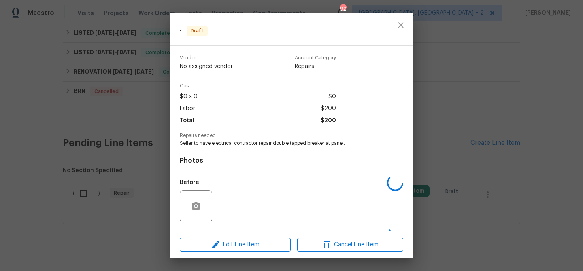
scroll to position [52, 0]
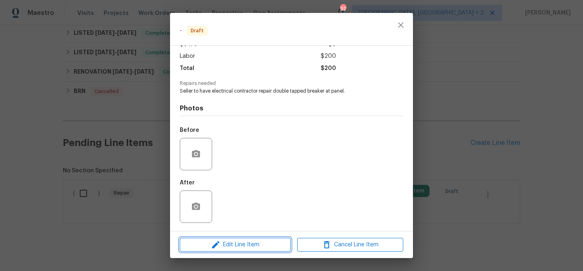
click at [231, 240] on span "Edit Line Item" at bounding box center [235, 245] width 106 height 10
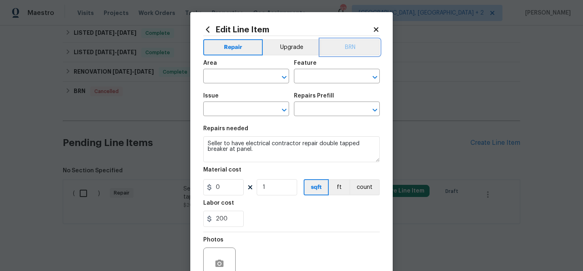
click at [346, 47] on button "BRN" at bounding box center [350, 47] width 60 height 16
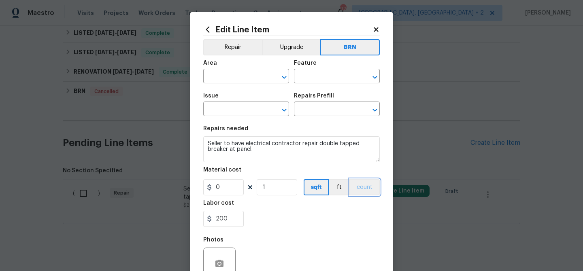
click at [364, 182] on button "count" at bounding box center [365, 187] width 30 height 16
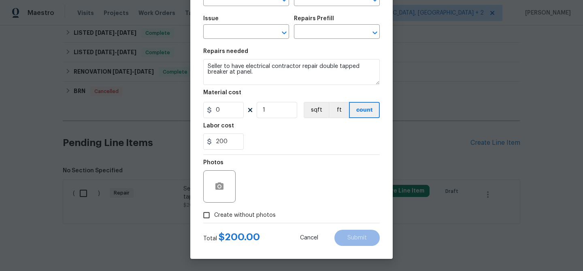
click at [229, 187] on div at bounding box center [219, 187] width 32 height 32
click at [225, 179] on button "button" at bounding box center [219, 186] width 19 height 19
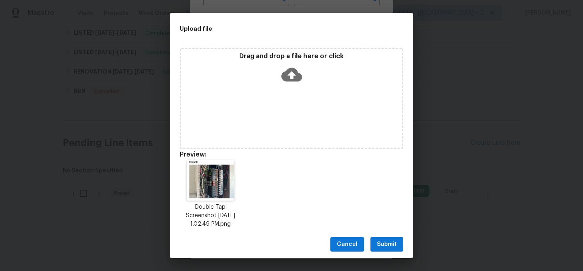
click at [384, 238] on button "Submit" at bounding box center [387, 244] width 33 height 15
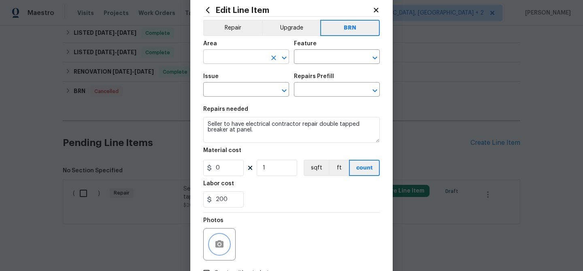
scroll to position [0, 0]
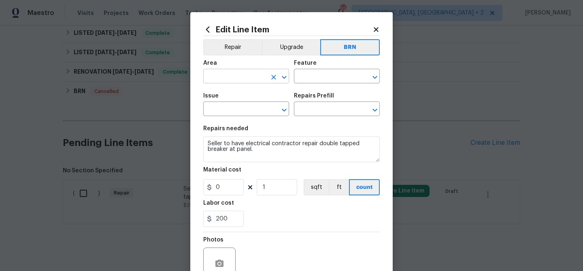
click at [227, 77] on input "text" at bounding box center [234, 77] width 63 height 13
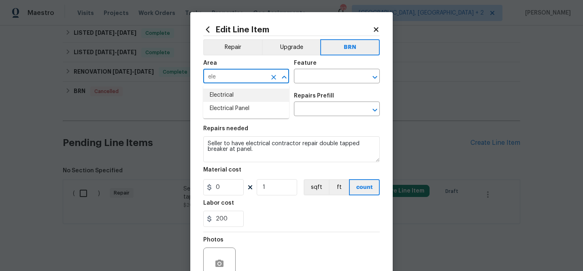
click at [234, 96] on li "Electrical" at bounding box center [246, 95] width 86 height 13
type input "Electrical"
click at [316, 73] on input "text" at bounding box center [325, 77] width 63 height 13
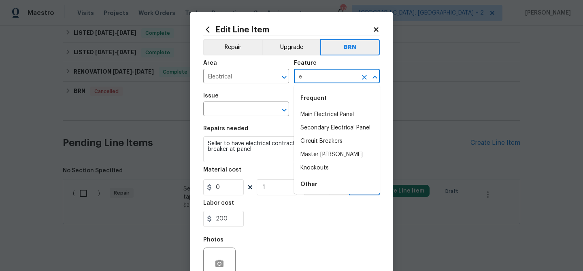
type input "el"
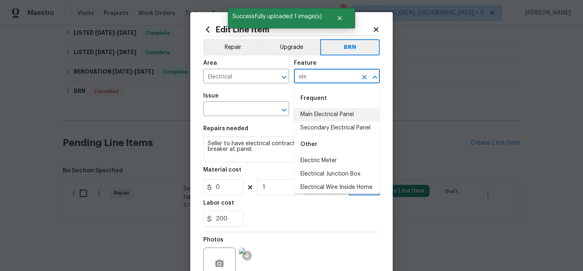
click at [318, 111] on li "Main Electrical Panel" at bounding box center [337, 114] width 86 height 13
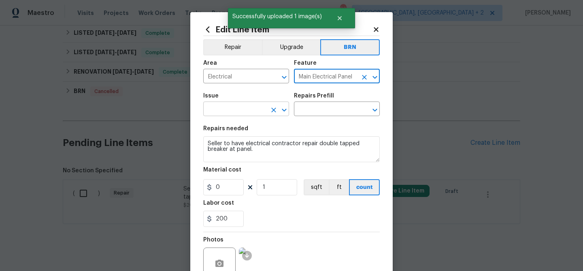
type input "Main Electrical Panel"
click at [257, 109] on input "text" at bounding box center [234, 110] width 63 height 13
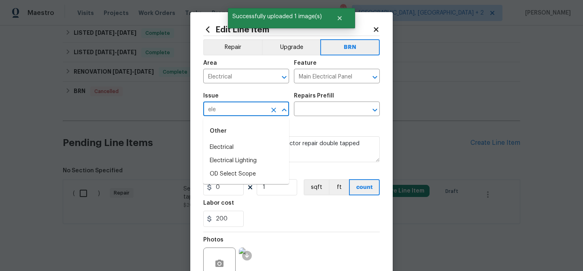
click at [232, 137] on div "Other" at bounding box center [246, 131] width 86 height 19
click at [230, 139] on div "Other" at bounding box center [246, 131] width 86 height 19
click at [226, 143] on li "Electrical" at bounding box center [246, 147] width 86 height 13
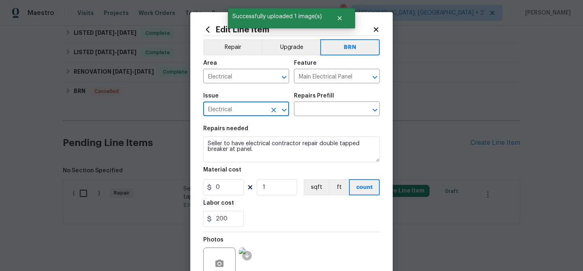
type input "Electrical"
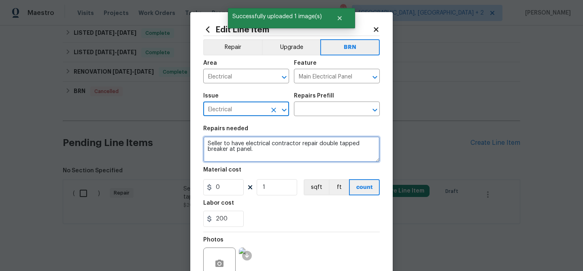
click at [226, 143] on textarea "Seller to have electrical contractor repair double tapped breaker at panel." at bounding box center [291, 149] width 177 height 26
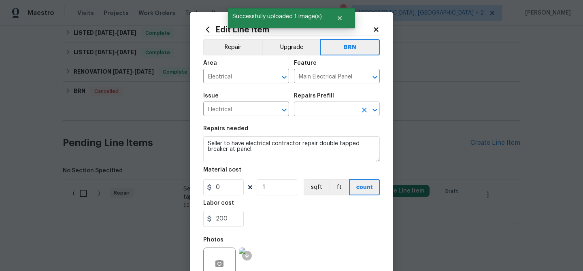
click at [305, 108] on input "text" at bounding box center [325, 110] width 63 height 13
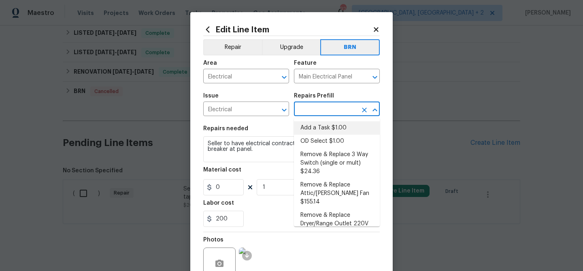
click at [305, 122] on li "Add a Task $1.00" at bounding box center [337, 128] width 86 height 13
type input "Add a Task $1.00"
type textarea "HPM to detail"
type input "1"
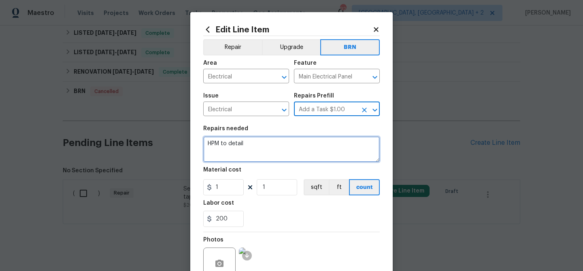
click at [250, 153] on textarea "HPM to detail" at bounding box center [291, 149] width 177 height 26
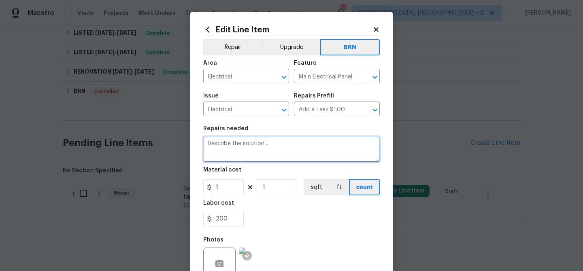
paste textarea "Seller to have electrical contractor repair double tapped breaker at panel."
type textarea "Seller to have electrical contractor repair double tapped breaker at panel."
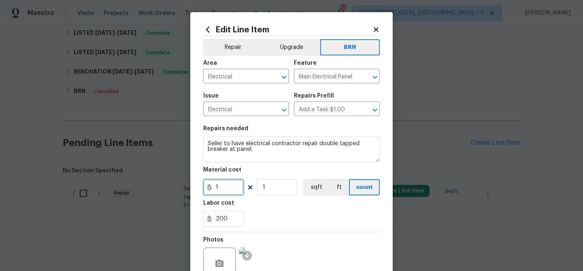
click at [226, 190] on input "1" at bounding box center [223, 187] width 41 height 16
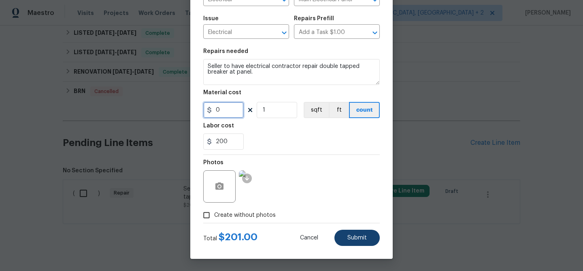
type input "0"
click at [352, 238] on span "Submit" at bounding box center [357, 238] width 19 height 6
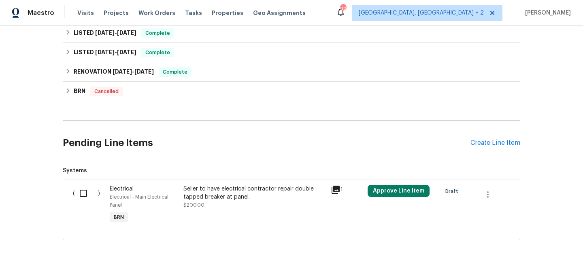
click at [86, 186] on input "checkbox" at bounding box center [86, 193] width 23 height 17
checkbox input "true"
click at [535, 252] on span "Create Work Order" at bounding box center [537, 251] width 54 height 10
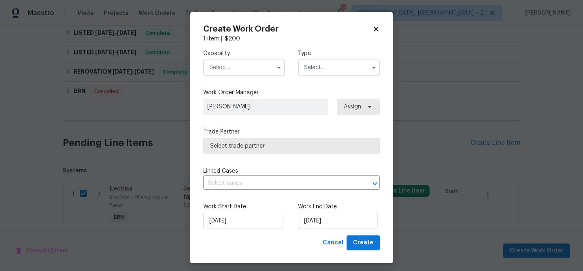
click at [240, 67] on input "text" at bounding box center [244, 68] width 82 height 16
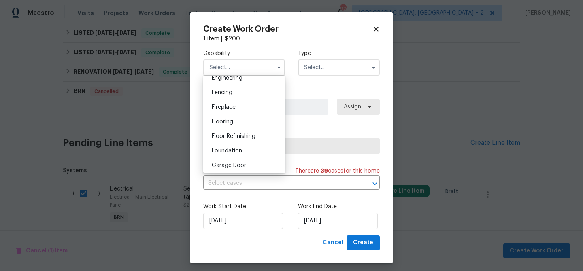
scroll to position [240, 0]
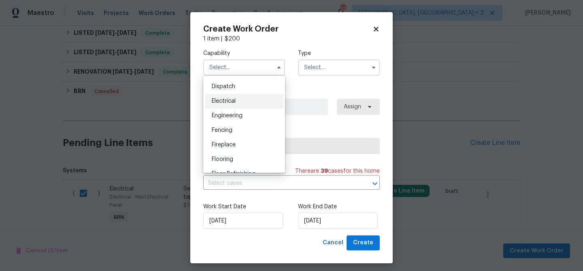
click at [231, 96] on div "Electrical" at bounding box center [244, 101] width 78 height 15
type input "Electrical"
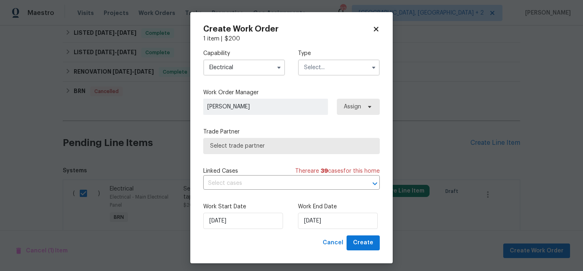
click at [303, 72] on input "text" at bounding box center [339, 68] width 82 height 16
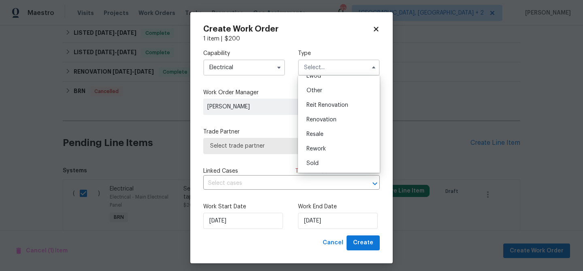
scroll to position [4, 0]
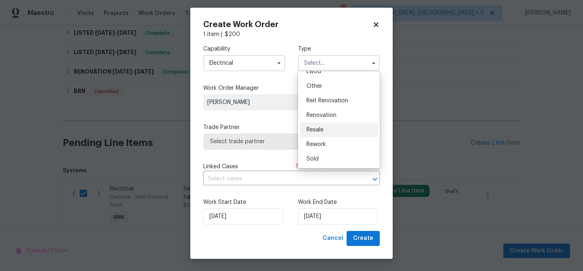
click at [319, 123] on div "Resale" at bounding box center [339, 130] width 78 height 15
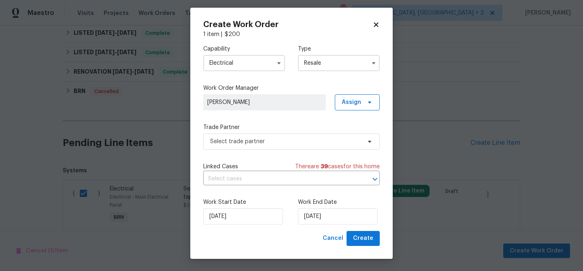
click at [322, 57] on input "Resale" at bounding box center [339, 63] width 82 height 16
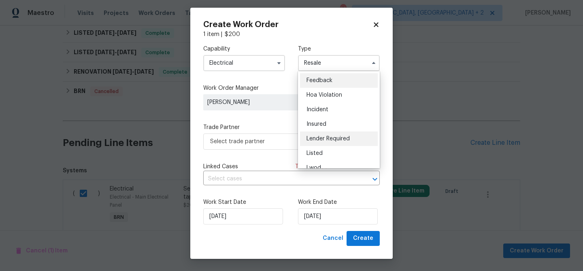
click at [324, 136] on span "Lender Required" at bounding box center [328, 139] width 43 height 6
type input "Lender Required"
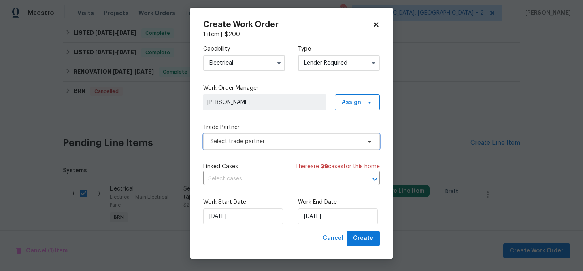
click at [258, 139] on span "Select trade partner" at bounding box center [285, 142] width 151 height 8
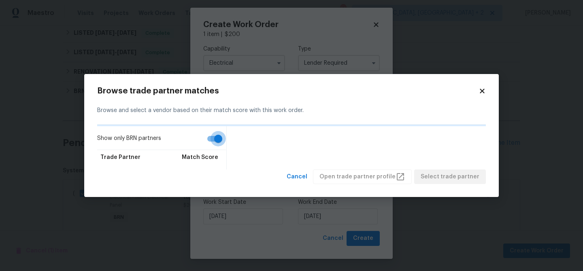
click at [220, 139] on input "Show only BRN partners" at bounding box center [218, 138] width 46 height 15
checkbox input "false"
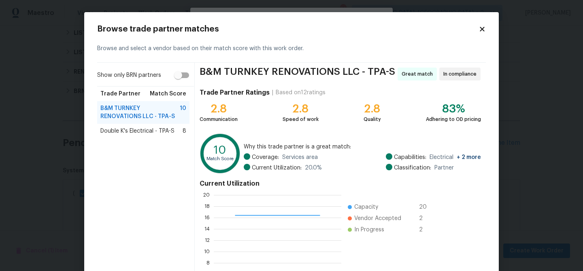
scroll to position [1, 1]
click at [150, 139] on div "Show only BRN partners Trade Partner Match Score B&M TURNKEY RENOVATIONS LLC - …" at bounding box center [146, 190] width 98 height 255
click at [149, 132] on span "Double K's Electrical - TPA-S" at bounding box center [137, 131] width 74 height 8
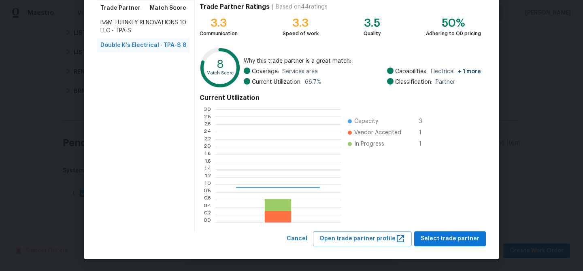
scroll to position [113, 126]
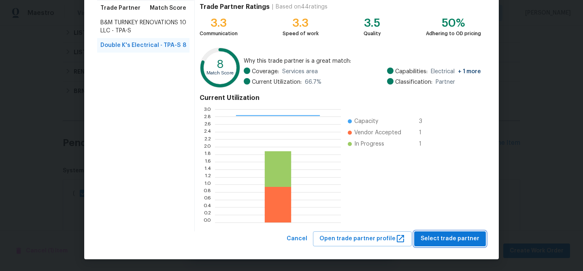
click at [452, 239] on span "Select trade partner" at bounding box center [450, 239] width 59 height 10
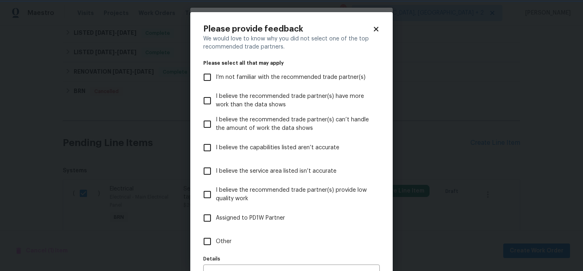
scroll to position [0, 0]
click at [212, 239] on input "Other" at bounding box center [207, 241] width 17 height 17
checkbox input "true"
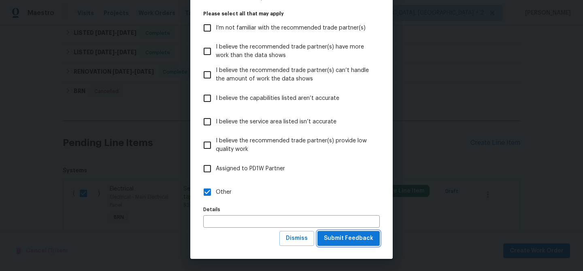
click at [332, 235] on span "Submit Feedback" at bounding box center [348, 239] width 49 height 10
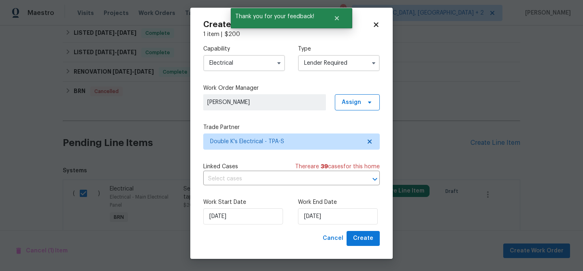
scroll to position [0, 0]
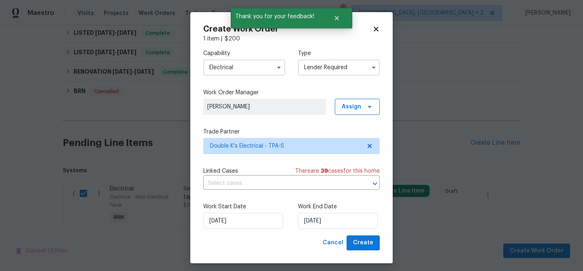
click at [244, 174] on div "Linked Cases There are 39 case s for this home" at bounding box center [291, 171] width 177 height 8
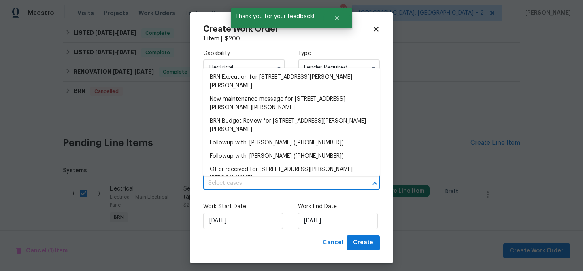
click at [230, 181] on input "text" at bounding box center [280, 183] width 154 height 13
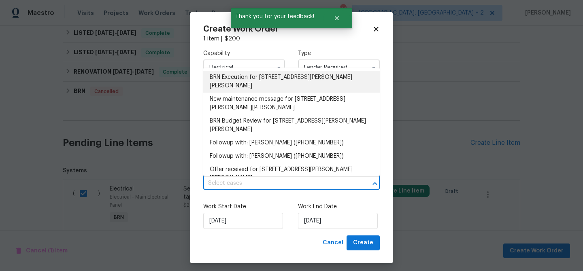
click at [227, 78] on li "BRN Execution for 3402 Rankin Dr, New Port Richey, FL 34655" at bounding box center [291, 82] width 177 height 22
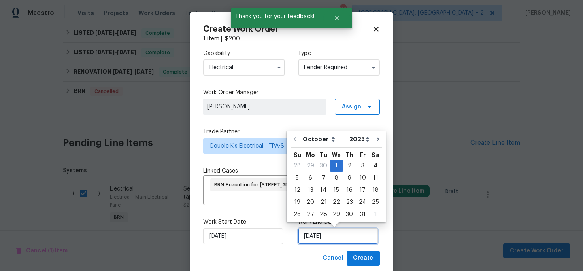
click at [322, 243] on input "[DATE]" at bounding box center [338, 236] width 80 height 16
click at [358, 165] on div "3" at bounding box center [362, 165] width 13 height 11
type input "[DATE]"
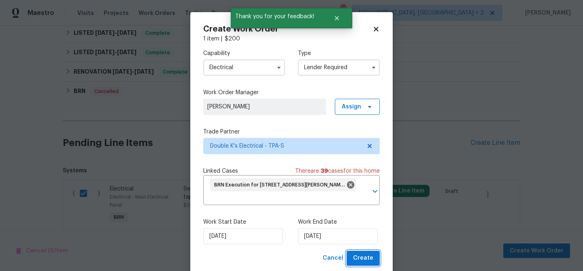
click at [357, 261] on span "Create" at bounding box center [363, 259] width 20 height 10
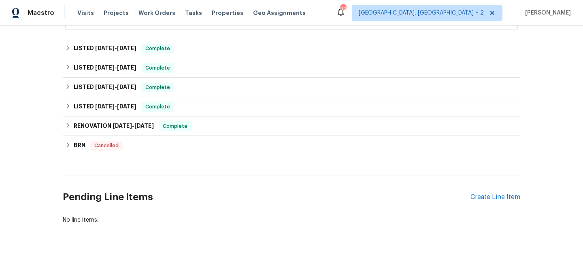
scroll to position [9, 0]
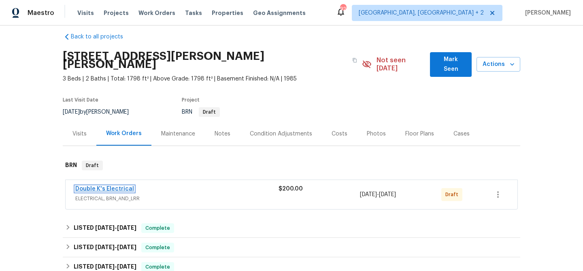
click at [87, 186] on link "Double K's Electrical" at bounding box center [104, 189] width 59 height 6
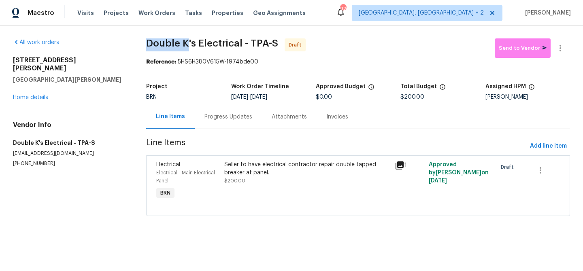
drag, startPoint x: 135, startPoint y: 44, endPoint x: 184, endPoint y: 45, distance: 49.0
click at [184, 45] on div "All work orders 3402 Rankin Dr New Port Richey, FL 34655 Home details Vendor In…" at bounding box center [291, 132] width 583 height 213
copy span "Double K"
click at [139, 46] on div "All work orders 3402 Rankin Dr New Port Richey, FL 34655 Home details Vendor In…" at bounding box center [291, 132] width 583 height 213
click at [143, 44] on div "All work orders 3402 Rankin Dr New Port Richey, FL 34655 Home details Vendor In…" at bounding box center [291, 132] width 583 height 213
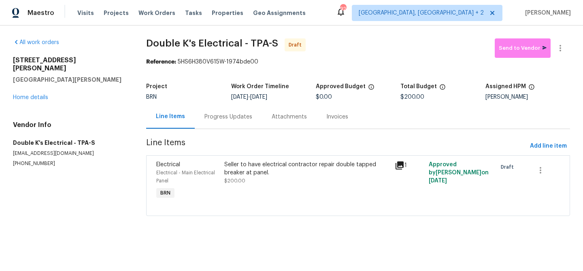
click at [228, 122] on div "Progress Updates" at bounding box center [228, 117] width 67 height 24
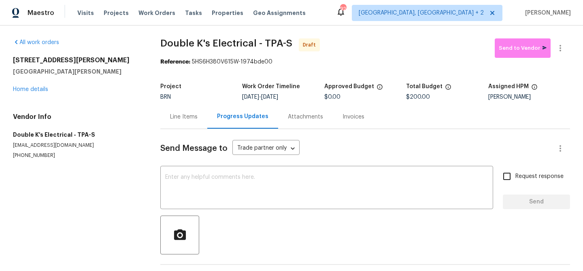
click at [239, 216] on div at bounding box center [365, 235] width 410 height 39
click at [237, 164] on div "Send Message to Trade partner only Trade partner only ​ x ​ Request response Se…" at bounding box center [365, 208] width 410 height 159
click at [215, 185] on textarea at bounding box center [326, 189] width 323 height 28
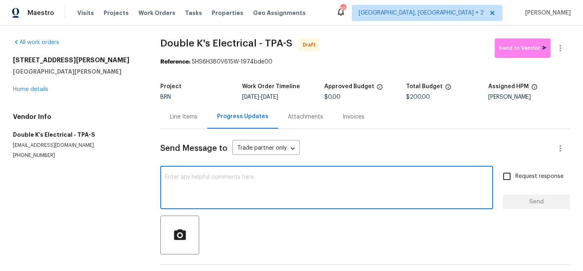
paste textarea "Hi, I'm Ananthi from Opendoor. Just wanted to check if you received the WO for …"
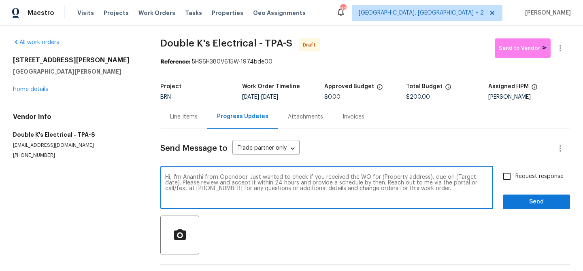
drag, startPoint x: 427, startPoint y: 179, endPoint x: 380, endPoint y: 178, distance: 47.0
click at [380, 178] on textarea "Hi, I'm Ananthi from Opendoor. Just wanted to check if you received the WO for …" at bounding box center [326, 189] width 323 height 28
paste textarea "3402 Rankin Dr, New Port Richey, FL 34655"
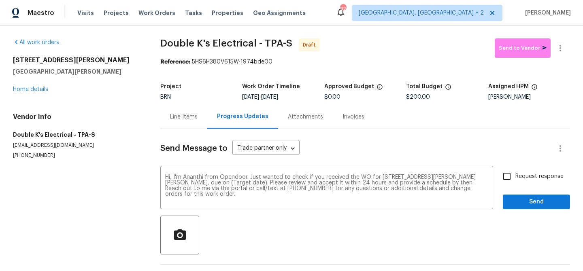
drag, startPoint x: 273, startPoint y: 97, endPoint x: 302, endPoint y: 97, distance: 29.6
click at [302, 97] on div "[DATE] - [DATE]" at bounding box center [283, 97] width 82 height 6
copy span "[DATE]"
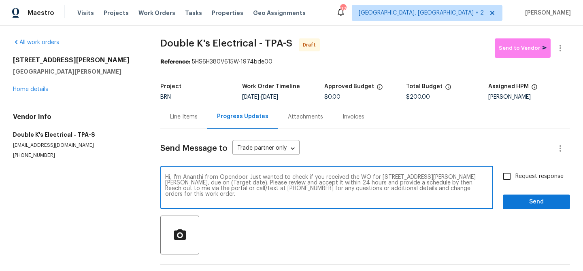
drag, startPoint x: 241, startPoint y: 184, endPoint x: 206, endPoint y: 181, distance: 35.0
click at [206, 181] on textarea "Hi, I'm Ananthi from Opendoor. Just wanted to check if you received the WO for …" at bounding box center [326, 189] width 323 height 28
paste textarea "[DATE]"
type textarea "Hi, I'm Ananthi from Opendoor. Just wanted to check if you received the WO for …"
click at [506, 179] on input "Request response" at bounding box center [507, 176] width 17 height 17
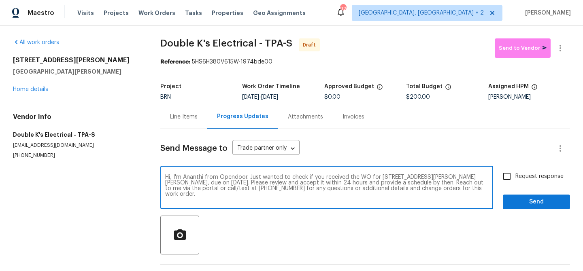
checkbox input "true"
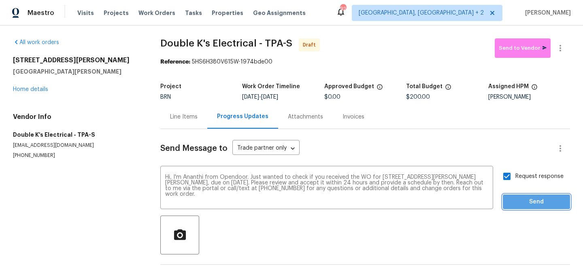
click at [512, 201] on span "Send" at bounding box center [537, 202] width 54 height 10
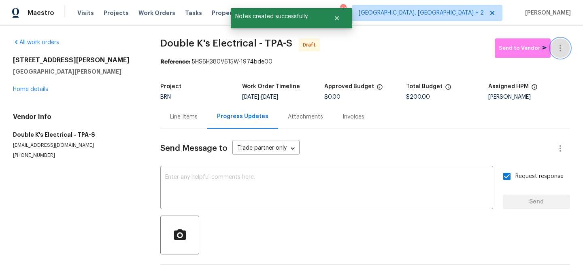
click at [561, 48] on icon "button" at bounding box center [561, 48] width 2 height 6
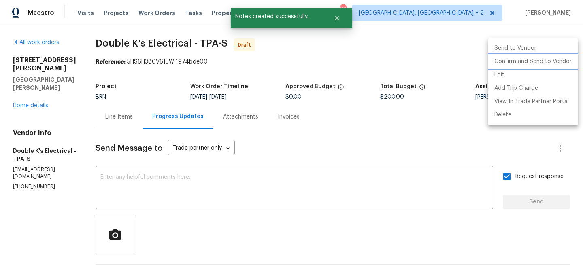
click at [523, 64] on li "Confirm and Send to Vendor" at bounding box center [533, 61] width 90 height 13
click at [216, 64] on div at bounding box center [291, 135] width 583 height 271
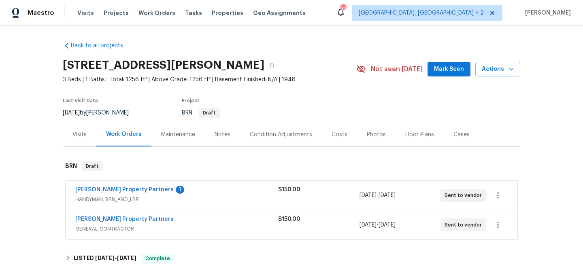
scroll to position [66, 0]
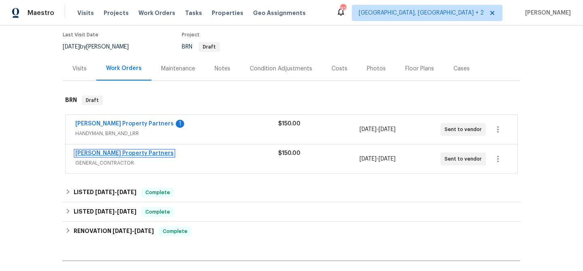
click at [104, 154] on link "[PERSON_NAME] Property Partners" at bounding box center [124, 154] width 98 height 6
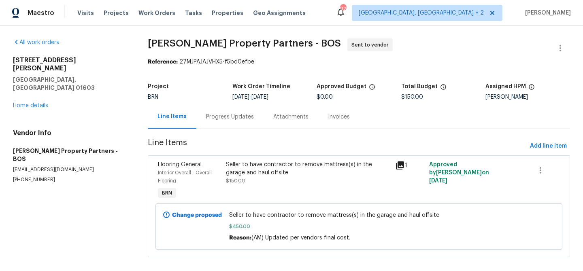
click at [206, 117] on div "Progress Updates" at bounding box center [230, 117] width 48 height 8
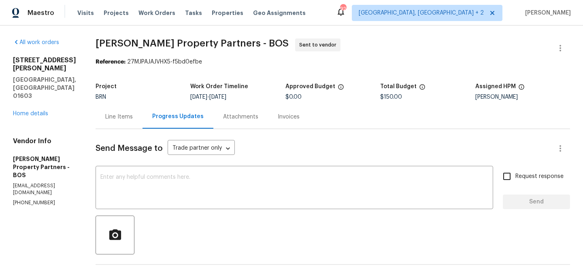
click at [143, 109] on div "Line Items" at bounding box center [119, 117] width 47 height 24
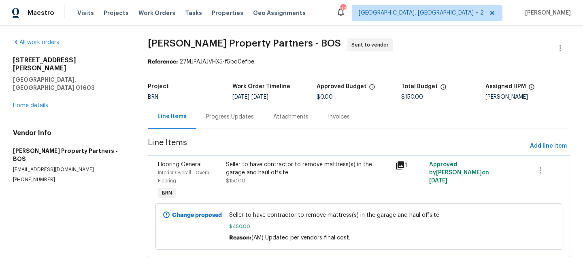
scroll to position [9, 0]
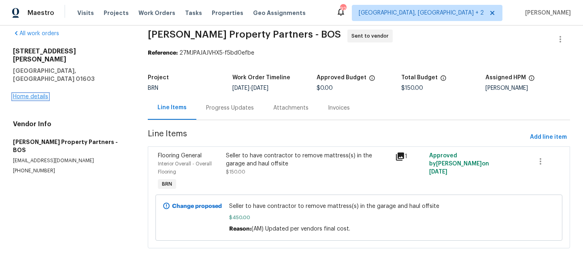
click at [46, 94] on link "Home details" at bounding box center [30, 97] width 35 height 6
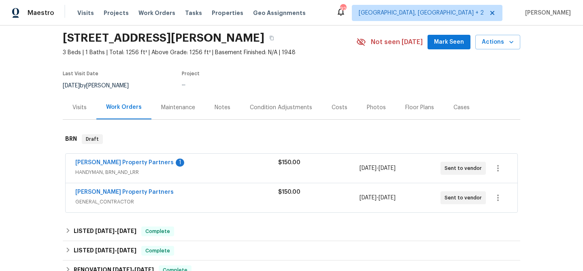
scroll to position [32, 0]
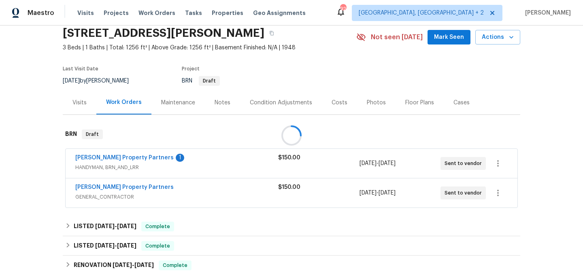
click at [85, 158] on div at bounding box center [291, 135] width 583 height 271
click at [85, 158] on link "[PERSON_NAME] Property Partners" at bounding box center [124, 158] width 98 height 6
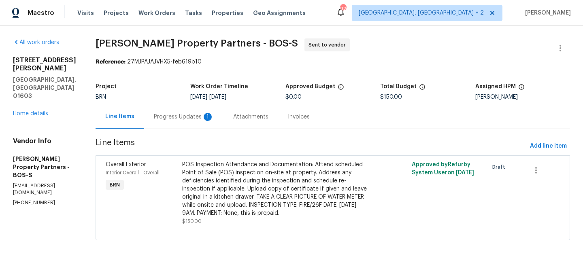
click at [217, 112] on div "Progress Updates 1" at bounding box center [183, 117] width 79 height 24
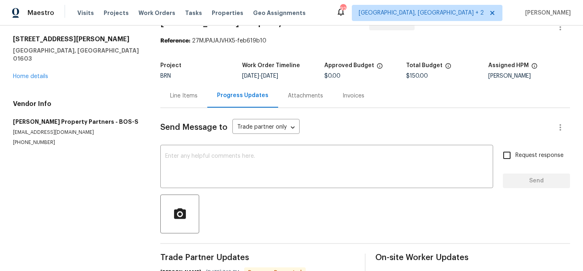
scroll to position [17, 0]
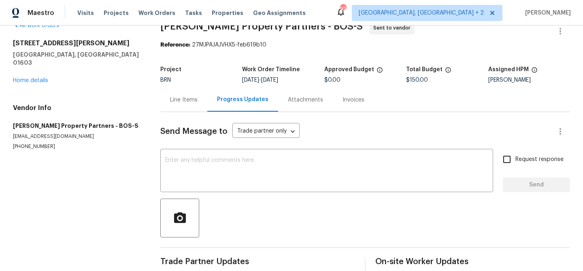
click at [39, 75] on div "[STREET_ADDRESS][PERSON_NAME] Home details" at bounding box center [77, 61] width 128 height 45
click at [37, 78] on link "Home details" at bounding box center [30, 81] width 35 height 6
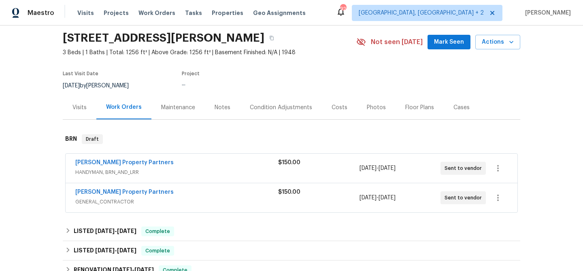
scroll to position [32, 0]
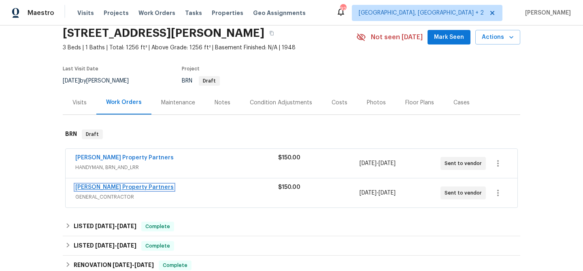
click at [121, 188] on link "[PERSON_NAME] Property Partners" at bounding box center [124, 188] width 98 height 6
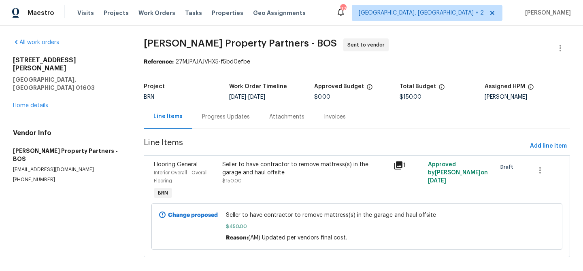
scroll to position [9, 0]
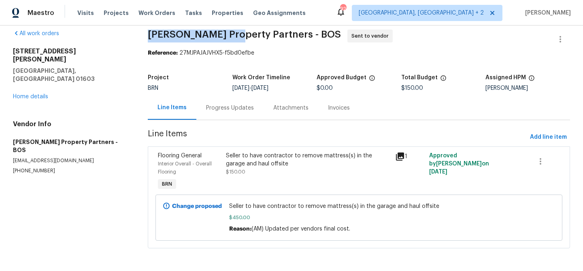
drag, startPoint x: 141, startPoint y: 35, endPoint x: 220, endPoint y: 36, distance: 79.8
click at [220, 36] on div "All work orders [STREET_ADDRESS][PERSON_NAME] Home details Vendor Info [PERSON_…" at bounding box center [291, 144] width 583 height 255
copy span "[PERSON_NAME] Property"
click at [216, 118] on div "Progress Updates" at bounding box center [229, 108] width 67 height 24
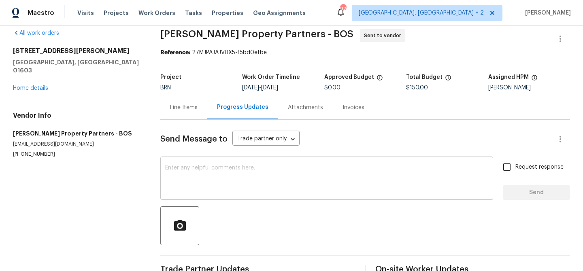
scroll to position [31, 0]
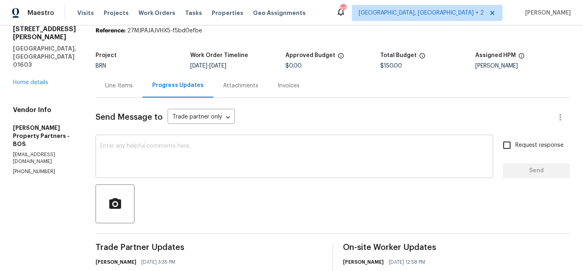
click at [179, 149] on textarea at bounding box center [294, 157] width 388 height 28
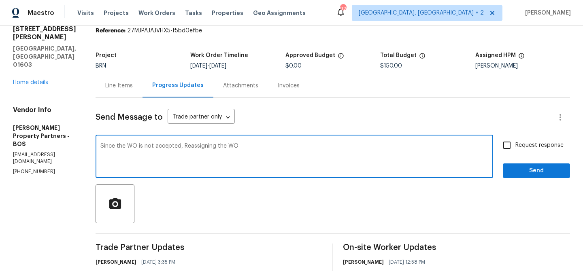
type textarea "Since the WO is not accepted, Reassigning the WO"
click at [521, 143] on span "Request response" at bounding box center [540, 145] width 48 height 9
click at [516, 143] on input "Request response" at bounding box center [507, 145] width 17 height 17
checkbox input "true"
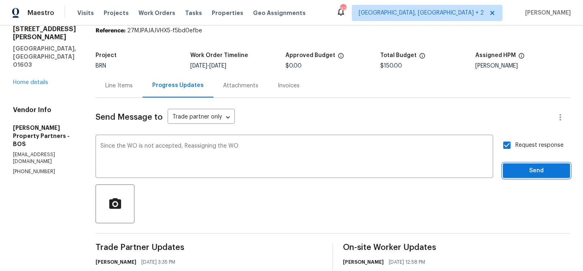
click at [516, 168] on span "Send" at bounding box center [537, 171] width 54 height 10
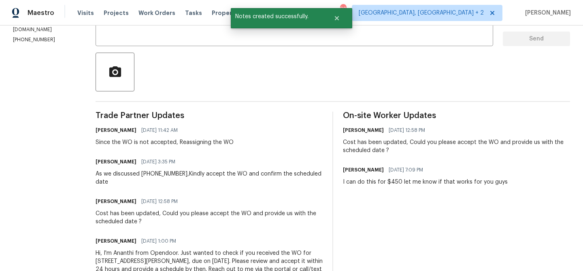
scroll to position [0, 0]
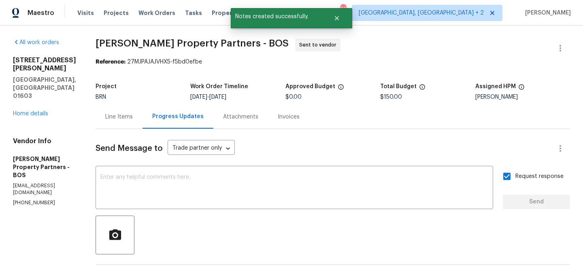
click at [143, 109] on div "Line Items" at bounding box center [119, 117] width 47 height 24
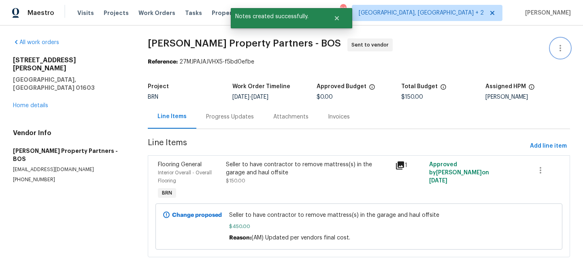
click at [559, 45] on icon "button" at bounding box center [561, 48] width 10 height 10
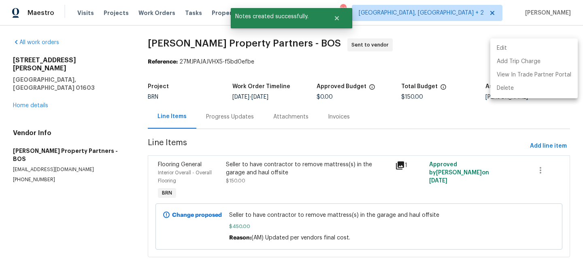
click at [530, 48] on li "Edit" at bounding box center [533, 48] width 87 height 13
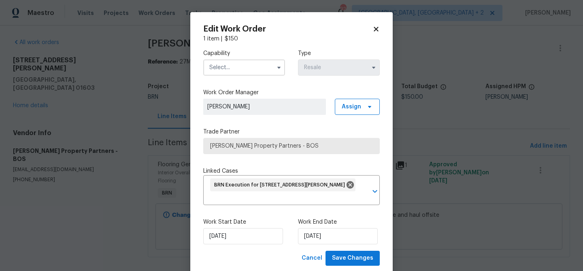
click at [209, 70] on input "text" at bounding box center [244, 68] width 82 height 16
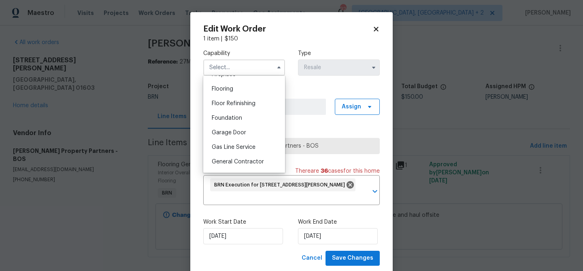
scroll to position [338, 0]
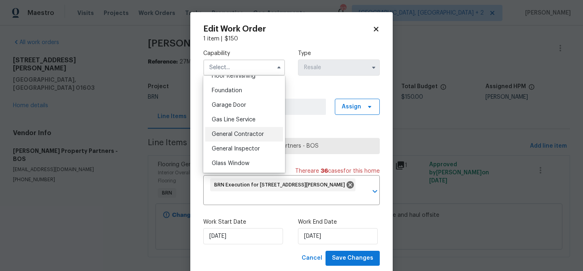
click at [240, 134] on span "General Contractor" at bounding box center [238, 135] width 52 height 6
type input "General Contractor"
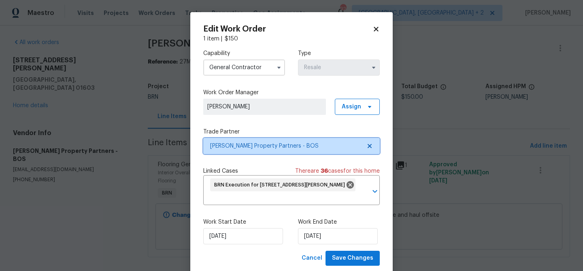
click at [239, 150] on span "[PERSON_NAME] Property Partners - BOS" at bounding box center [291, 146] width 177 height 16
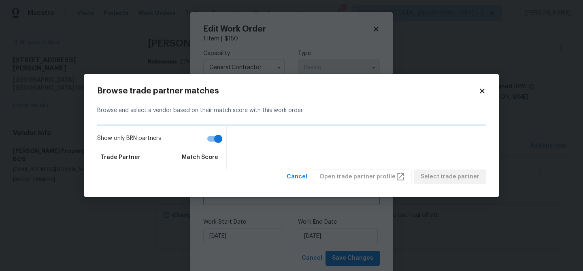
click at [212, 135] on input "Show only BRN partners" at bounding box center [218, 138] width 46 height 15
checkbox input "false"
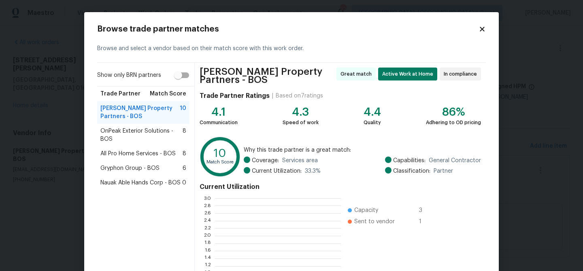
scroll to position [1, 0]
click at [127, 154] on span "All Pro Home Services - BOS" at bounding box center [137, 154] width 75 height 8
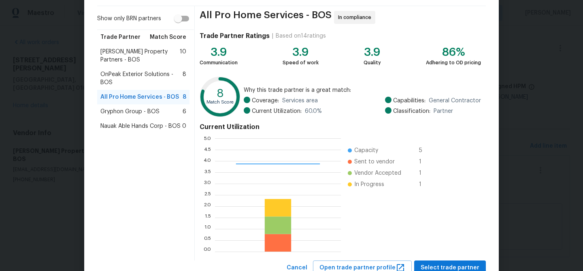
scroll to position [86, 0]
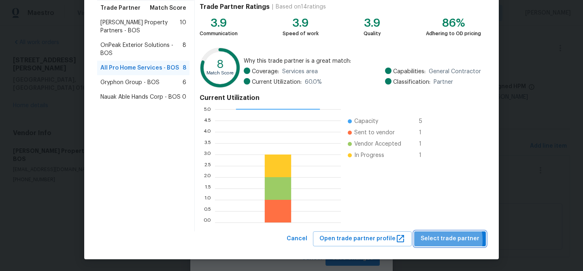
click at [431, 241] on span "Select trade partner" at bounding box center [450, 239] width 59 height 10
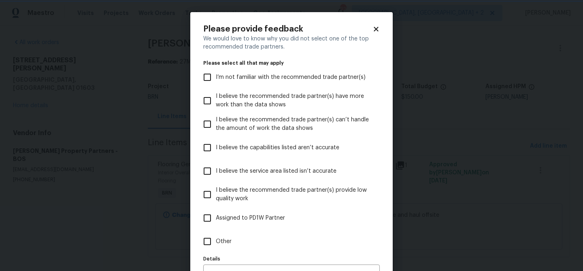
scroll to position [0, 0]
click at [222, 243] on span "Other" at bounding box center [224, 242] width 16 height 9
click at [216, 243] on input "Other" at bounding box center [207, 241] width 17 height 17
checkbox input "true"
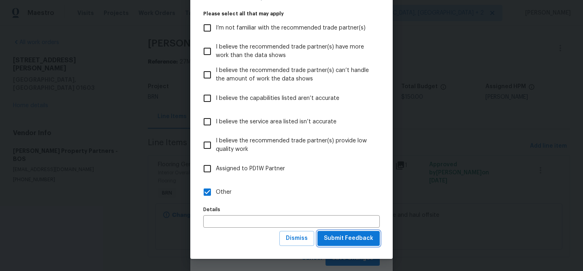
click at [355, 239] on span "Submit Feedback" at bounding box center [348, 239] width 49 height 10
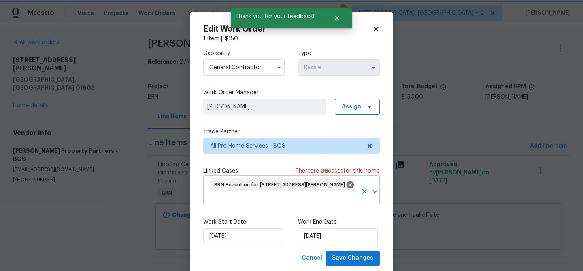
scroll to position [0, 0]
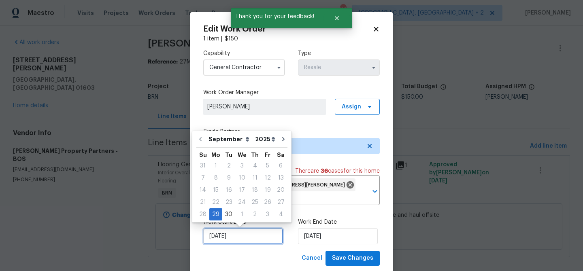
click at [230, 233] on input "29/09/2025" at bounding box center [243, 236] width 80 height 16
click at [239, 214] on div "1" at bounding box center [241, 214] width 13 height 11
type input "01/10/2025"
select select "9"
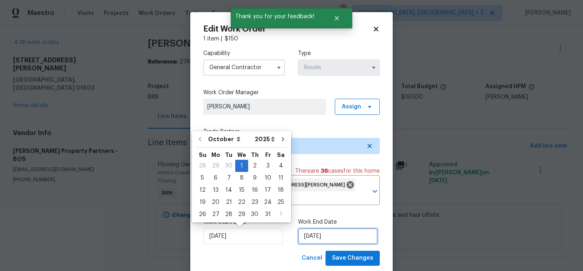
click at [318, 241] on input "01/10/2025" at bounding box center [338, 236] width 80 height 16
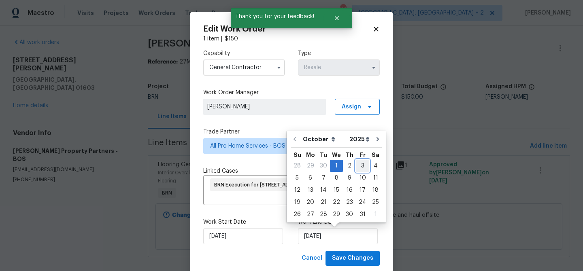
click at [359, 164] on div "3" at bounding box center [362, 165] width 13 height 11
type input "03/10/2025"
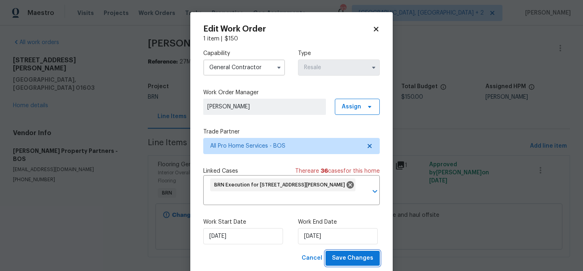
click at [348, 254] on span "Save Changes" at bounding box center [352, 259] width 41 height 10
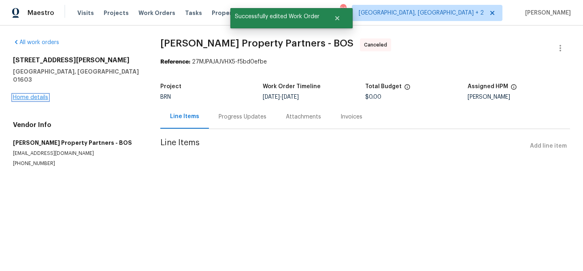
click at [32, 95] on link "Home details" at bounding box center [30, 98] width 35 height 6
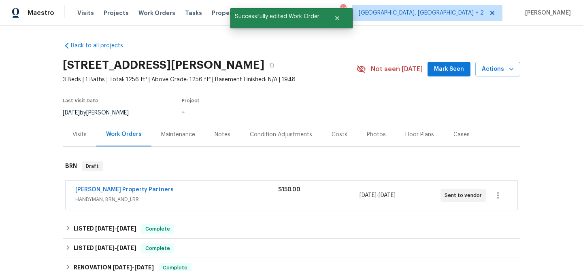
scroll to position [65, 0]
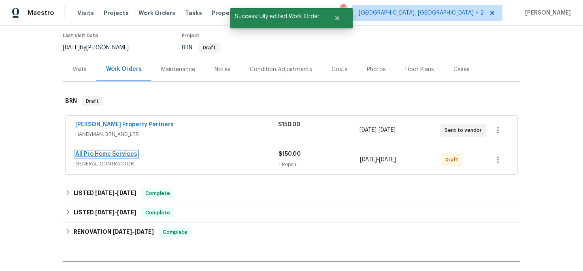
click at [111, 155] on link "All Pro Home Services" at bounding box center [106, 154] width 62 height 6
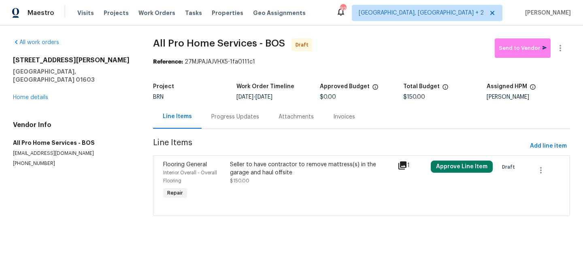
click at [263, 169] on div "Seller to have contractor to remove mattress(s) in the garage and haul offsite" at bounding box center [311, 169] width 162 height 16
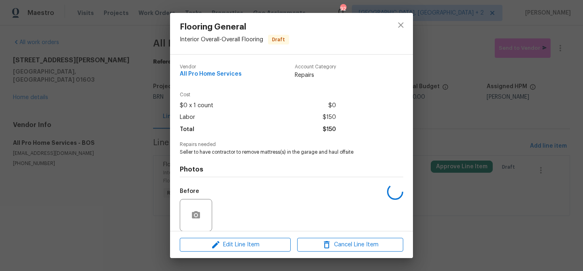
click at [125, 101] on div "Flooring General Interior Overall - Overall Flooring Draft Vendor All Pro Home …" at bounding box center [291, 135] width 583 height 271
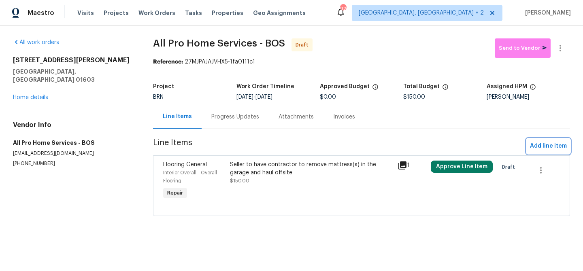
click at [541, 149] on span "Add line item" at bounding box center [548, 146] width 37 height 10
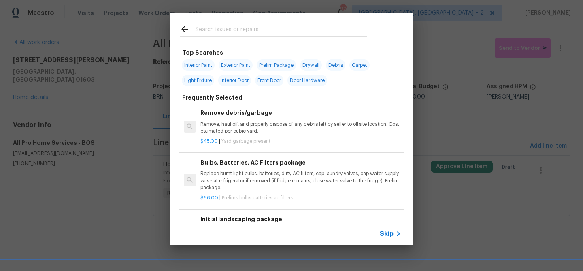
click at [390, 230] on div "Skip" at bounding box center [391, 234] width 23 height 10
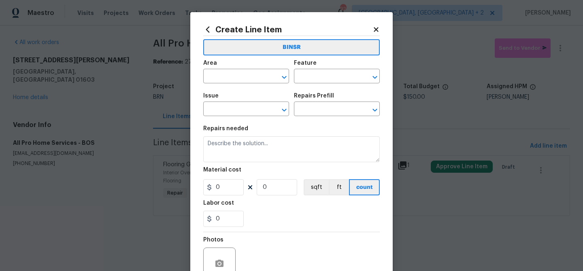
click at [268, 135] on div "Repairs needed" at bounding box center [291, 131] width 177 height 11
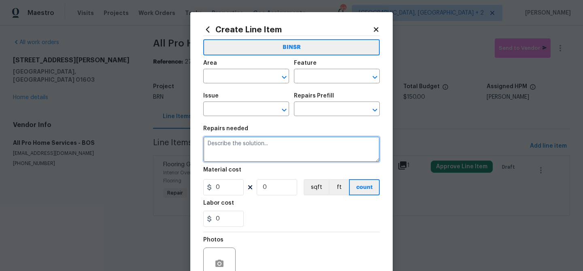
click at [250, 144] on textarea at bounding box center [291, 149] width 177 height 26
paste textarea "Lender Required: Seller to have contractor remediate the chipping/flaking paint…"
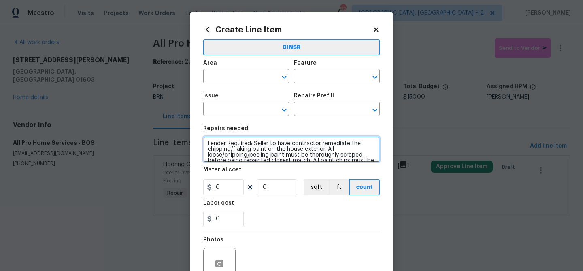
scroll to position [24, 0]
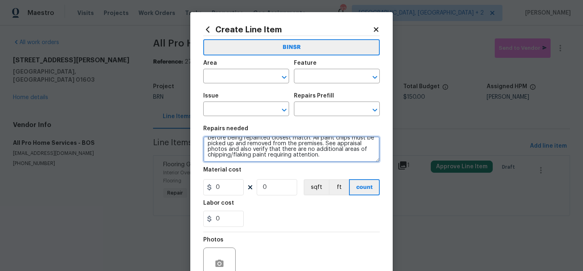
type textarea "Lender Required: Seller to have contractor remediate the chipping/flaking paint…"
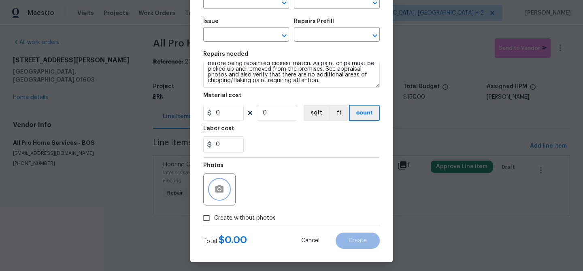
click at [215, 196] on button "button" at bounding box center [219, 189] width 19 height 19
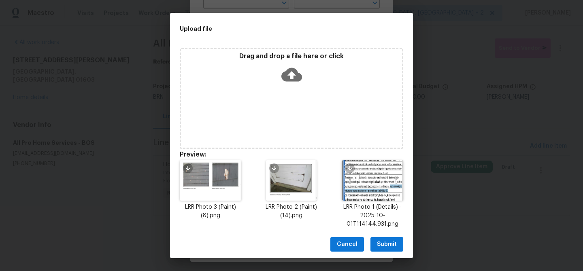
click at [383, 241] on span "Submit" at bounding box center [387, 245] width 20 height 10
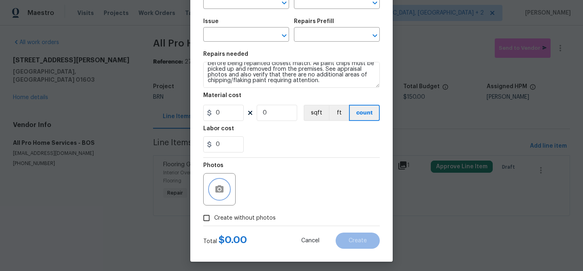
scroll to position [74, 0]
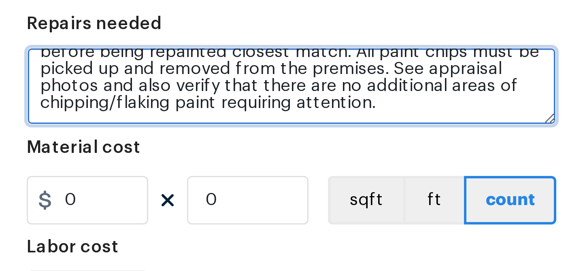
click at [272, 70] on textarea "Lender Required: Seller to have contractor remediate the chipping/flaking paint…" at bounding box center [291, 75] width 177 height 26
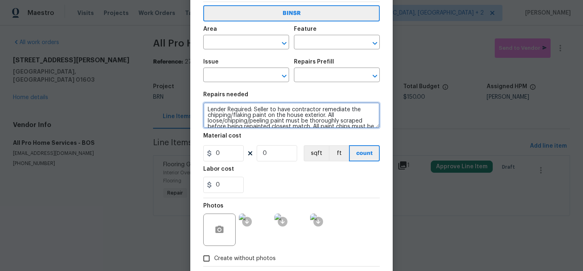
scroll to position [16, 0]
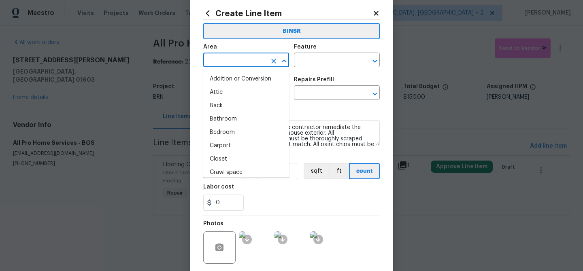
click at [208, 63] on input "text" at bounding box center [234, 61] width 63 height 13
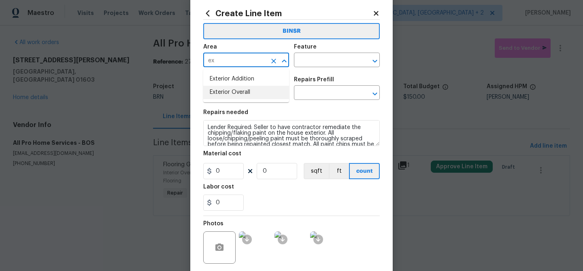
click at [243, 91] on li "Exterior Overall" at bounding box center [246, 92] width 86 height 13
type input "Exterior Overall"
click at [305, 59] on input "text" at bounding box center [325, 61] width 63 height 13
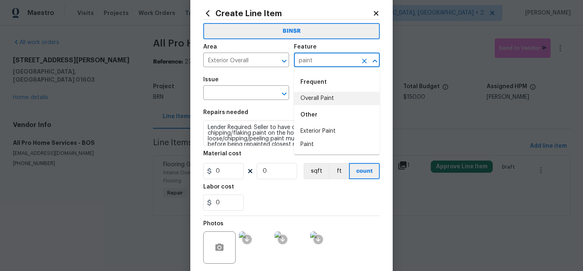
click at [326, 96] on li "Overall Paint" at bounding box center [337, 98] width 86 height 13
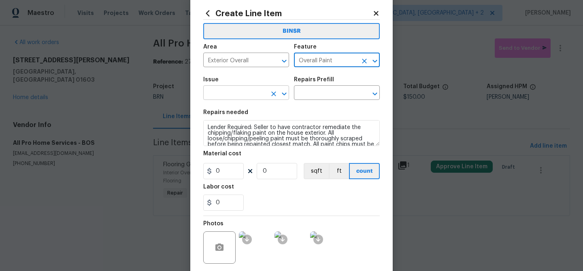
type input "Overall Paint"
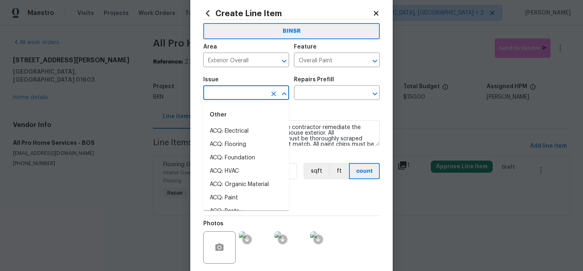
click at [249, 96] on input "text" at bounding box center [234, 93] width 63 height 13
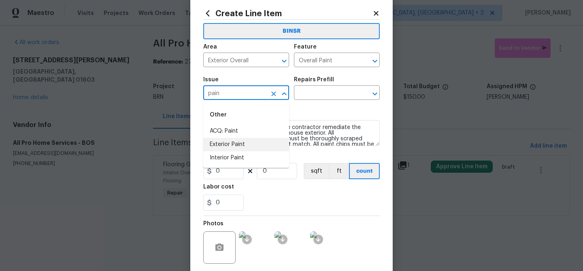
click at [231, 142] on li "Exterior Paint" at bounding box center [246, 144] width 86 height 13
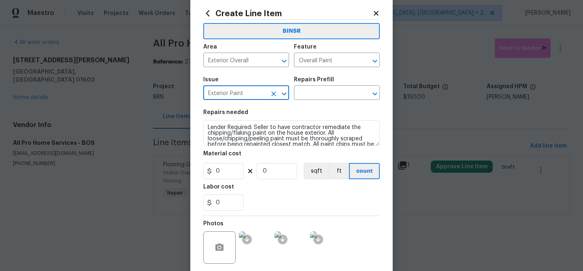
type input "Exterior Paint"
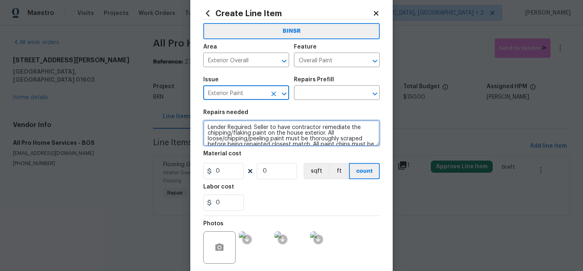
click at [231, 142] on textarea "Lender Required: Seller to have contractor remediate the chipping/flaking paint…" at bounding box center [291, 133] width 177 height 26
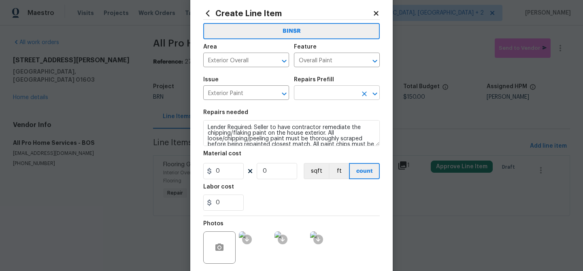
click at [302, 95] on input "text" at bounding box center [325, 93] width 63 height 13
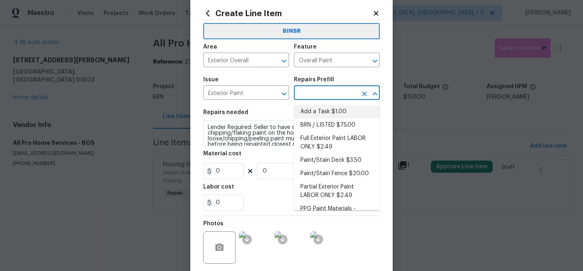
click at [305, 111] on li "Add a Task $1.00" at bounding box center [337, 111] width 86 height 13
type input "Add a Task $1.00"
type textarea "HPM to detail"
type input "1"
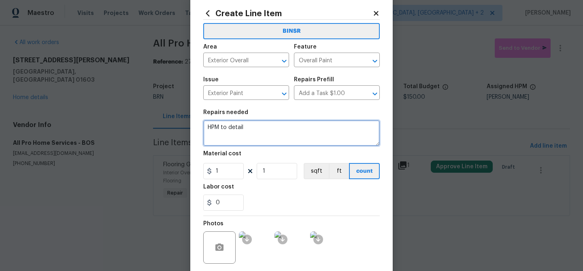
click at [260, 132] on textarea "HPM to detail" at bounding box center [291, 133] width 177 height 26
paste textarea "Lender Required: Seller to have contractor remediate the chipping/flaking paint…"
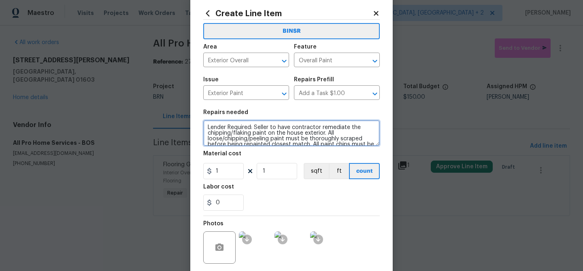
scroll to position [24, 0]
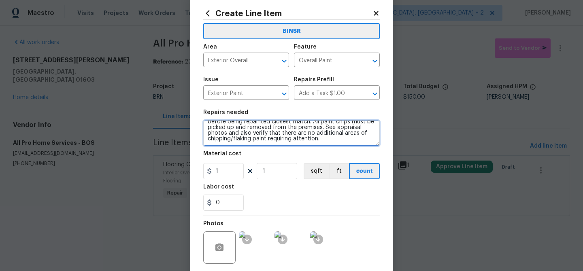
type textarea "Lender Required: Seller to have contractor remediate the chipping/flaking paint…"
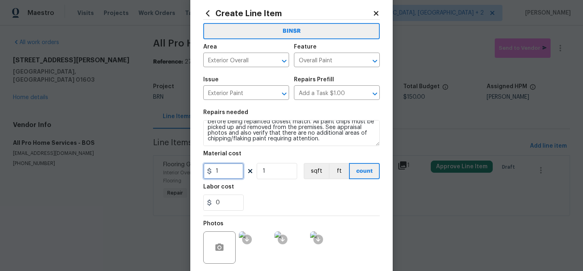
click at [230, 170] on input "1" at bounding box center [223, 171] width 41 height 16
type input "0"
click at [224, 203] on input "0" at bounding box center [223, 203] width 41 height 16
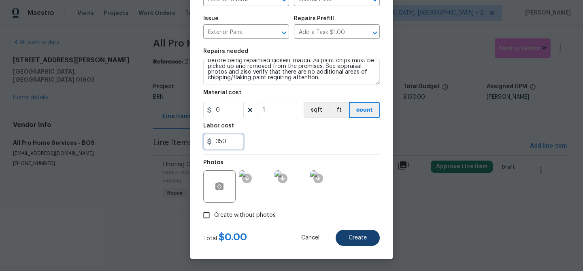
type input "350"
click at [354, 237] on span "Create" at bounding box center [358, 238] width 18 height 6
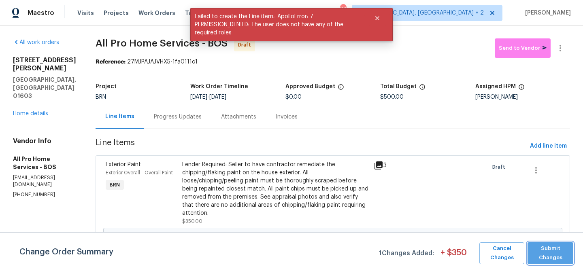
click at [545, 252] on span "Submit Changes" at bounding box center [551, 253] width 38 height 19
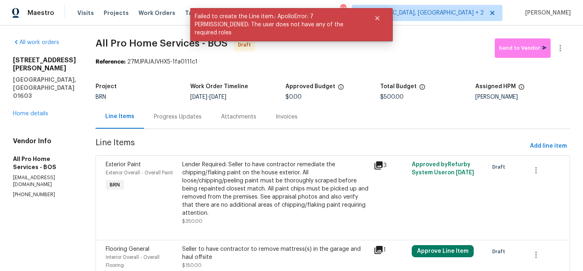
click at [182, 119] on div "Progress Updates" at bounding box center [178, 117] width 48 height 8
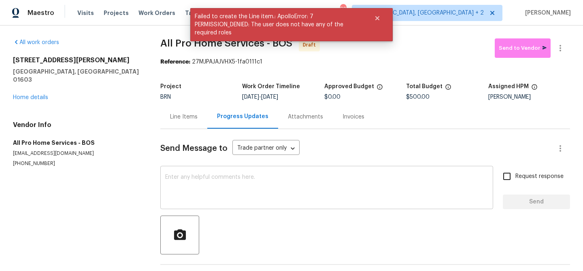
click at [238, 190] on textarea at bounding box center [326, 189] width 323 height 28
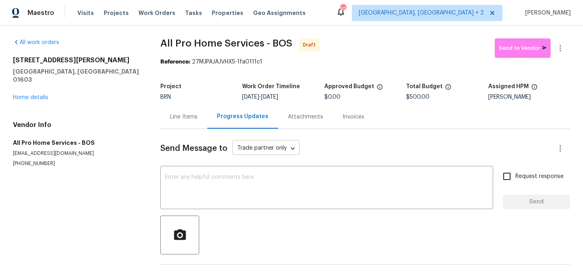
paste textarea "Hi, I'm Ananthi from Opendoor. Just wanted to check if you received the WO for …"
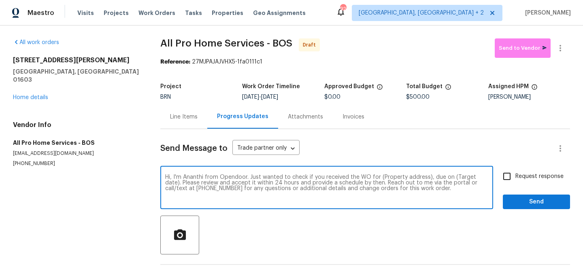
drag, startPoint x: 426, startPoint y: 178, endPoint x: 379, endPoint y: 176, distance: 47.9
click at [379, 176] on textarea "Hi, I'm Ananthi from Opendoor. Just wanted to check if you received the WO for …" at bounding box center [326, 189] width 323 height 28
paste textarea "13 Victor Ave, Worcester, MA 01603"
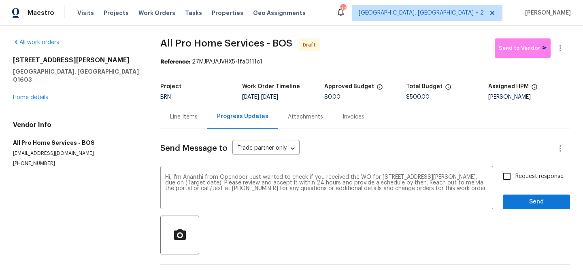
drag, startPoint x: 273, startPoint y: 98, endPoint x: 310, endPoint y: 98, distance: 37.7
click at [310, 98] on div "10/1/2025 - 10/3/2025" at bounding box center [283, 97] width 82 height 6
copy span "10/3/2025"
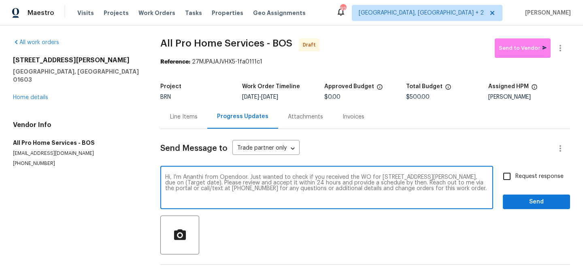
drag, startPoint x: 208, startPoint y: 184, endPoint x: 175, endPoint y: 184, distance: 32.8
click at [175, 184] on textarea "Hi, I'm Ananthi from Opendoor. Just wanted to check if you received the WO for …" at bounding box center [326, 189] width 323 height 28
paste textarea "10/3/2025"
type textarea "Hi, I'm Ananthi from Opendoor. Just wanted to check if you received the WO for …"
click at [535, 176] on span "Request response" at bounding box center [540, 177] width 48 height 9
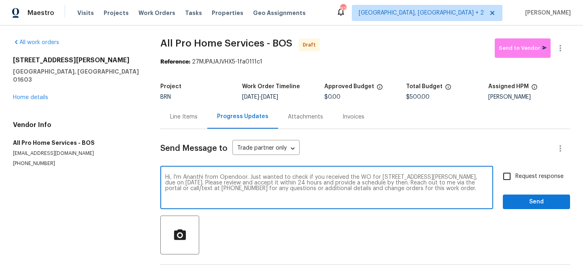
click at [516, 176] on input "Request response" at bounding box center [507, 176] width 17 height 17
checkbox input "true"
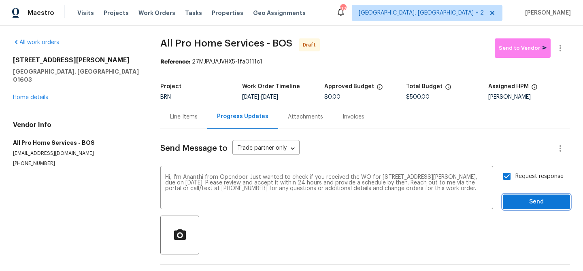
click at [527, 198] on span "Send" at bounding box center [537, 202] width 54 height 10
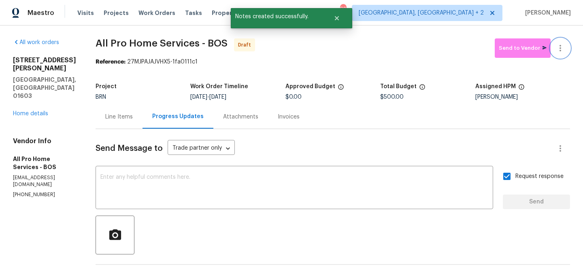
click at [554, 46] on button "button" at bounding box center [560, 47] width 19 height 19
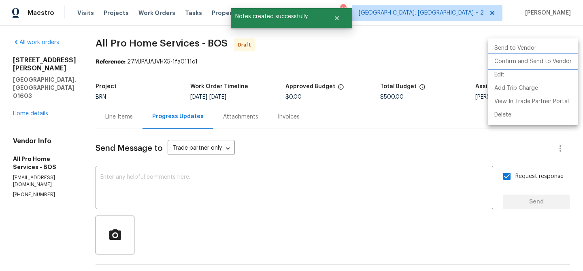
click at [520, 61] on li "Confirm and Send to Vendor" at bounding box center [533, 61] width 90 height 13
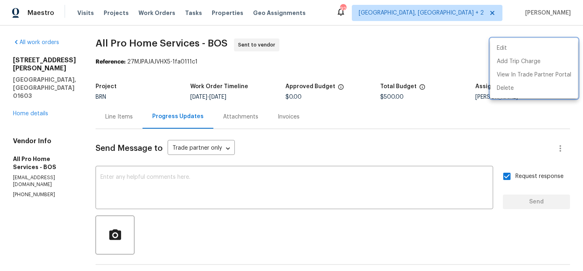
click at [102, 46] on div at bounding box center [291, 135] width 583 height 271
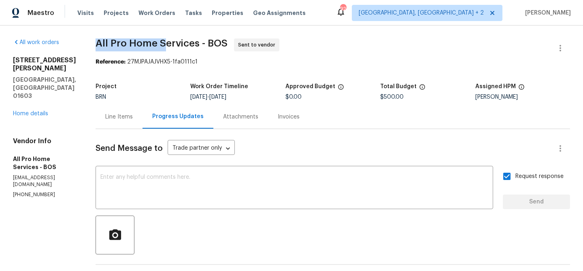
drag, startPoint x: 87, startPoint y: 44, endPoint x: 164, endPoint y: 44, distance: 76.1
copy span "All Pro Home S"
click at [150, 38] on div "All work orders 13 Victor Ave Worcester, MA 01603 Home details Vendor Info All …" at bounding box center [291, 195] width 583 height 339
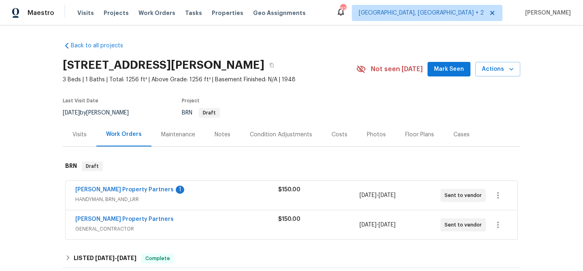
scroll to position [44, 0]
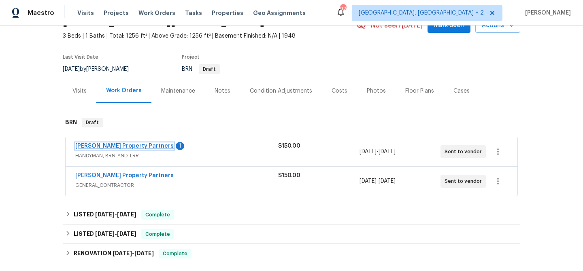
click at [111, 146] on link "[PERSON_NAME] Property Partners" at bounding box center [124, 146] width 98 height 6
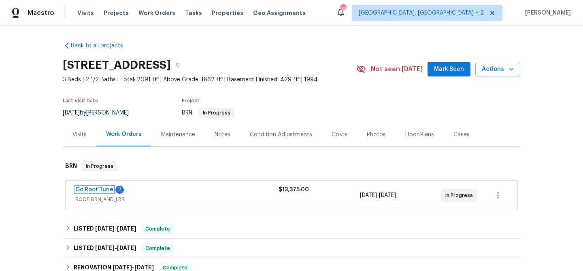
click at [92, 190] on link "Go Roof Tune" at bounding box center [94, 190] width 38 height 6
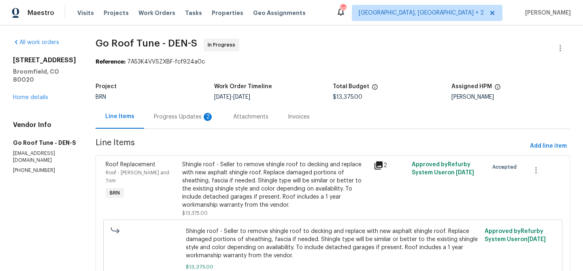
click at [213, 122] on div "Progress Updates 2" at bounding box center [183, 117] width 79 height 24
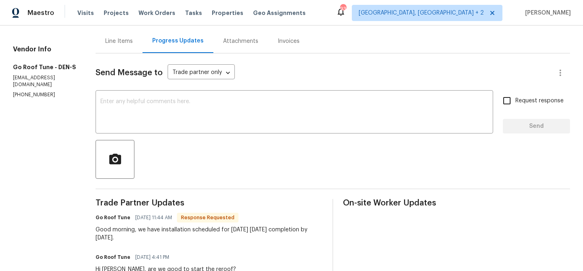
scroll to position [81, 0]
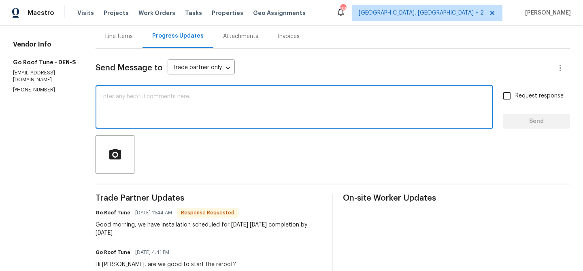
click at [162, 115] on textarea at bounding box center [294, 108] width 388 height 28
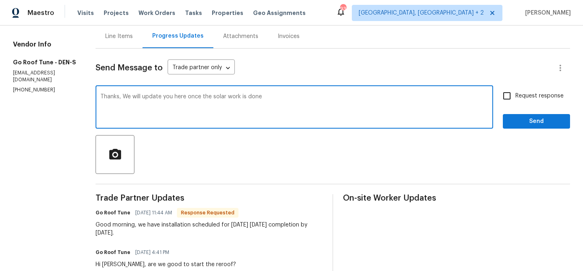
type textarea "Thanks, We will update you here once the solar work is done"
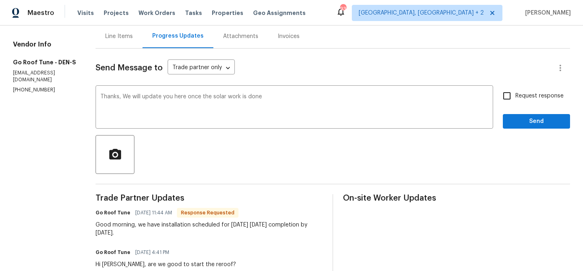
click at [522, 102] on label "Request response" at bounding box center [531, 95] width 65 height 17
click at [516, 102] on input "Request response" at bounding box center [507, 95] width 17 height 17
checkbox input "true"
click at [508, 122] on button "Send" at bounding box center [536, 121] width 67 height 15
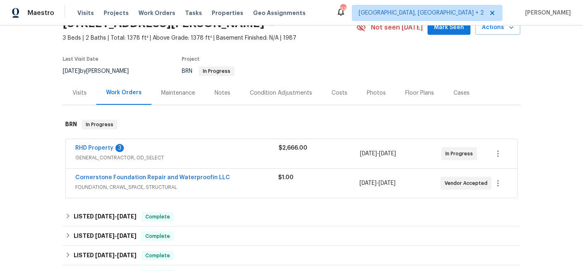
scroll to position [49, 0]
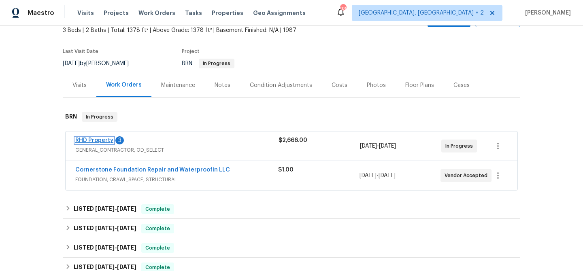
click at [88, 141] on link "RHD Property" at bounding box center [94, 141] width 38 height 6
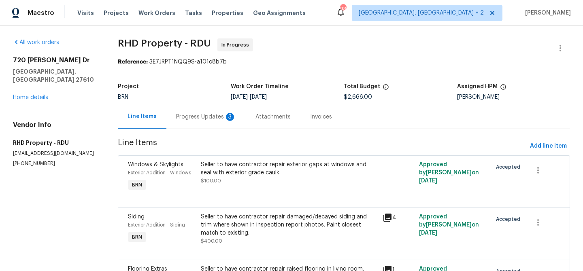
click at [212, 119] on div "Progress Updates 3" at bounding box center [206, 117] width 60 height 8
